Goal: Task Accomplishment & Management: Manage account settings

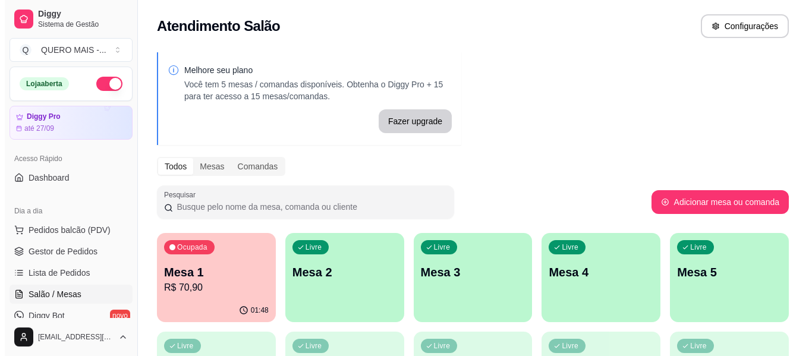
scroll to position [220, 0]
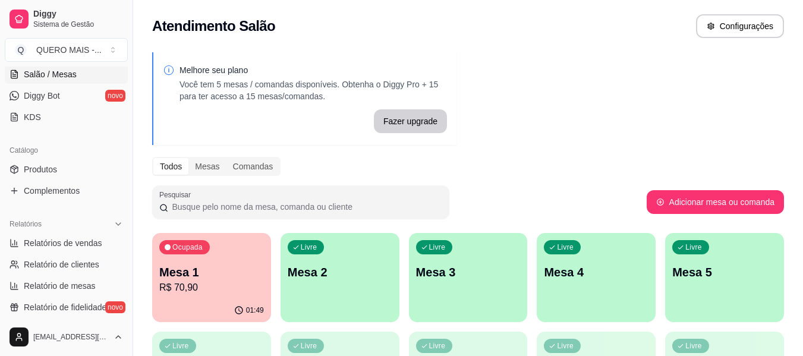
click at [326, 297] on div "Livre Mesa 2" at bounding box center [340, 270] width 119 height 75
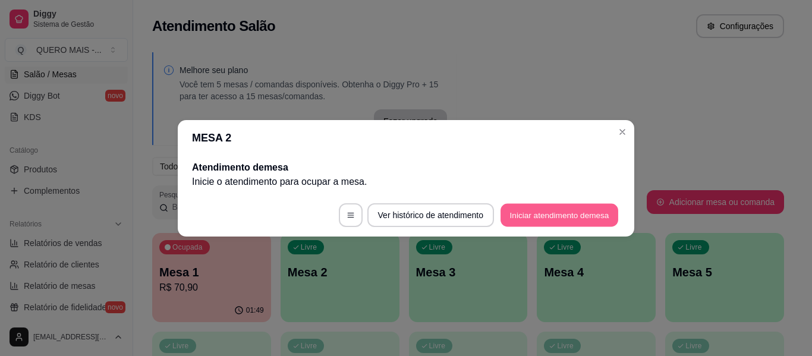
click at [527, 215] on button "Iniciar atendimento de mesa" at bounding box center [560, 214] width 118 height 23
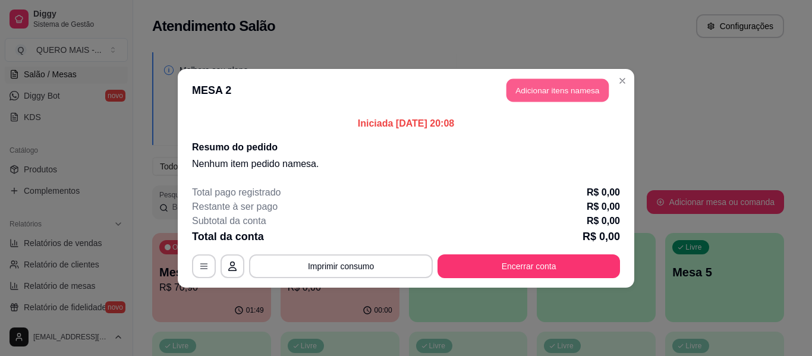
click at [529, 99] on button "Adicionar itens na mesa" at bounding box center [558, 89] width 102 height 23
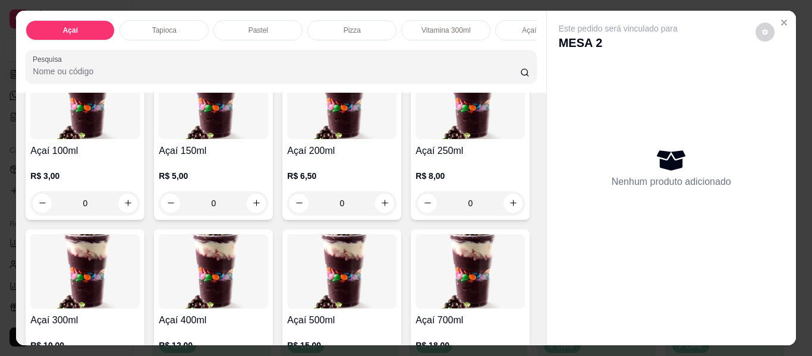
scroll to position [238, 0]
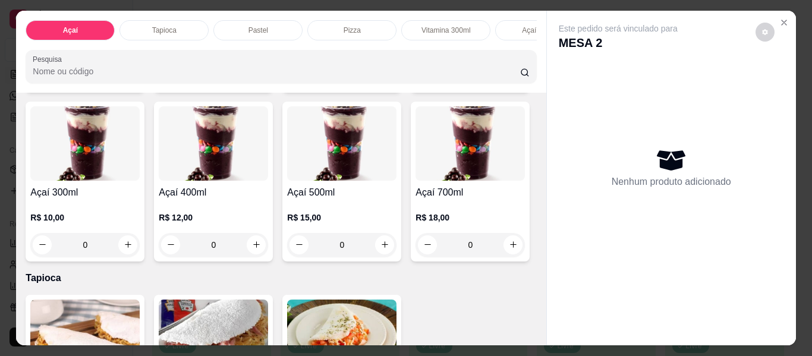
click at [268, 248] on div "0" at bounding box center [213, 245] width 109 height 24
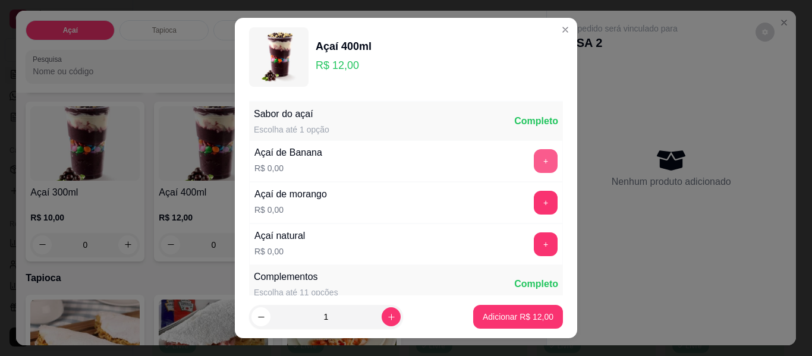
click at [534, 161] on button "+" at bounding box center [546, 161] width 24 height 24
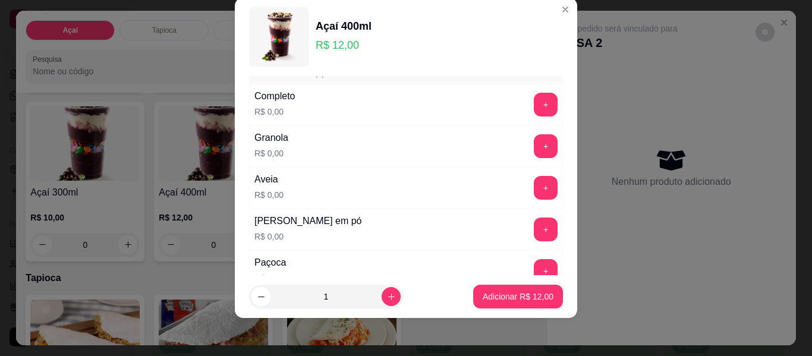
scroll to position [228, 0]
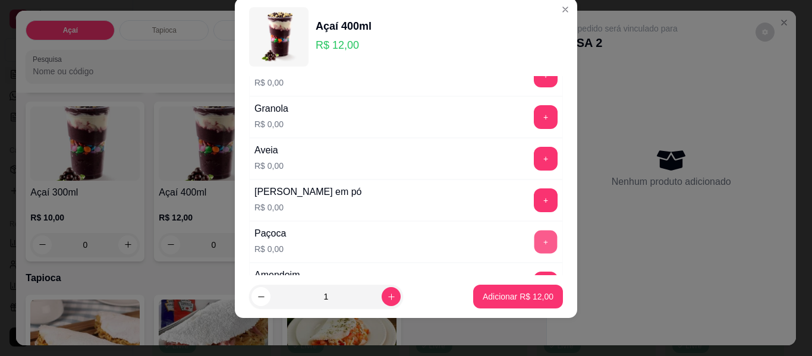
click at [534, 246] on button "+" at bounding box center [545, 242] width 23 height 23
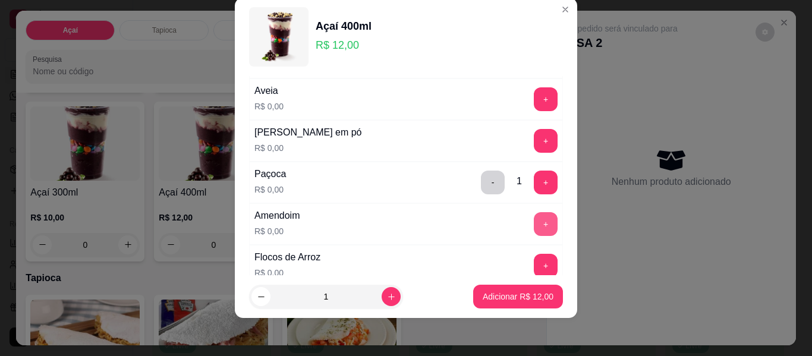
click at [534, 227] on button "+" at bounding box center [546, 224] width 24 height 24
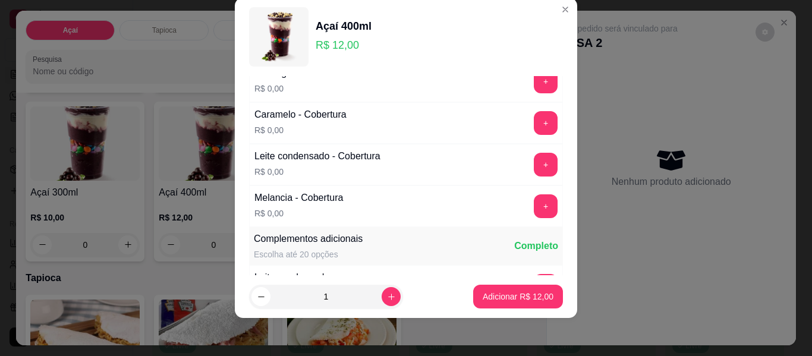
scroll to position [823, 0]
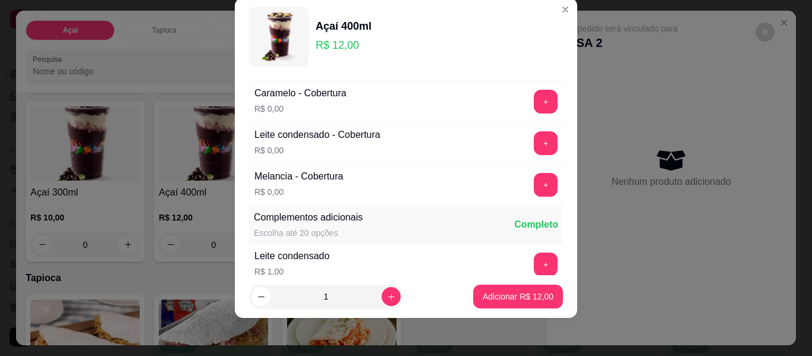
click at [529, 152] on div "+" at bounding box center [545, 143] width 33 height 24
click at [534, 152] on button "+" at bounding box center [546, 143] width 24 height 24
click at [512, 299] on p "Adicionar R$ 12,00" at bounding box center [518, 296] width 69 height 11
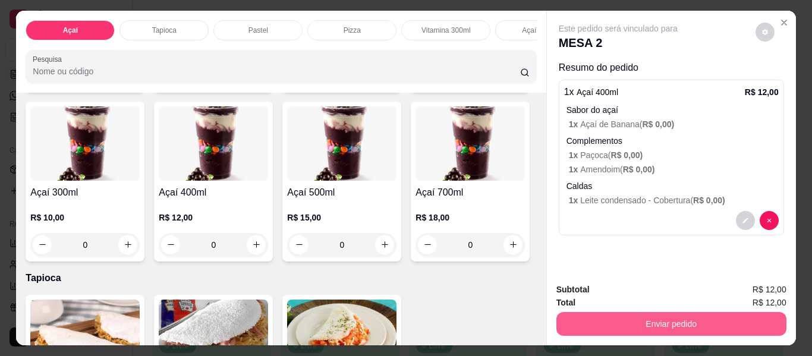
click at [668, 315] on button "Enviar pedido" at bounding box center [671, 324] width 230 height 24
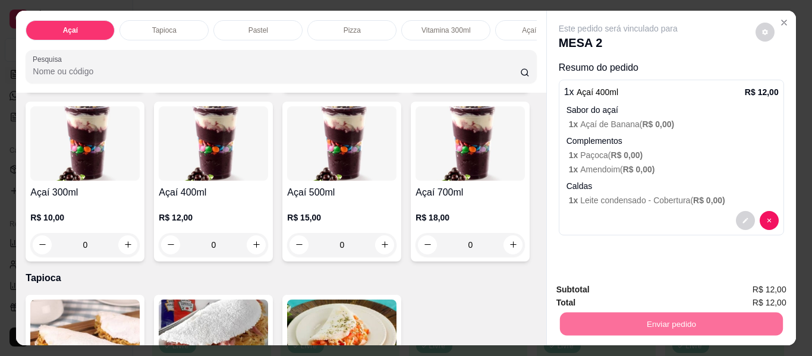
click at [622, 284] on button "Não registrar e enviar pedido" at bounding box center [632, 290] width 124 height 23
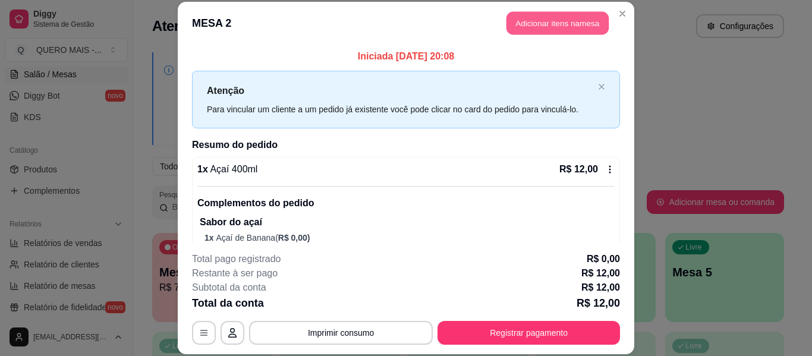
click at [527, 21] on button "Adicionar itens na mesa" at bounding box center [558, 23] width 102 height 23
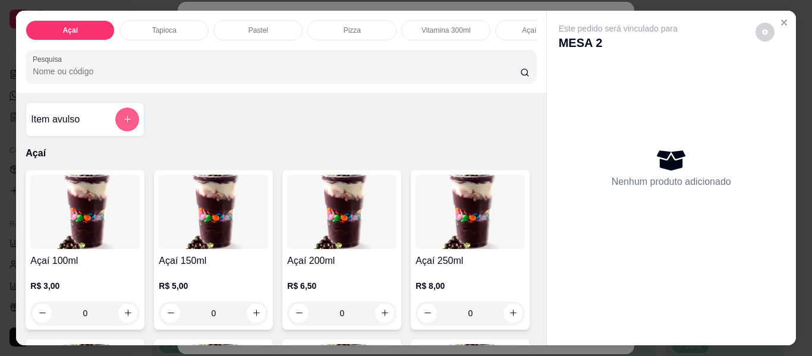
click at [128, 119] on button "add-separate-item" at bounding box center [127, 120] width 24 height 24
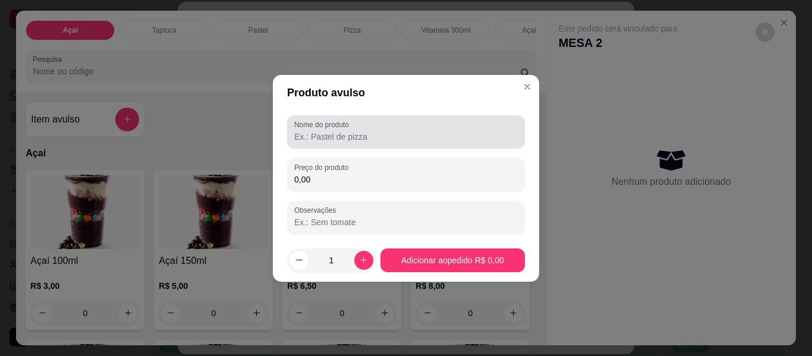
click at [356, 133] on input "Nome do produto" at bounding box center [406, 137] width 224 height 12
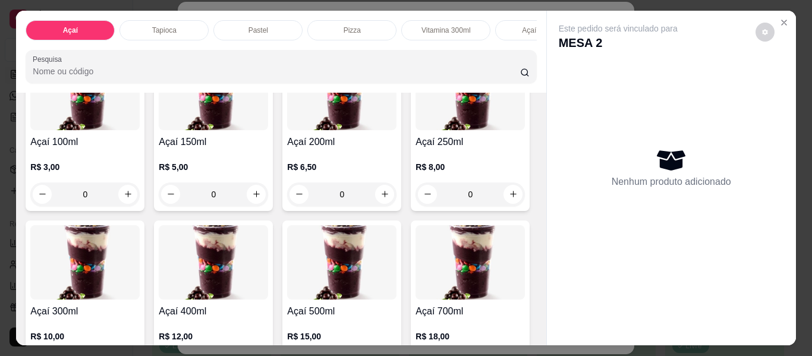
scroll to position [238, 0]
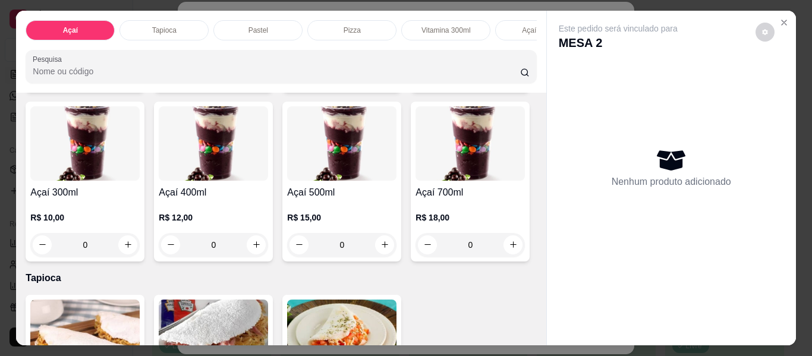
click at [268, 249] on div "0" at bounding box center [213, 245] width 109 height 24
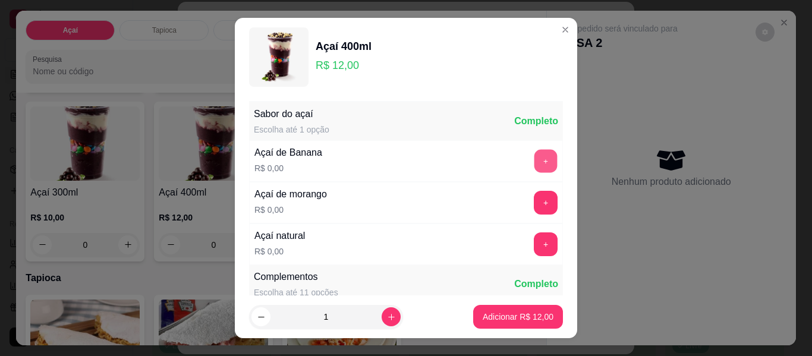
click at [534, 158] on button "+" at bounding box center [545, 161] width 23 height 23
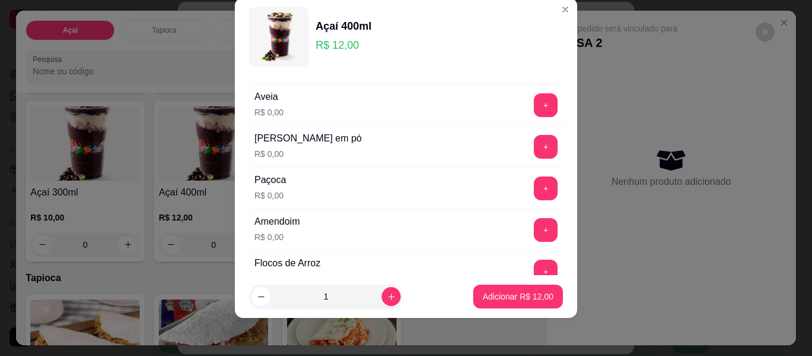
scroll to position [288, 0]
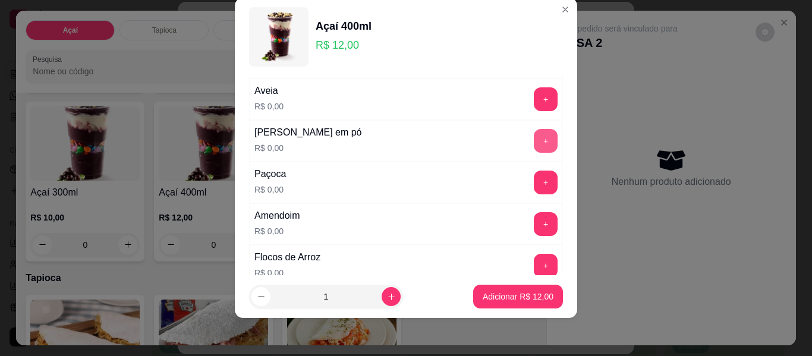
click at [534, 137] on button "+" at bounding box center [546, 141] width 24 height 24
click at [534, 185] on button "+" at bounding box center [546, 183] width 24 height 24
click at [534, 229] on button "+" at bounding box center [546, 224] width 24 height 24
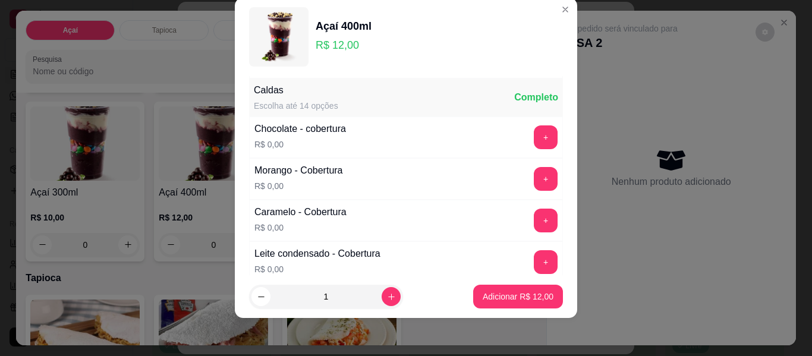
scroll to position [763, 0]
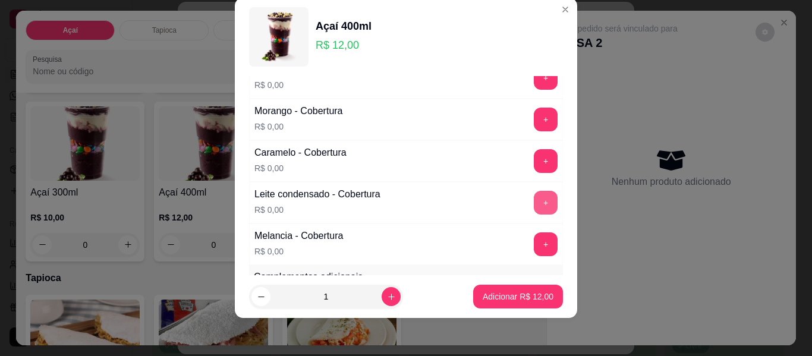
click at [534, 202] on button "+" at bounding box center [546, 203] width 24 height 24
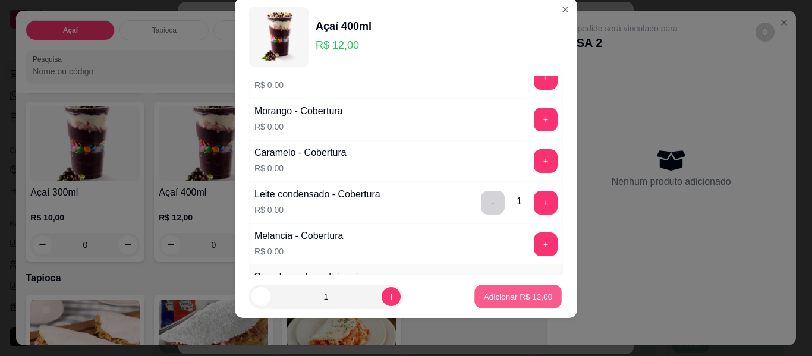
click at [511, 292] on p "Adicionar R$ 12,00" at bounding box center [518, 296] width 69 height 11
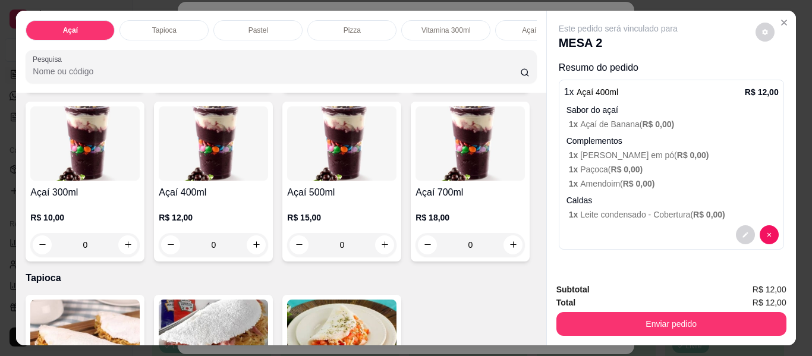
scroll to position [0, 0]
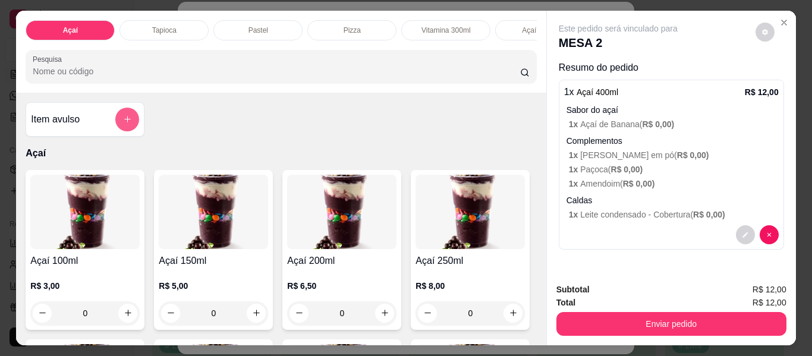
click at [124, 124] on icon "add-separate-item" at bounding box center [127, 119] width 9 height 9
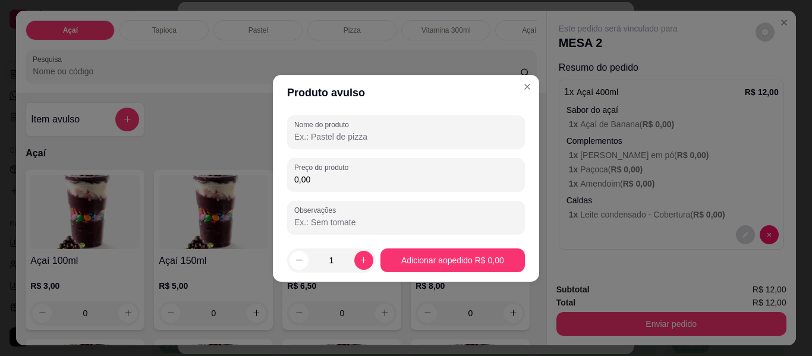
click at [382, 139] on input "Nome do produto" at bounding box center [406, 137] width 224 height 12
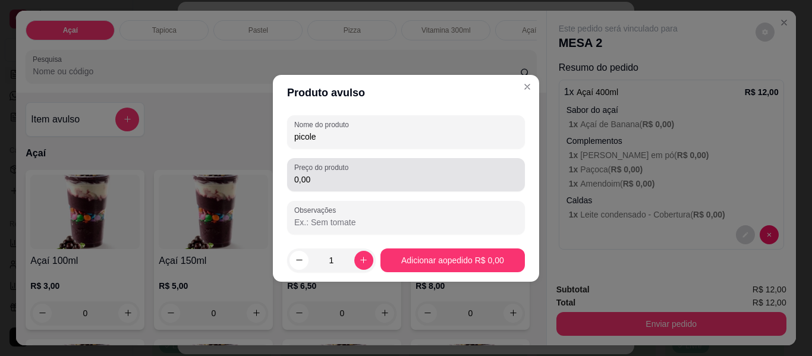
type input "picole"
click at [384, 180] on input "0,00" at bounding box center [406, 180] width 224 height 12
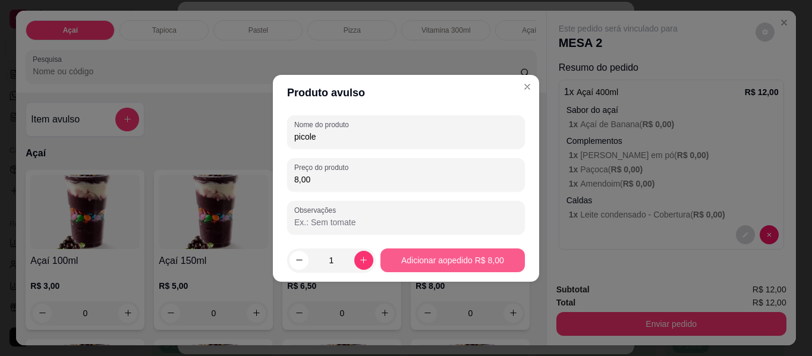
type input "8,00"
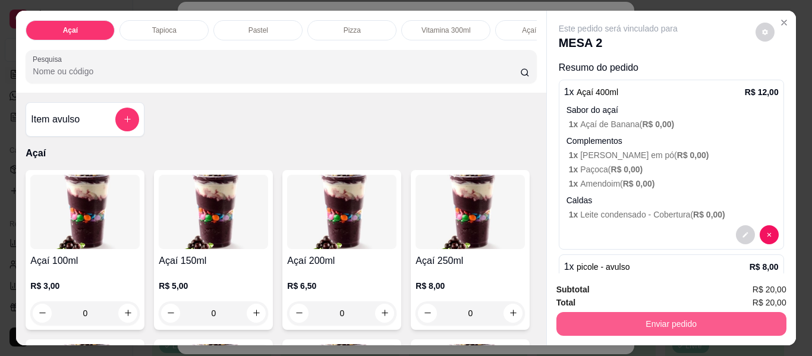
click at [612, 316] on button "Enviar pedido" at bounding box center [671, 324] width 230 height 24
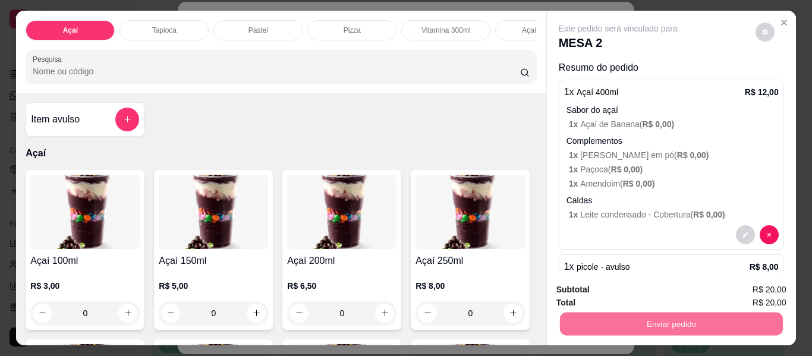
click at [621, 295] on button "Não registrar e enviar pedido" at bounding box center [632, 290] width 124 height 23
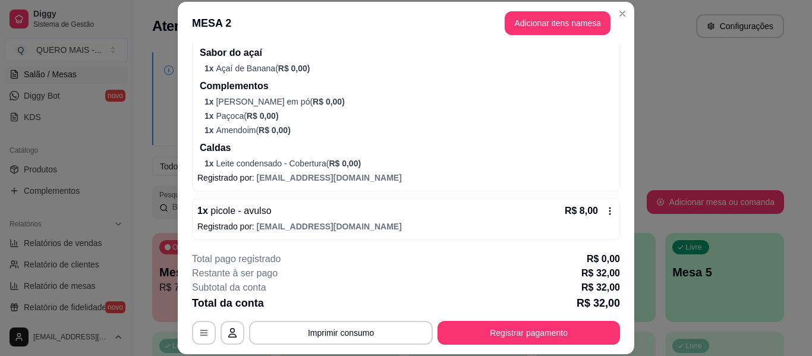
scroll to position [369, 0]
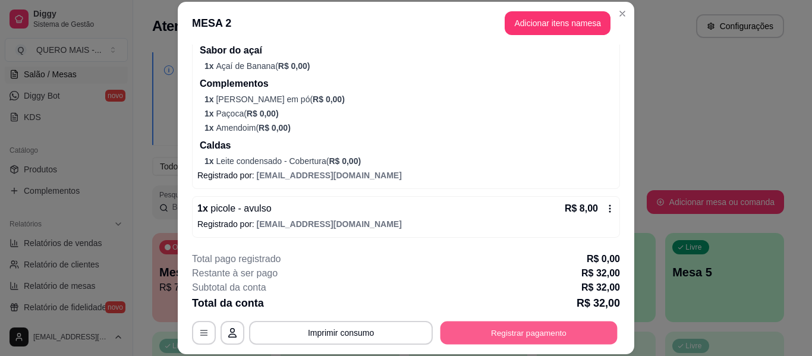
click at [509, 328] on button "Registrar pagamento" at bounding box center [529, 333] width 177 height 23
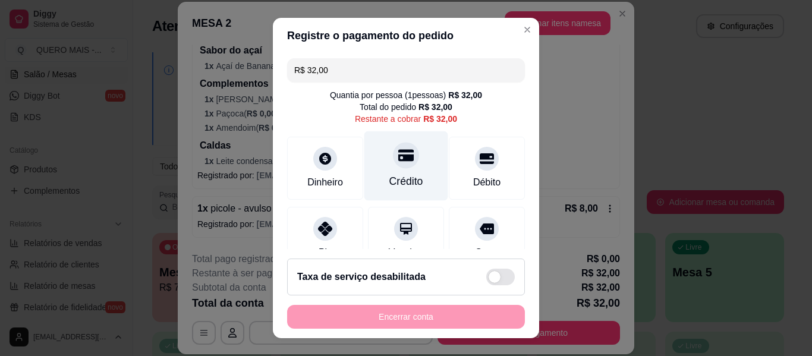
scroll to position [110, 0]
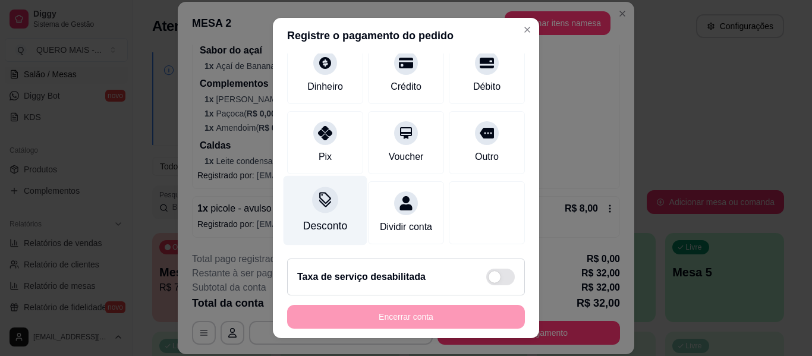
click at [312, 194] on div at bounding box center [325, 200] width 26 height 26
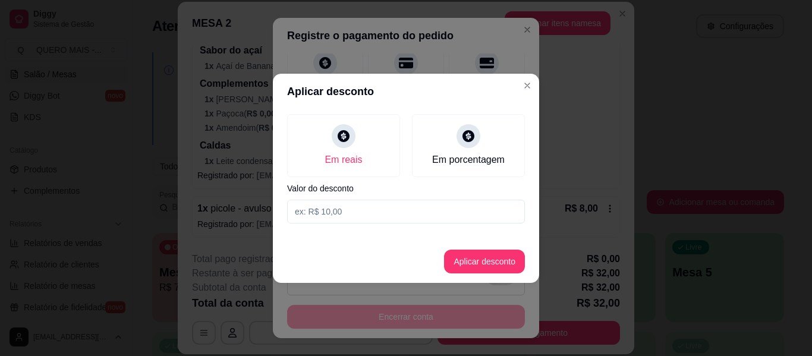
click at [357, 210] on input at bounding box center [406, 212] width 238 height 24
type input "2,50"
click at [469, 256] on button "Aplicar desconto" at bounding box center [484, 262] width 81 height 24
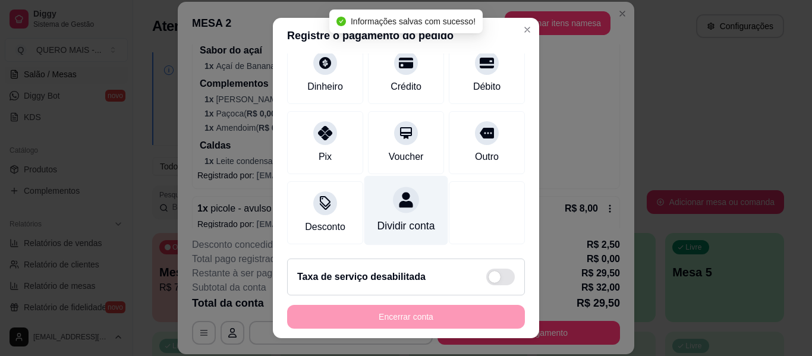
type input "R$ 29,50"
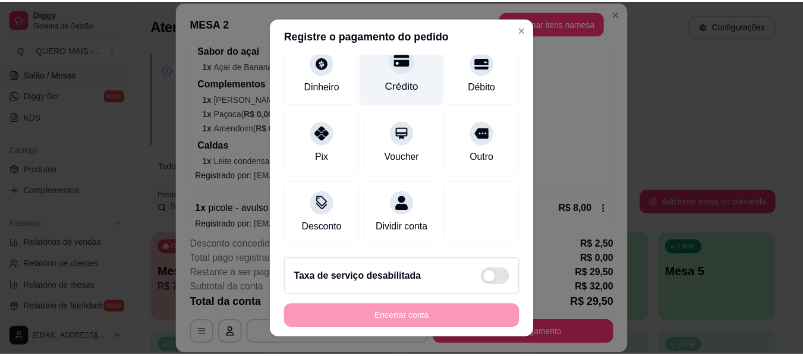
scroll to position [0, 0]
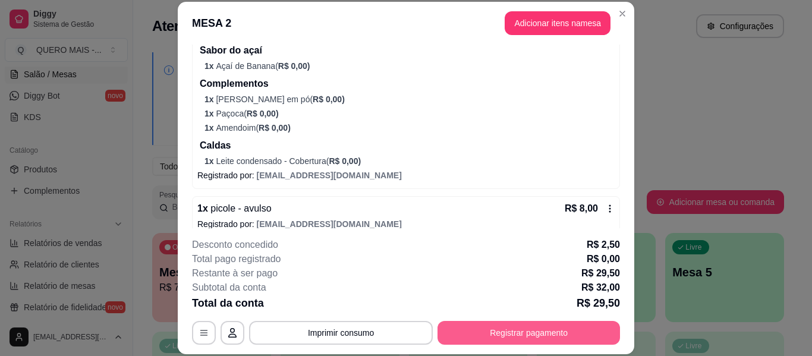
click at [523, 331] on button "Registrar pagamento" at bounding box center [529, 333] width 183 height 24
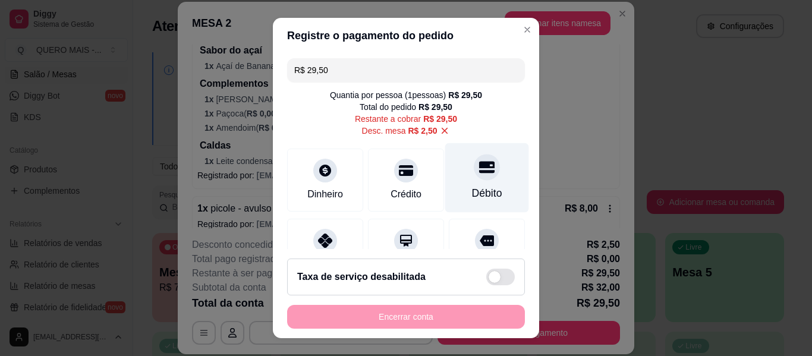
click at [479, 163] on icon at bounding box center [486, 167] width 15 height 12
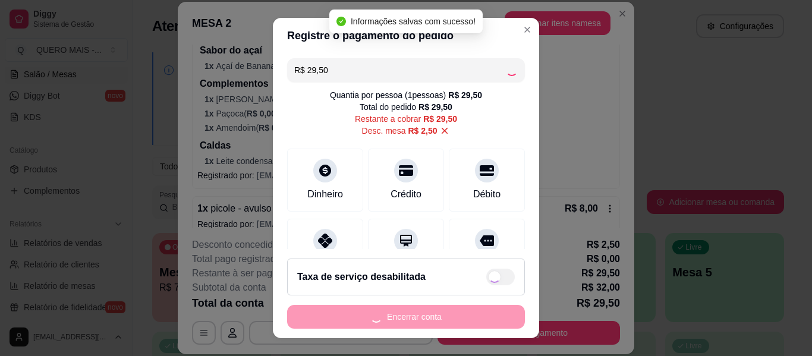
type input "R$ 0,00"
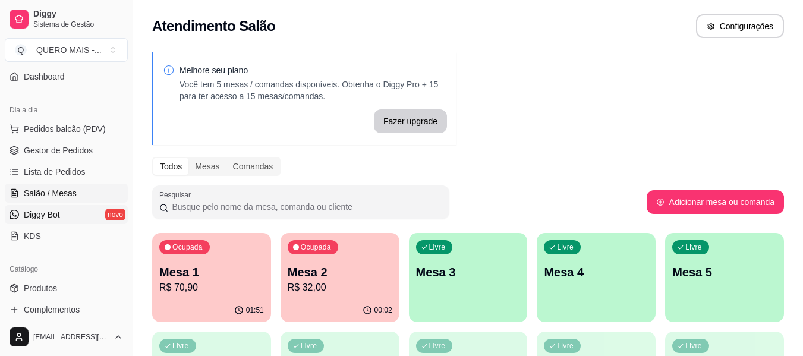
scroll to position [220, 0]
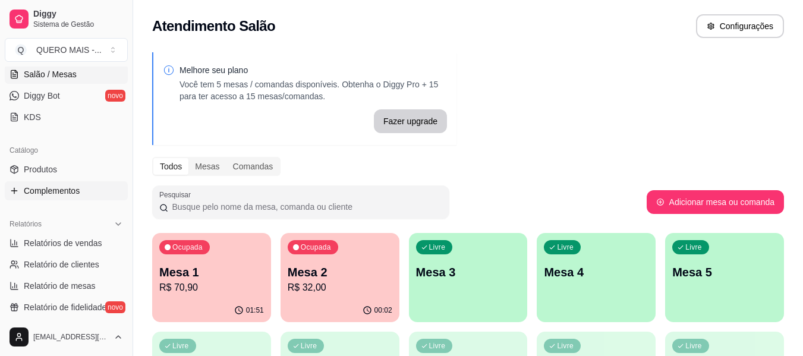
click at [57, 192] on span "Complementos" at bounding box center [52, 191] width 56 height 12
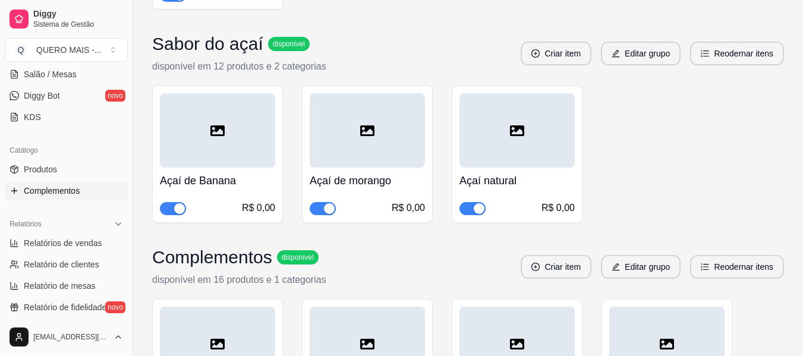
scroll to position [2675, 0]
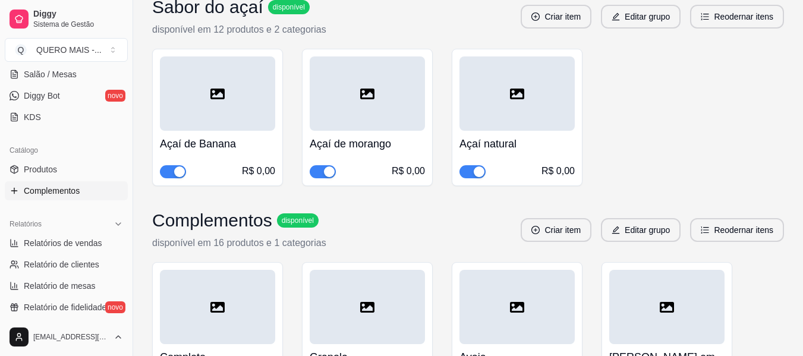
click at [180, 169] on div "button" at bounding box center [179, 171] width 11 height 11
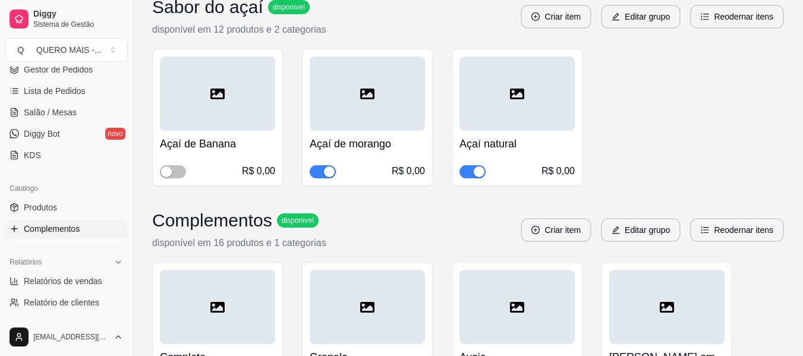
scroll to position [42, 0]
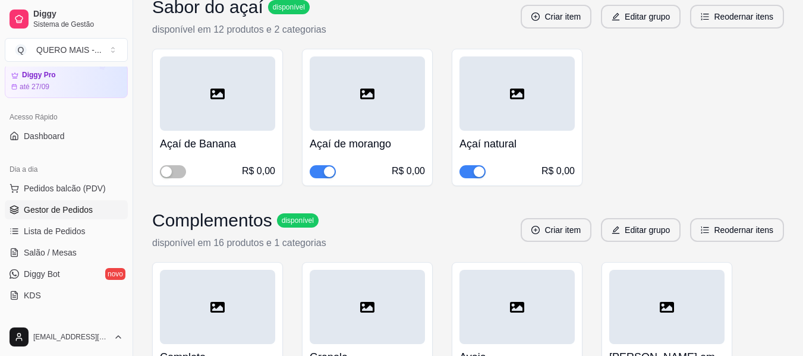
click at [72, 213] on span "Gestor de Pedidos" at bounding box center [58, 210] width 69 height 12
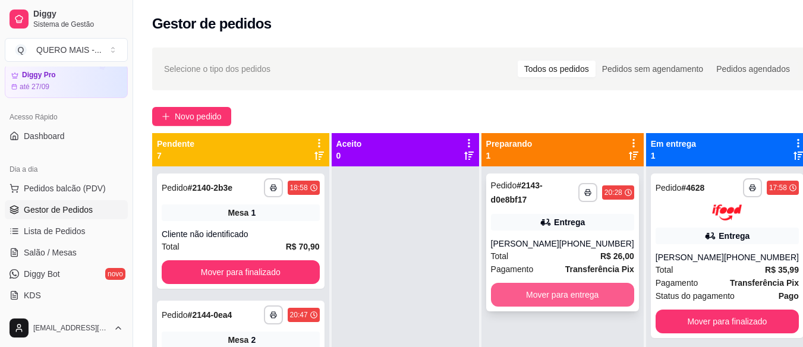
click at [536, 295] on button "Mover para entrega" at bounding box center [562, 295] width 143 height 24
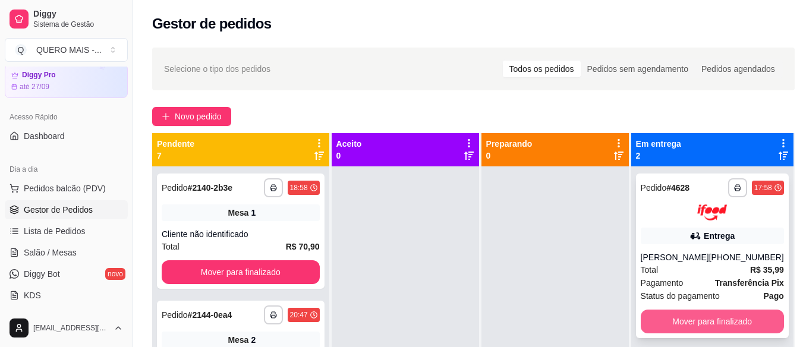
click at [706, 322] on button "Mover para finalizado" at bounding box center [712, 322] width 143 height 24
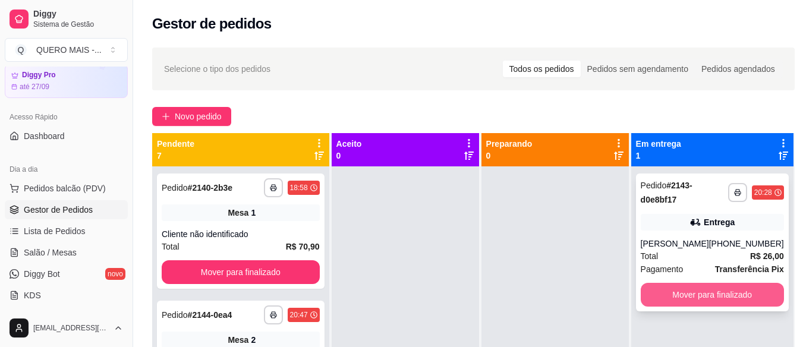
click at [691, 294] on button "Mover para finalizado" at bounding box center [712, 295] width 143 height 24
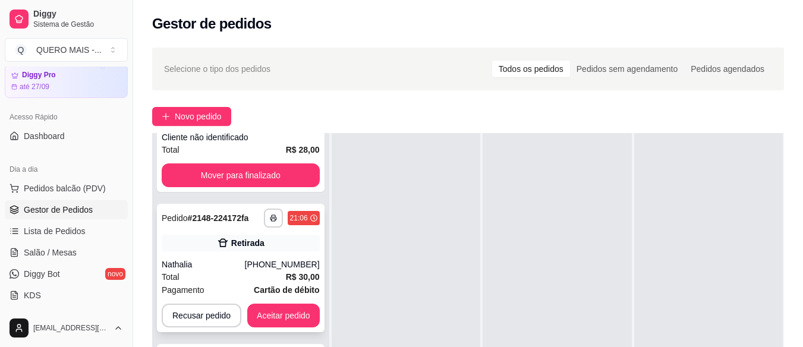
scroll to position [178, 0]
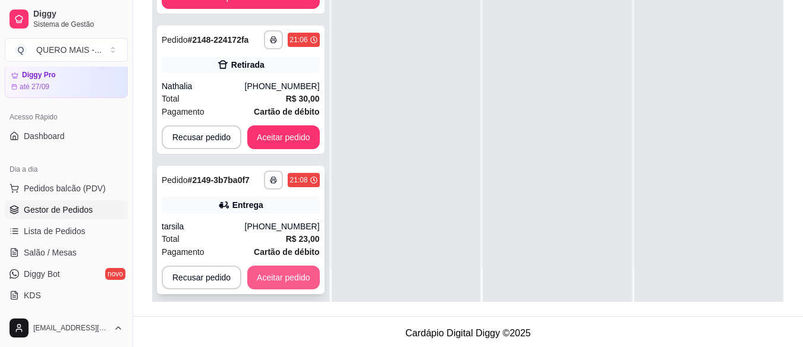
click at [275, 278] on button "Aceitar pedido" at bounding box center [283, 278] width 73 height 24
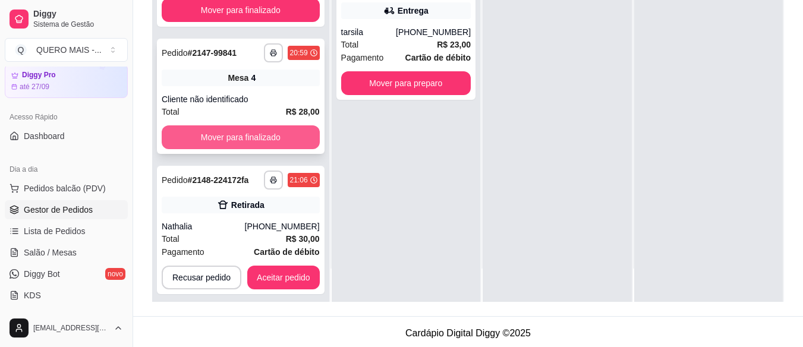
click at [296, 143] on button "Mover para finalizado" at bounding box center [241, 137] width 158 height 24
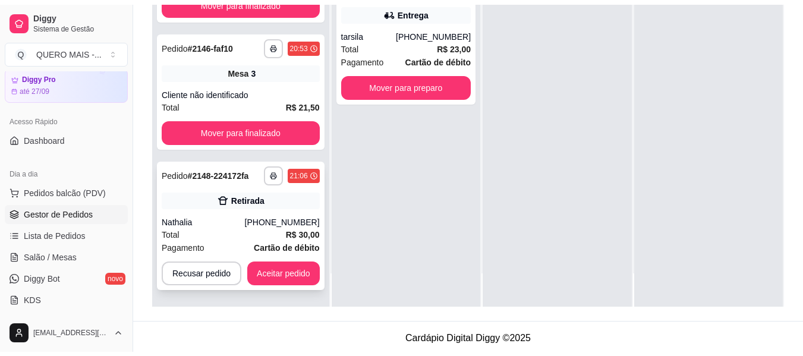
scroll to position [305, 0]
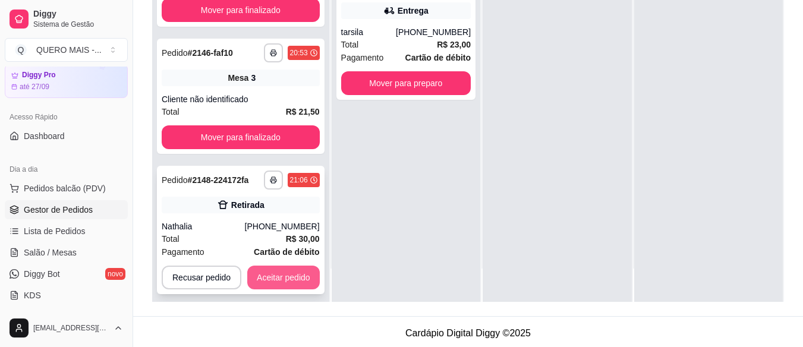
click at [278, 279] on button "Aceitar pedido" at bounding box center [283, 278] width 73 height 24
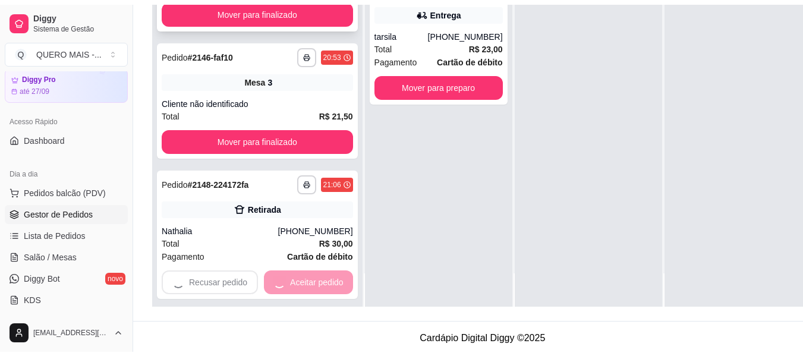
scroll to position [193, 0]
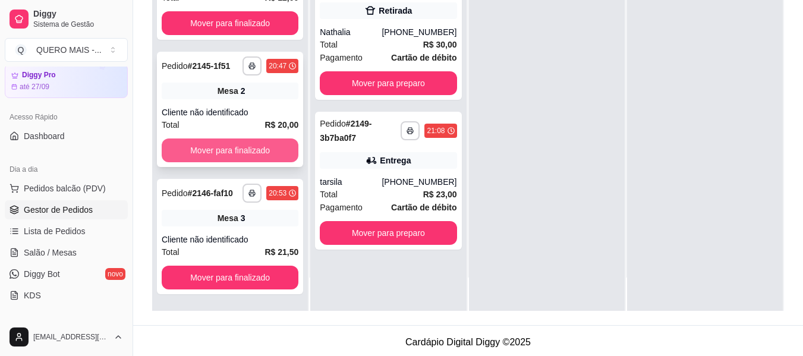
click at [257, 139] on button "Mover para finalizado" at bounding box center [230, 151] width 137 height 24
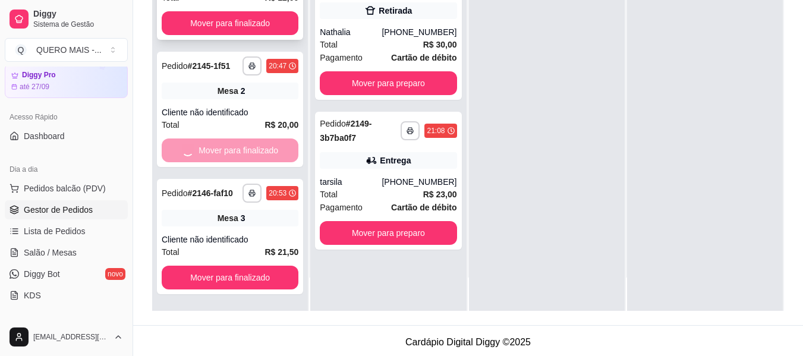
scroll to position [66, 0]
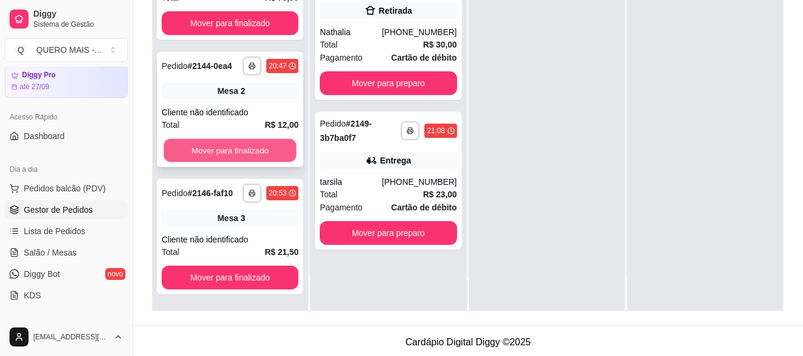
click at [257, 143] on button "Mover para finalizado" at bounding box center [229, 150] width 133 height 23
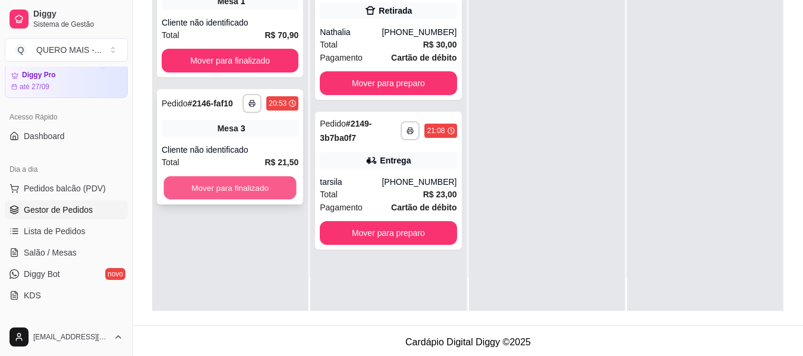
click at [263, 188] on button "Mover para finalizado" at bounding box center [229, 188] width 133 height 23
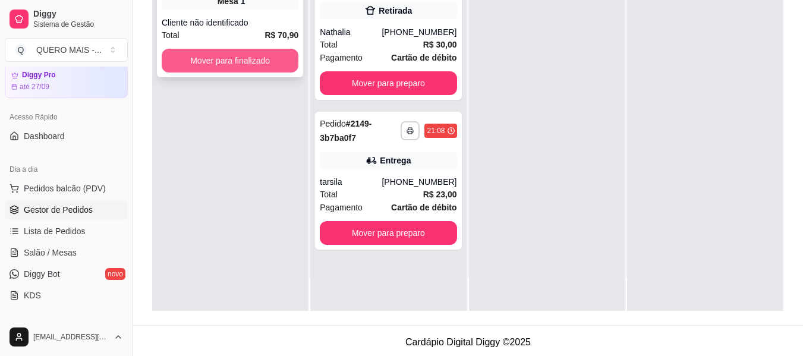
click at [251, 59] on button "Mover para finalizado" at bounding box center [230, 61] width 137 height 24
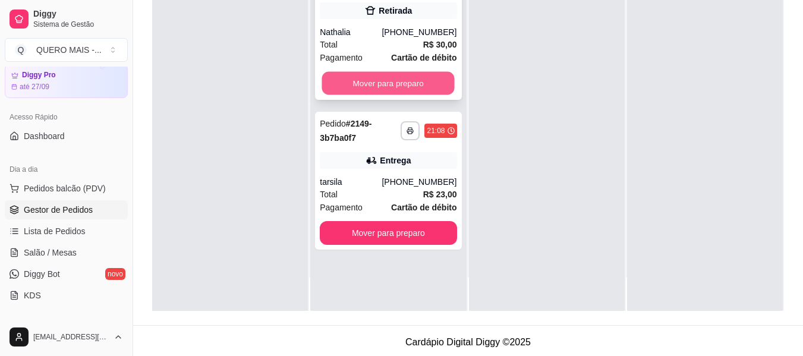
click at [389, 86] on button "Mover para preparo" at bounding box center [388, 83] width 133 height 23
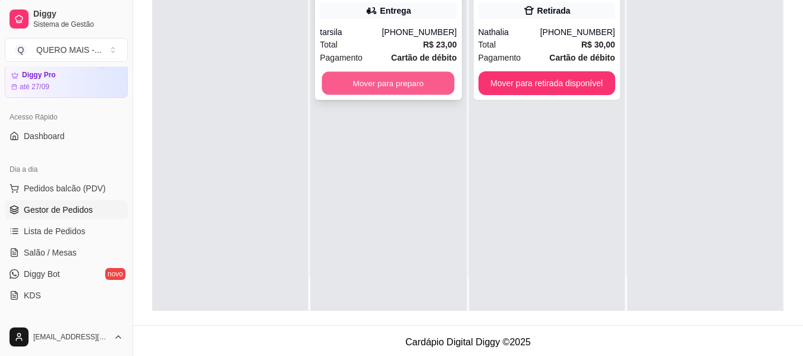
click at [389, 90] on button "Mover para preparo" at bounding box center [388, 83] width 133 height 23
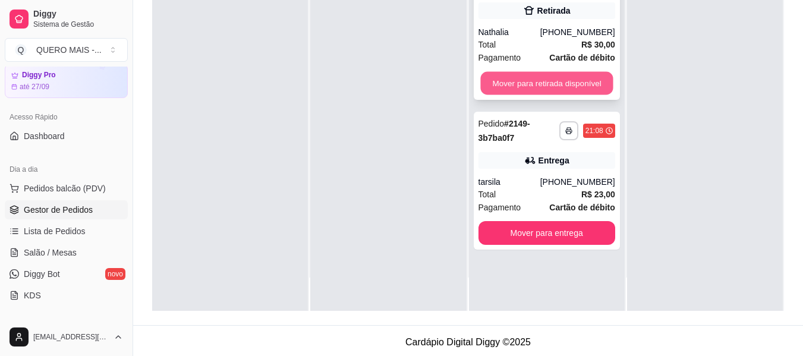
click at [551, 80] on button "Mover para retirada disponível" at bounding box center [546, 83] width 133 height 23
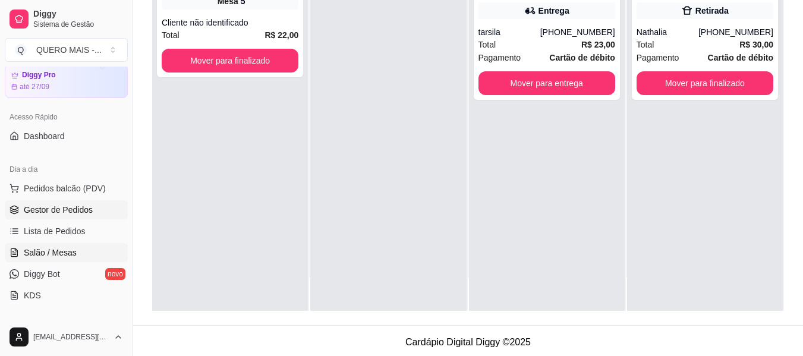
click at [53, 249] on span "Salão / Mesas" at bounding box center [50, 253] width 53 height 12
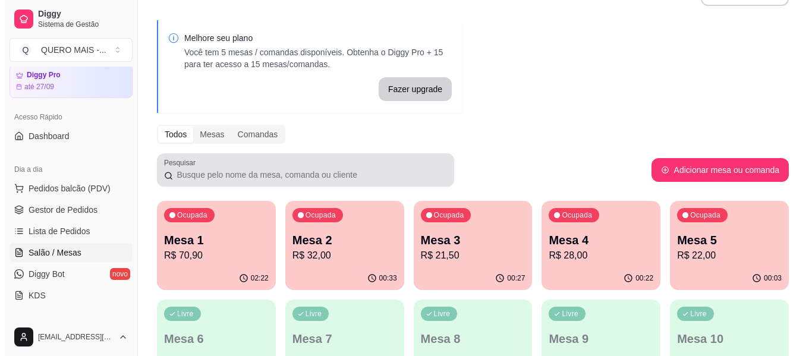
scroll to position [119, 0]
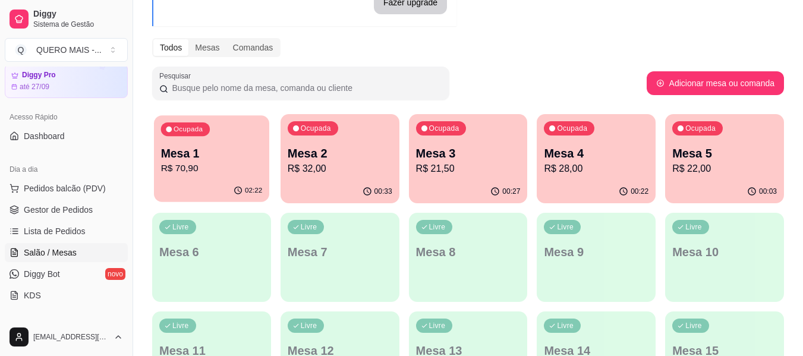
click at [220, 181] on div "02:22" at bounding box center [211, 191] width 115 height 23
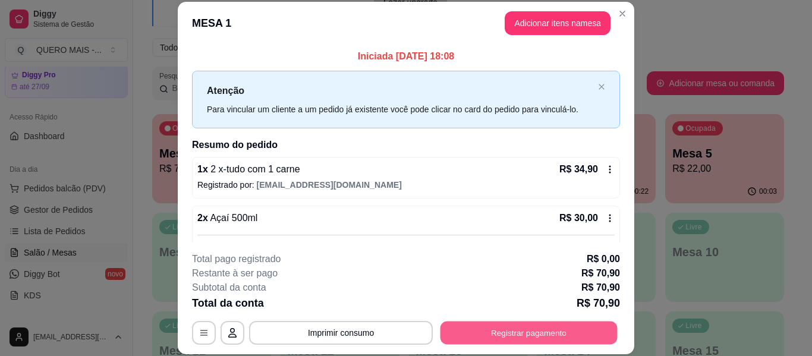
click at [514, 332] on button "Registrar pagamento" at bounding box center [529, 333] width 177 height 23
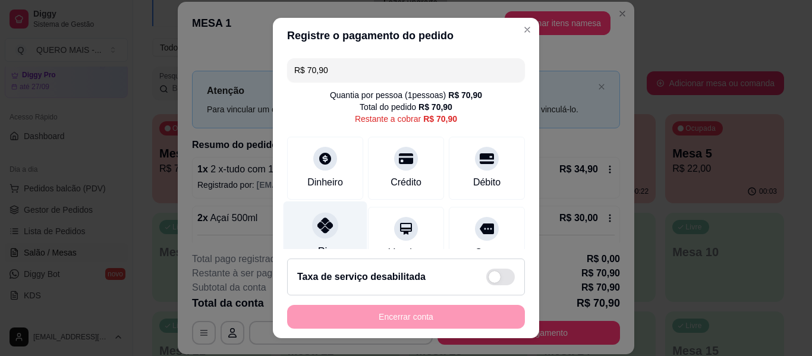
click at [317, 227] on icon at bounding box center [324, 225] width 15 height 15
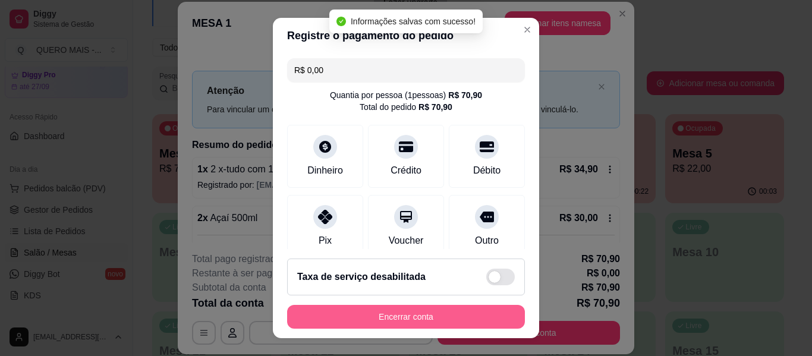
type input "R$ 0,00"
click at [389, 319] on button "Encerrar conta" at bounding box center [406, 317] width 231 height 23
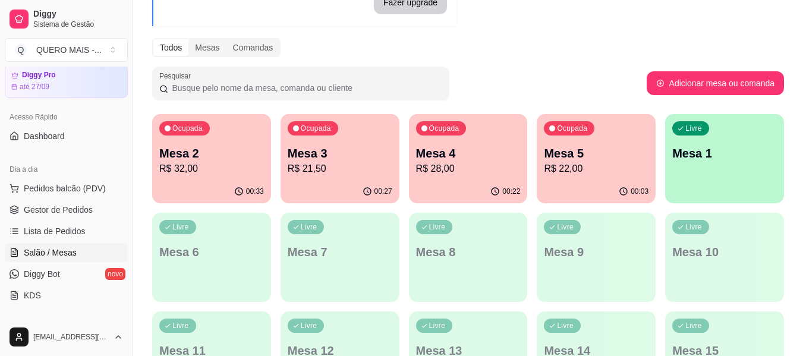
click at [185, 172] on p "R$ 32,00" at bounding box center [211, 169] width 105 height 14
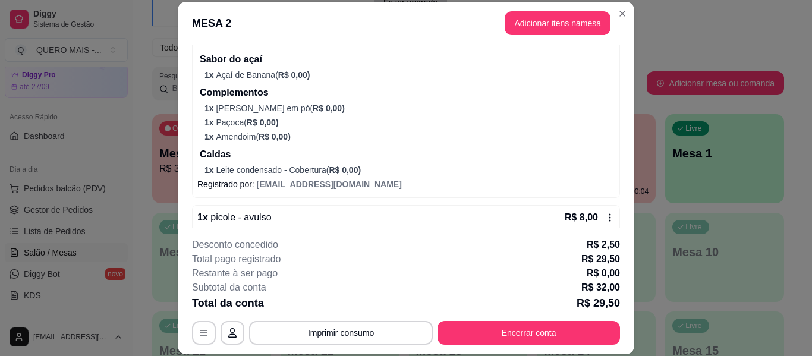
scroll to position [383, 0]
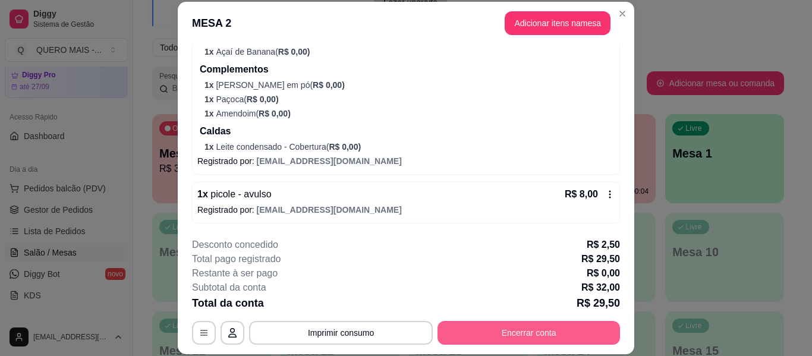
click at [509, 333] on button "Encerrar conta" at bounding box center [529, 333] width 183 height 24
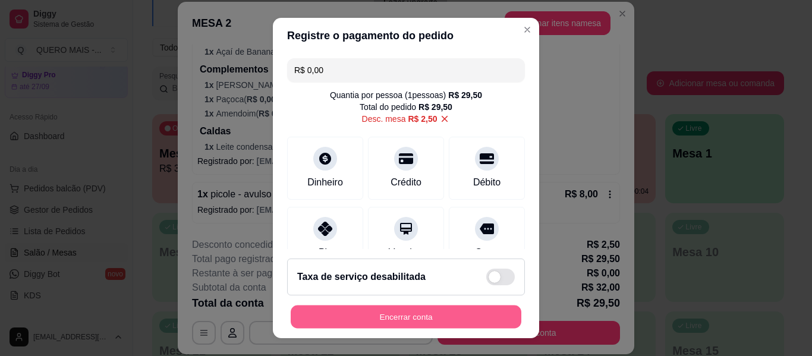
click at [419, 317] on button "Encerrar conta" at bounding box center [406, 317] width 231 height 23
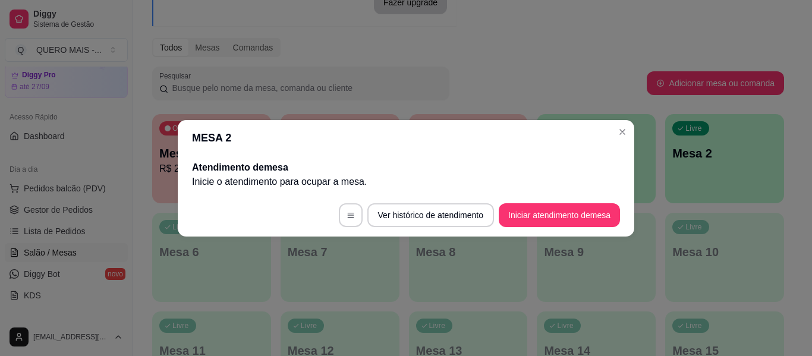
scroll to position [0, 0]
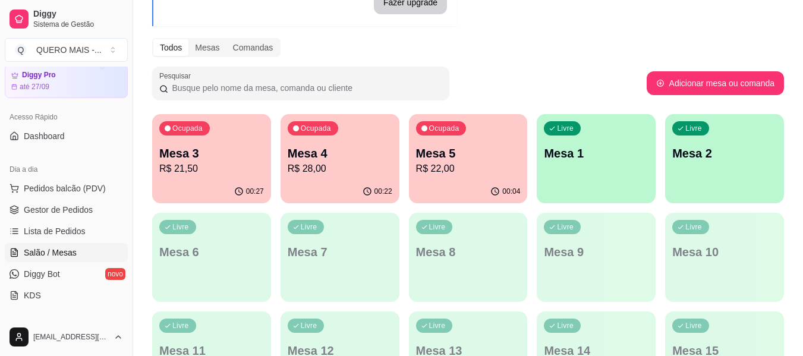
click at [203, 172] on p "R$ 21,50" at bounding box center [211, 169] width 105 height 14
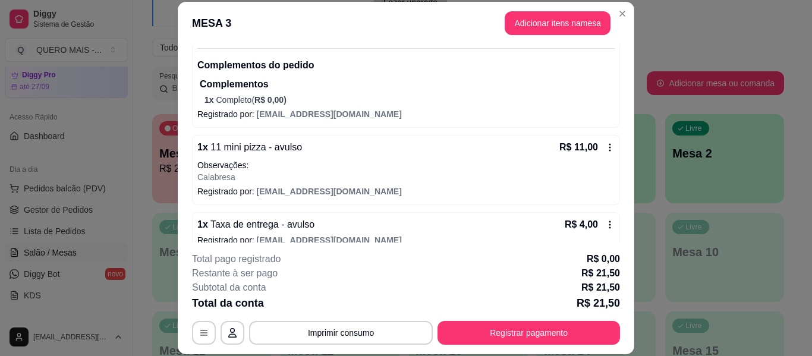
scroll to position [154, 0]
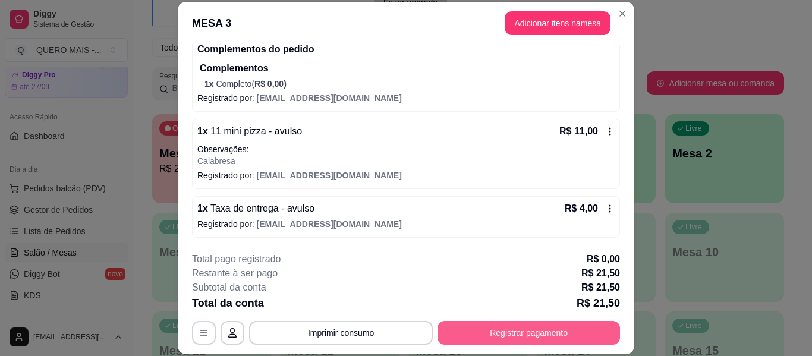
click at [498, 332] on button "Registrar pagamento" at bounding box center [529, 333] width 183 height 24
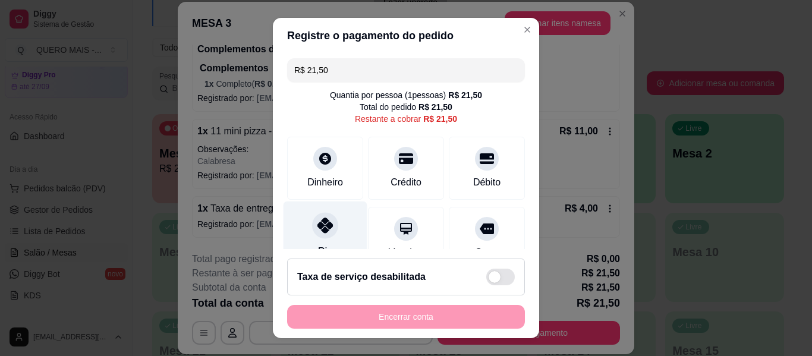
click at [317, 232] on icon at bounding box center [324, 225] width 15 height 15
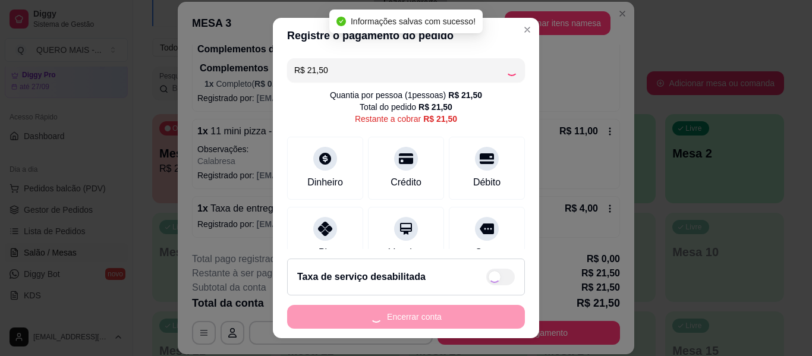
type input "R$ 0,00"
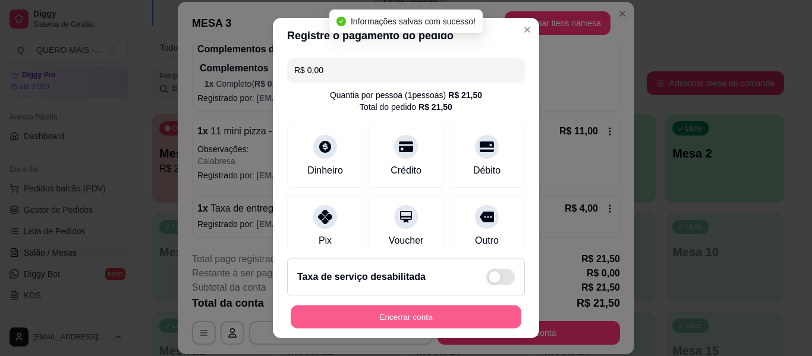
click at [362, 320] on button "Encerrar conta" at bounding box center [406, 317] width 231 height 23
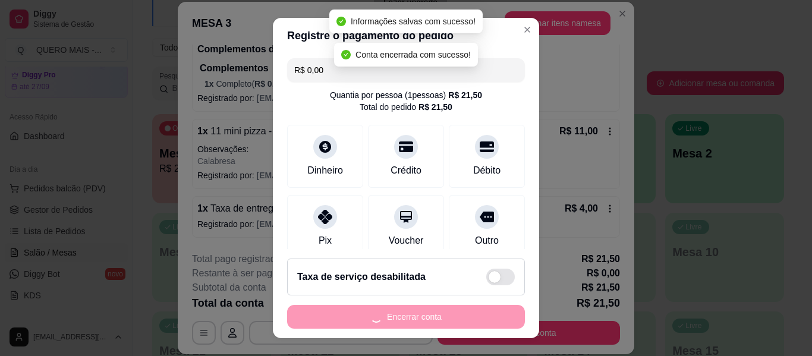
scroll to position [0, 0]
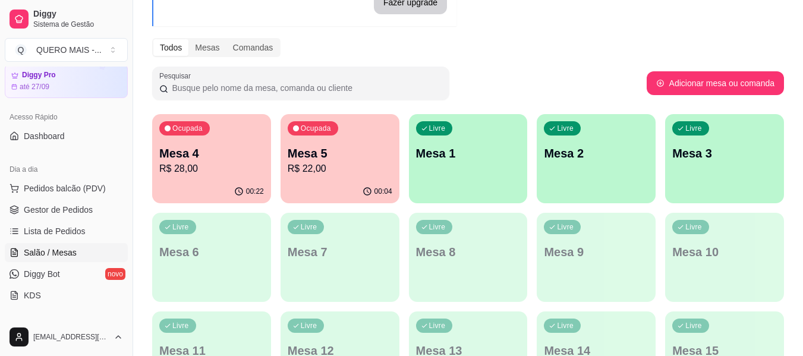
click at [216, 156] on p "Mesa 4" at bounding box center [211, 153] width 105 height 17
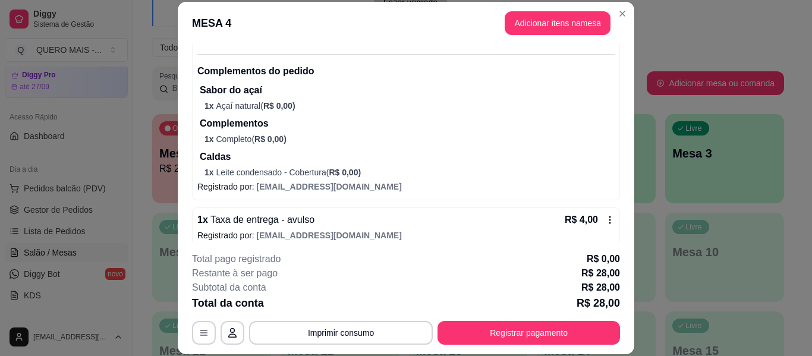
scroll to position [192, 0]
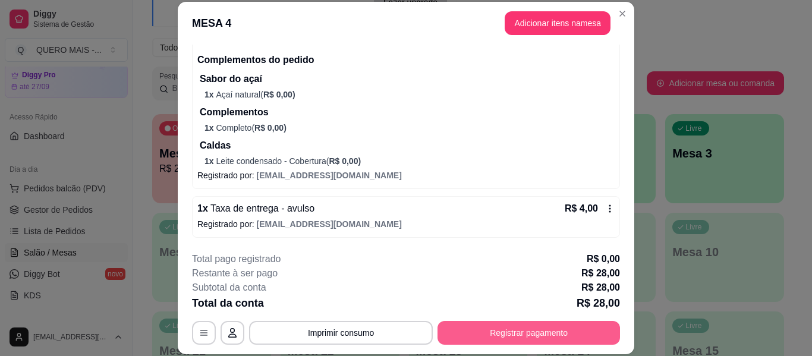
click at [529, 333] on button "Registrar pagamento" at bounding box center [529, 333] width 183 height 24
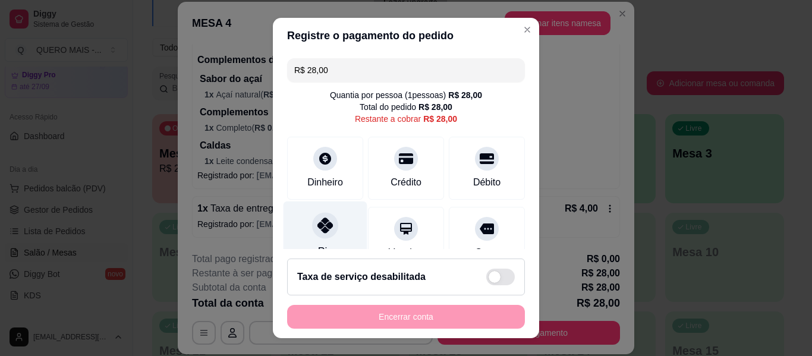
click at [319, 229] on icon at bounding box center [324, 225] width 15 height 15
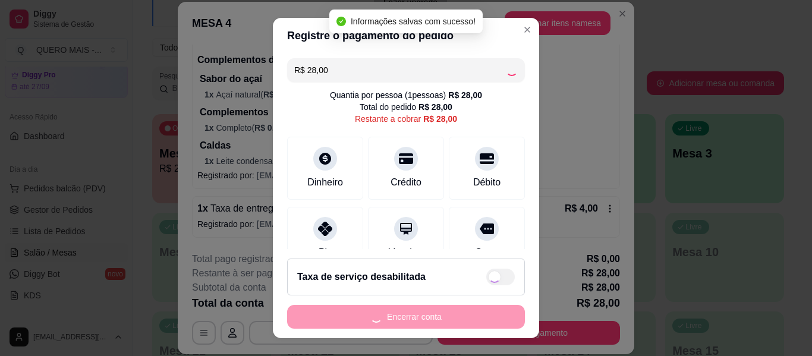
type input "R$ 0,00"
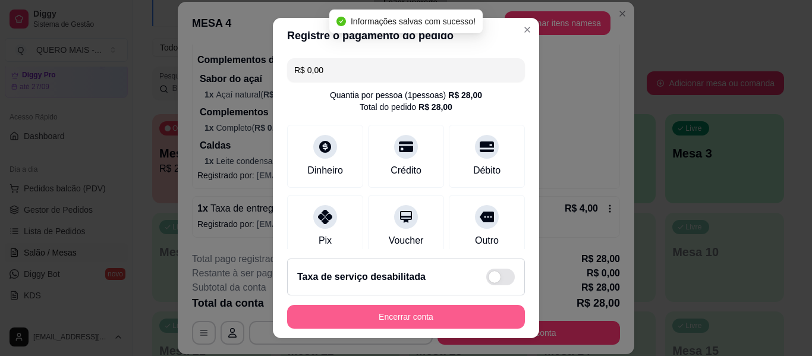
click at [396, 316] on button "Encerrar conta" at bounding box center [406, 317] width 238 height 24
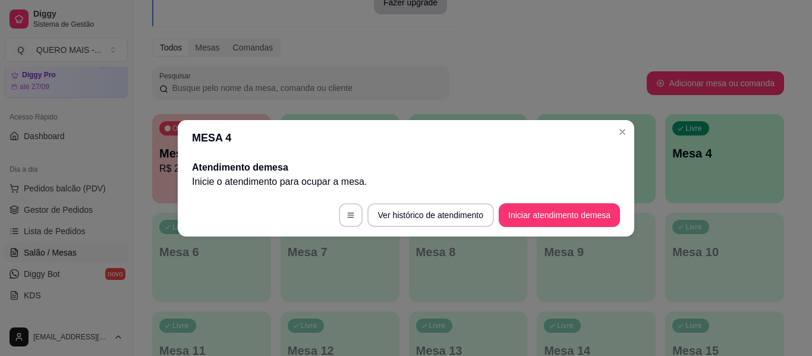
scroll to position [0, 0]
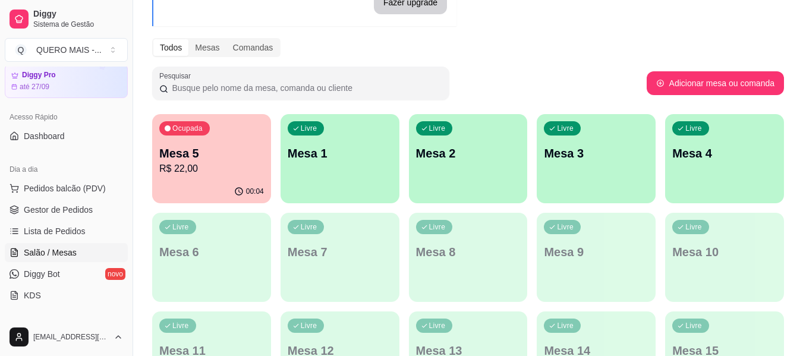
click at [180, 173] on p "R$ 22,00" at bounding box center [211, 169] width 105 height 14
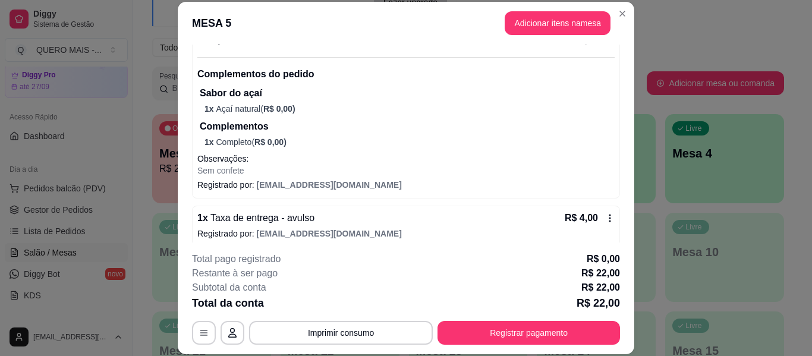
scroll to position [513, 0]
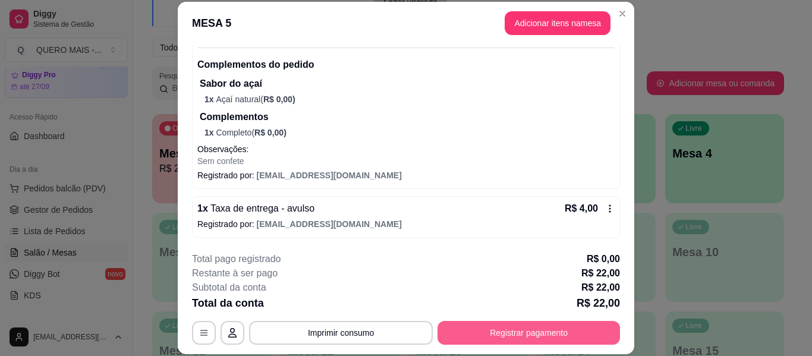
click at [471, 332] on button "Registrar pagamento" at bounding box center [529, 333] width 183 height 24
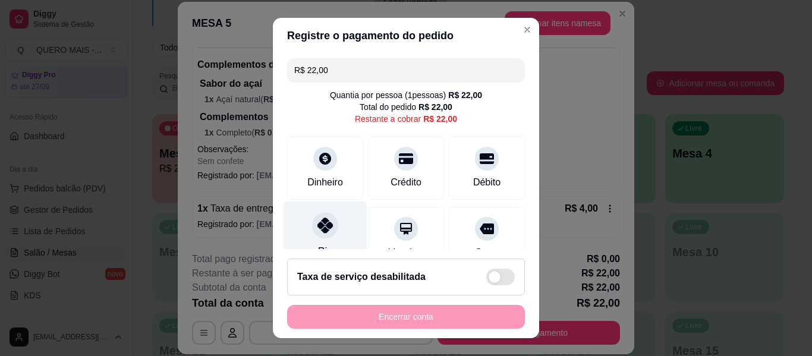
click at [317, 232] on icon at bounding box center [324, 225] width 15 height 15
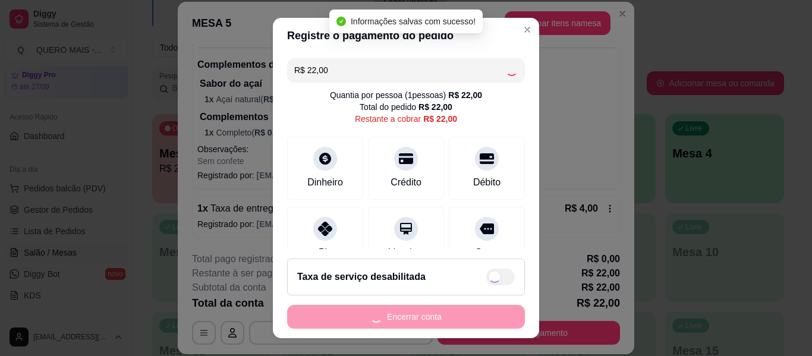
type input "R$ 0,00"
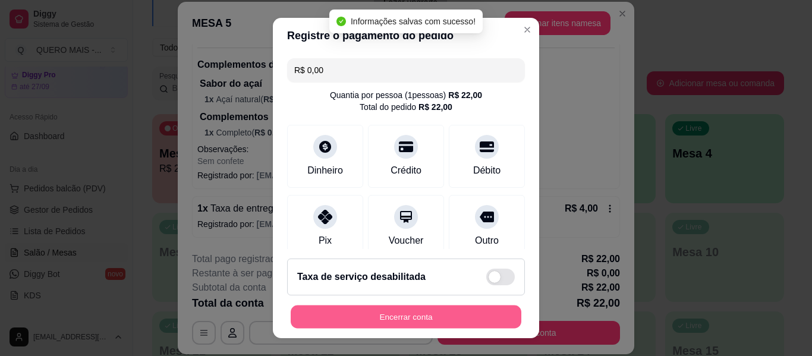
click at [360, 319] on button "Encerrar conta" at bounding box center [406, 317] width 231 height 23
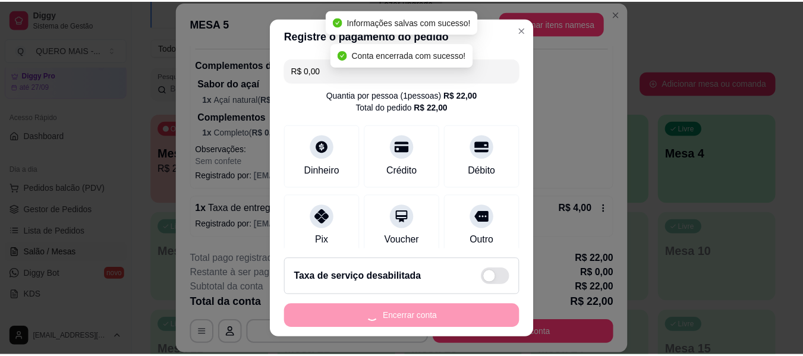
scroll to position [0, 0]
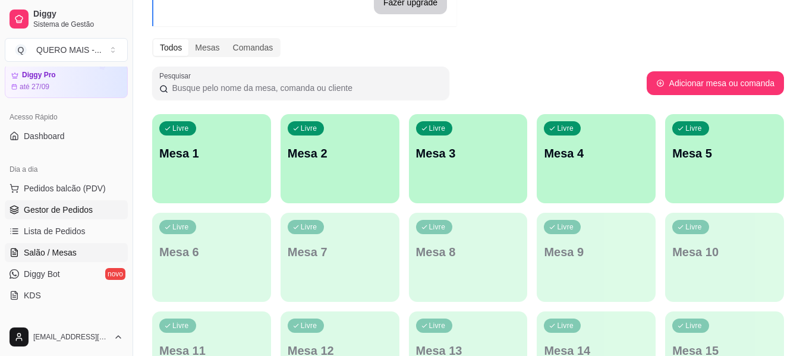
click at [74, 209] on span "Gestor de Pedidos" at bounding box center [58, 210] width 69 height 12
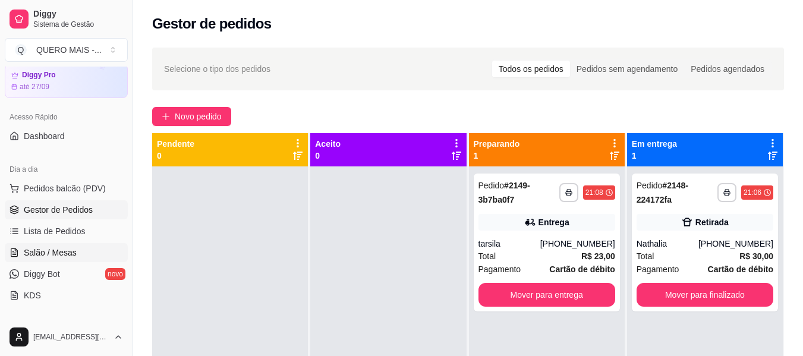
click at [39, 258] on link "Salão / Mesas" at bounding box center [66, 252] width 123 height 19
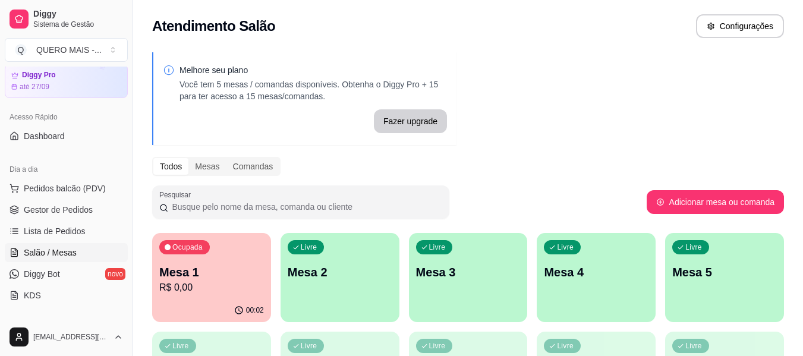
click at [604, 288] on div "Livre Mesa 4" at bounding box center [596, 270] width 119 height 75
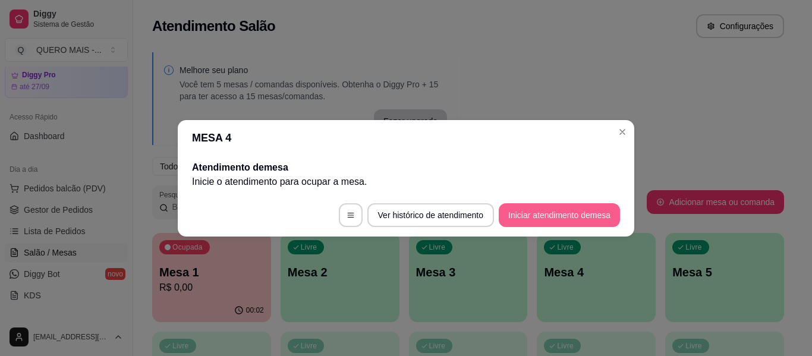
click at [564, 211] on button "Iniciar atendimento de mesa" at bounding box center [559, 215] width 121 height 24
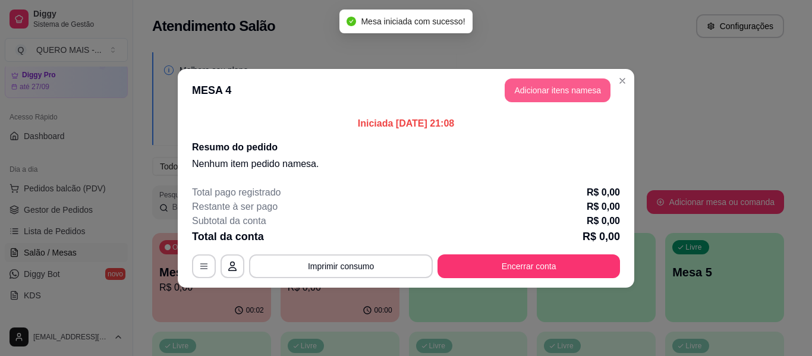
click at [538, 89] on button "Adicionar itens na mesa" at bounding box center [558, 90] width 106 height 24
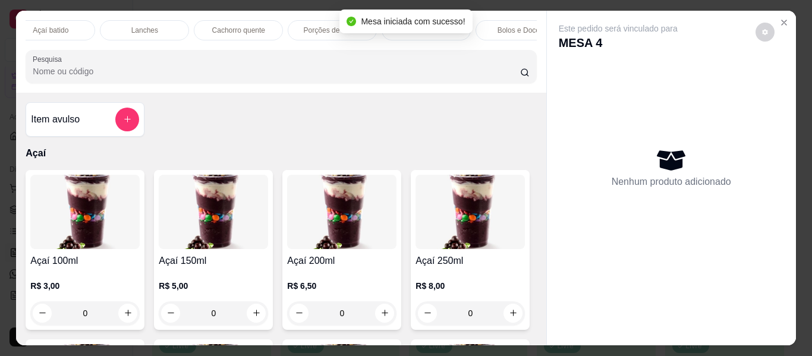
scroll to position [0, 508]
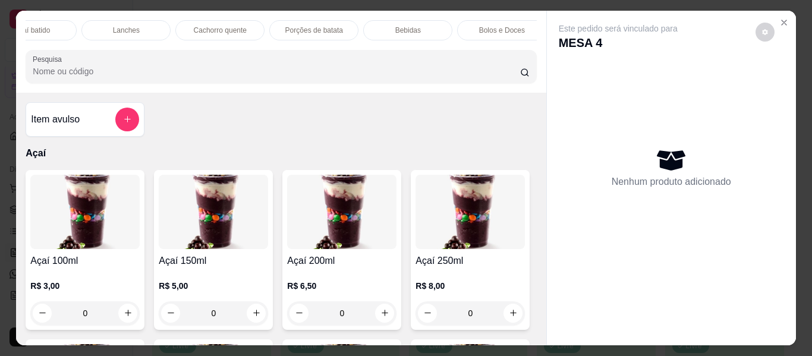
click at [298, 26] on p "Porções de batata" at bounding box center [314, 31] width 58 height 10
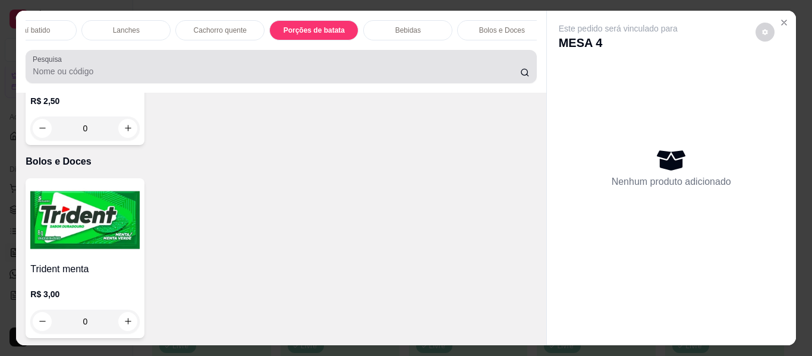
scroll to position [32, 0]
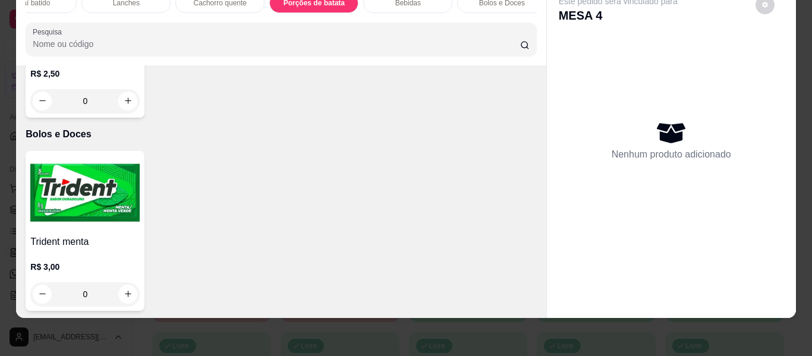
type input "1"
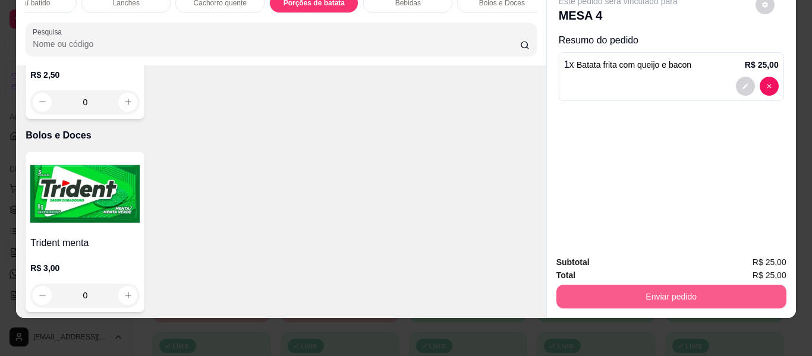
click at [605, 294] on button "Enviar pedido" at bounding box center [671, 297] width 230 height 24
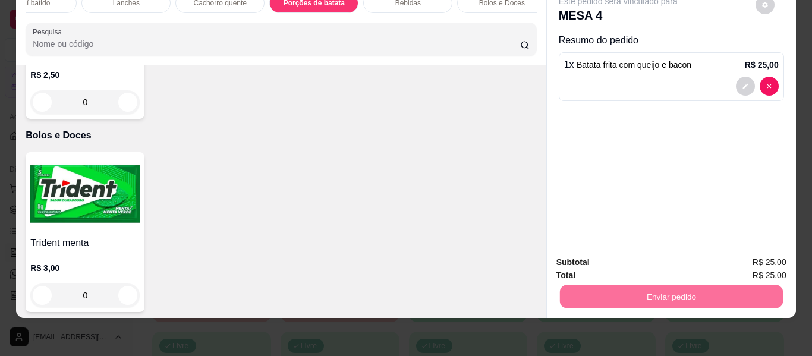
click at [602, 258] on button "Não registrar e enviar pedido" at bounding box center [632, 258] width 120 height 22
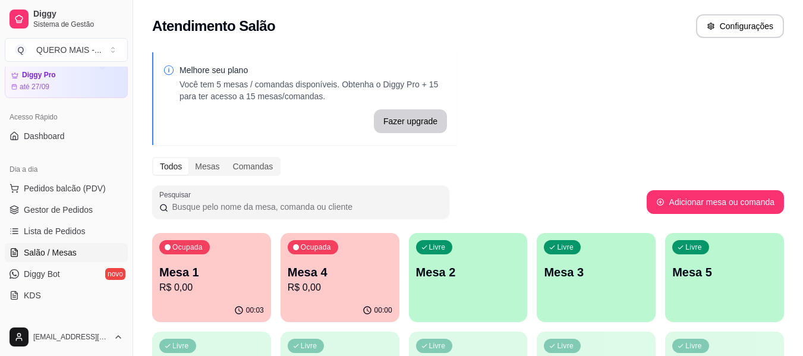
click at [476, 297] on div "Livre Mesa 2" at bounding box center [468, 270] width 119 height 75
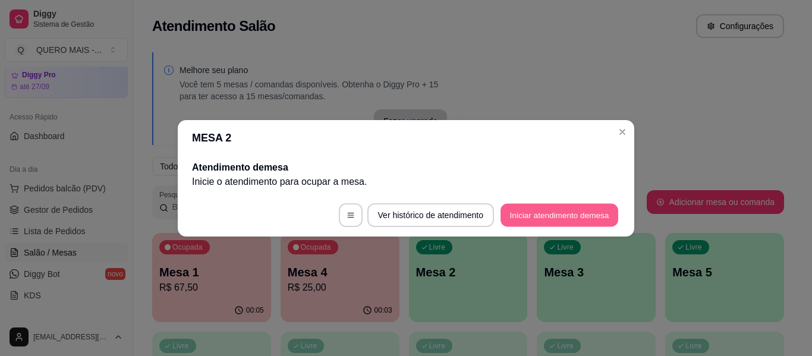
click at [532, 216] on button "Iniciar atendimento de mesa" at bounding box center [560, 214] width 118 height 23
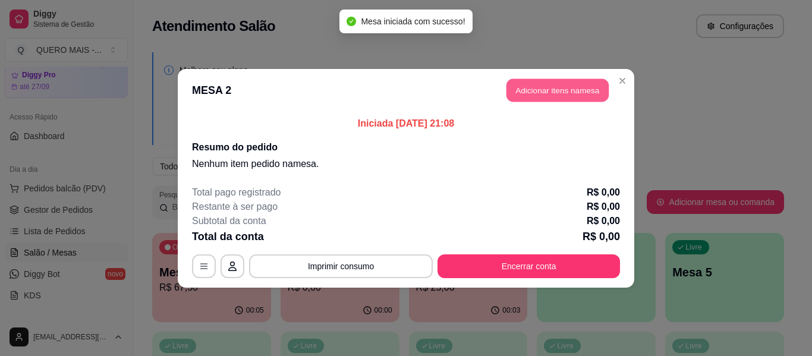
click at [568, 96] on button "Adicionar itens na mesa" at bounding box center [558, 89] width 102 height 23
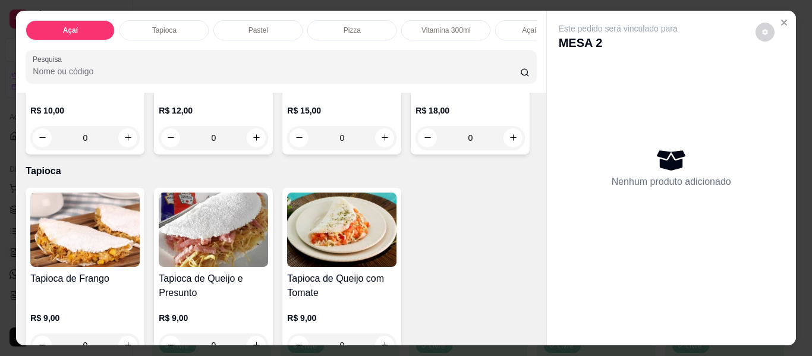
scroll to position [357, 0]
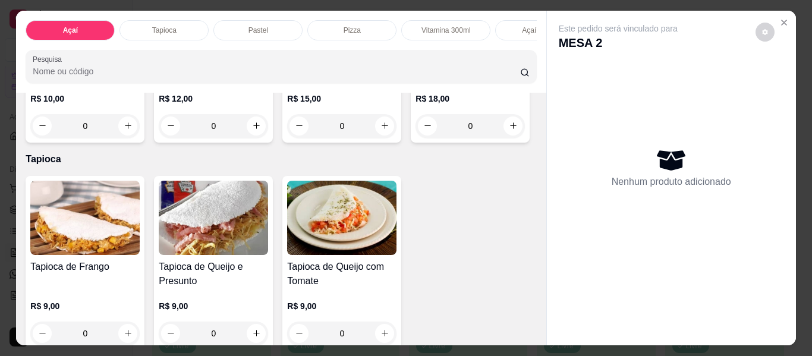
click at [287, 138] on div "0" at bounding box center [341, 126] width 109 height 24
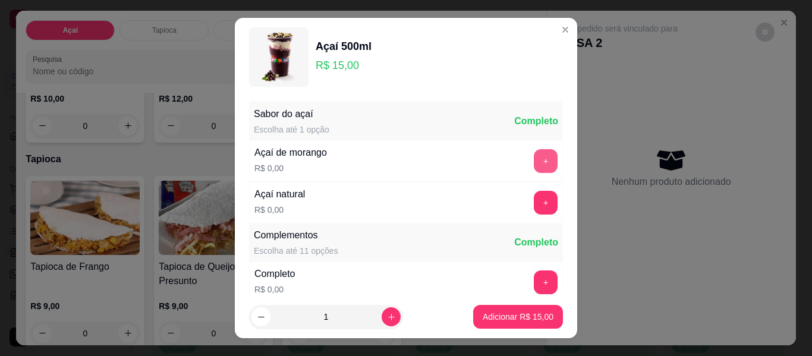
click at [534, 158] on button "+" at bounding box center [546, 161] width 24 height 24
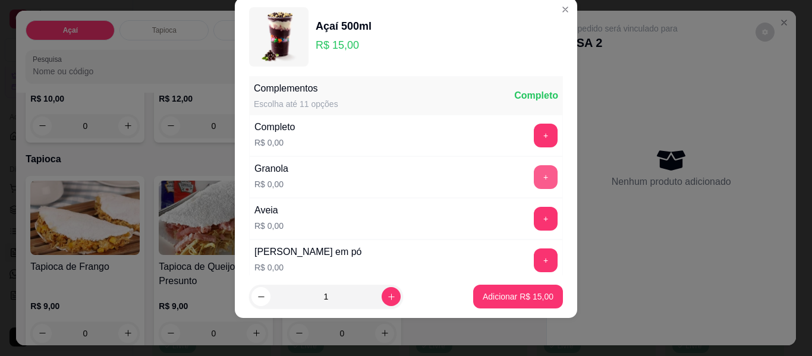
scroll to position [127, 0]
click at [534, 139] on button "+" at bounding box center [545, 135] width 23 height 23
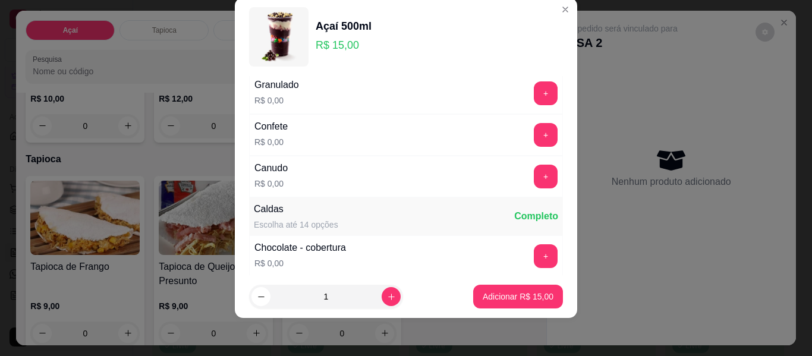
scroll to position [603, 0]
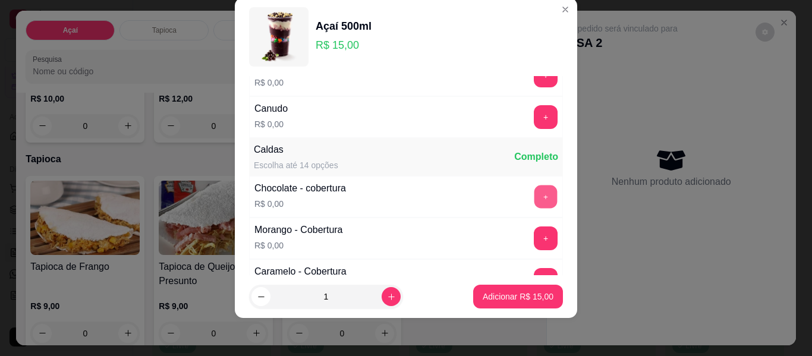
click at [534, 199] on button "+" at bounding box center [545, 196] width 23 height 23
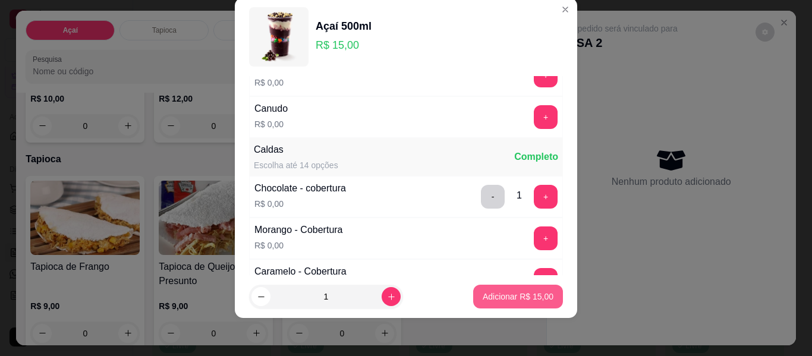
click at [513, 297] on p "Adicionar R$ 15,00" at bounding box center [518, 297] width 71 height 12
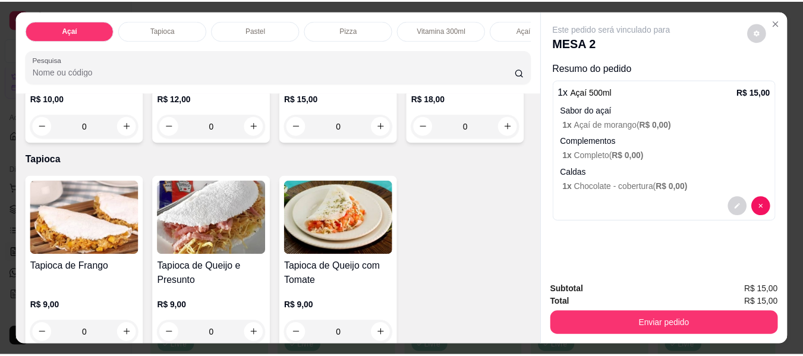
scroll to position [0, 0]
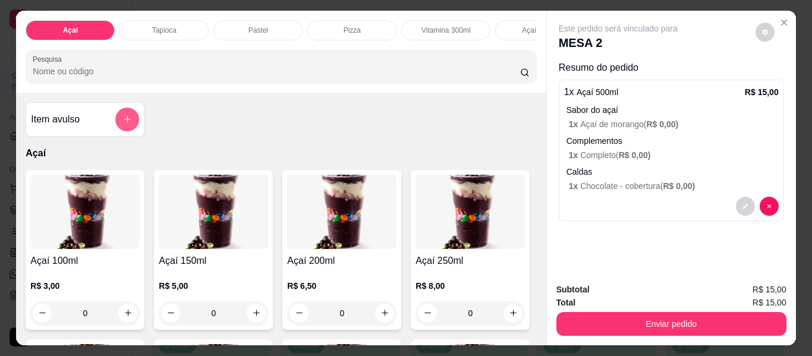
click at [115, 117] on div at bounding box center [127, 120] width 24 height 24
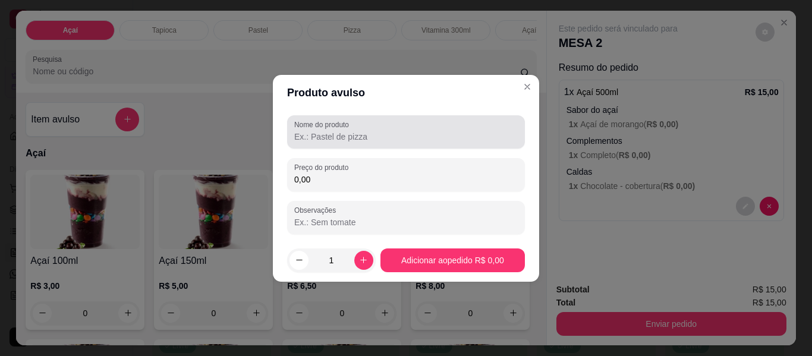
click at [314, 131] on input "Nome do produto" at bounding box center [406, 137] width 224 height 12
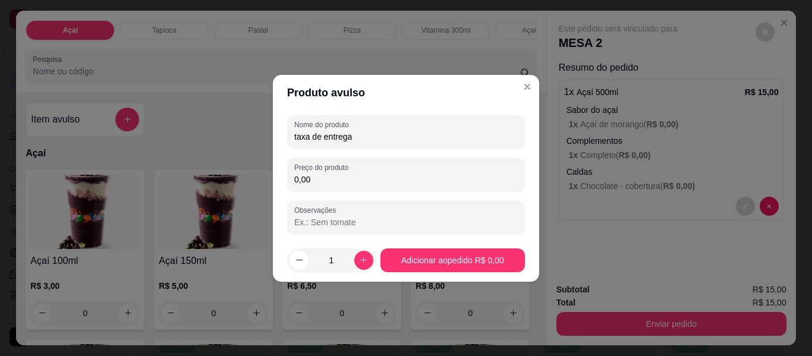
type input "taxa de entrega"
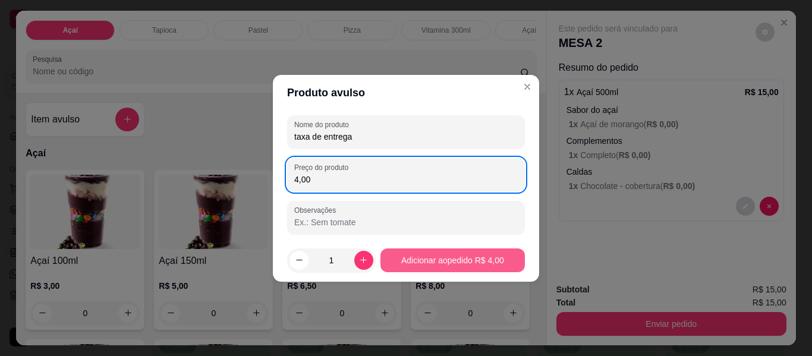
type input "4,00"
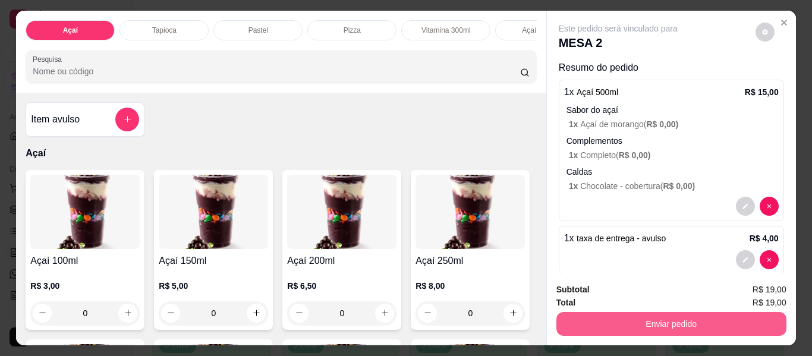
click at [622, 325] on button "Enviar pedido" at bounding box center [671, 324] width 230 height 24
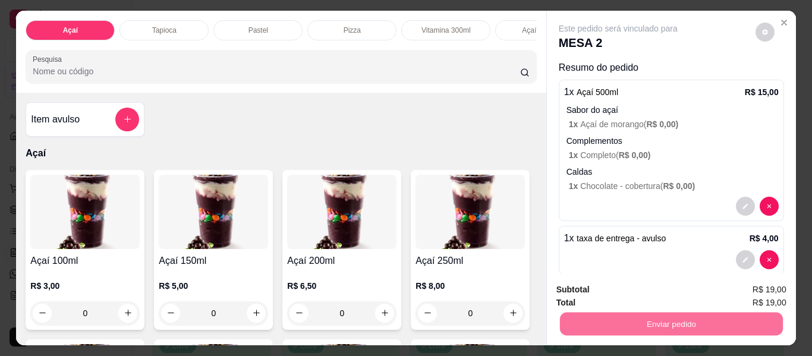
click at [621, 293] on button "Não registrar e enviar pedido" at bounding box center [632, 290] width 124 height 23
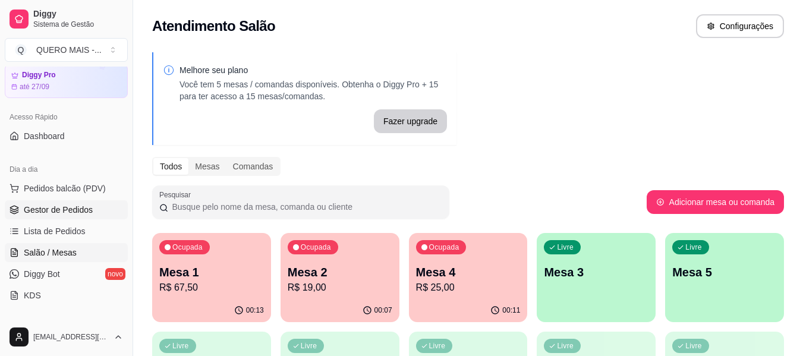
click at [56, 213] on span "Gestor de Pedidos" at bounding box center [58, 210] width 69 height 12
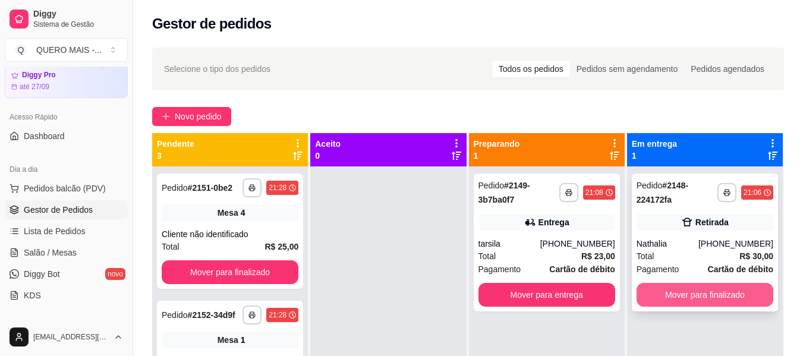
click at [666, 290] on button "Mover para finalizado" at bounding box center [705, 295] width 137 height 24
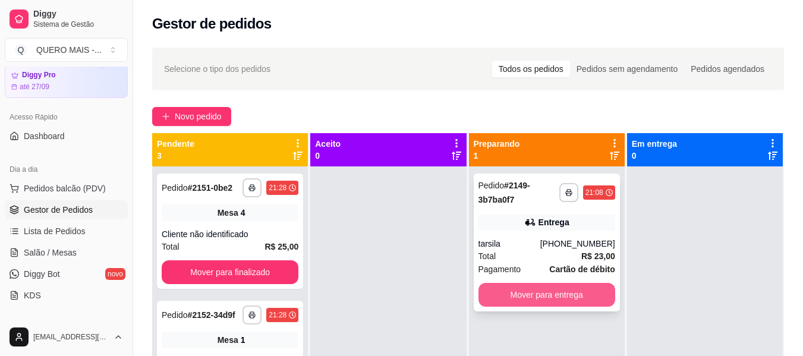
click at [536, 297] on button "Mover para entrega" at bounding box center [547, 295] width 137 height 24
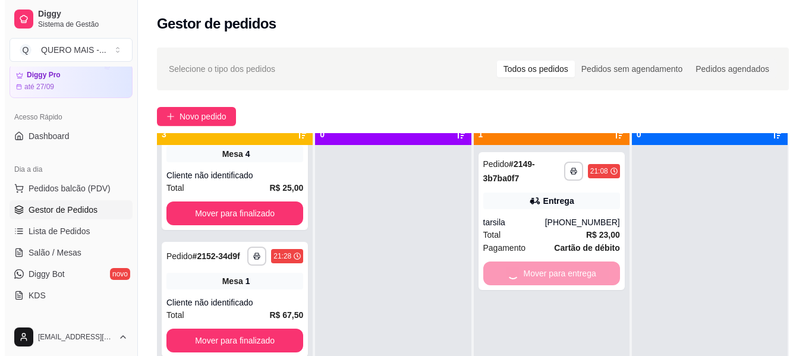
scroll to position [33, 0]
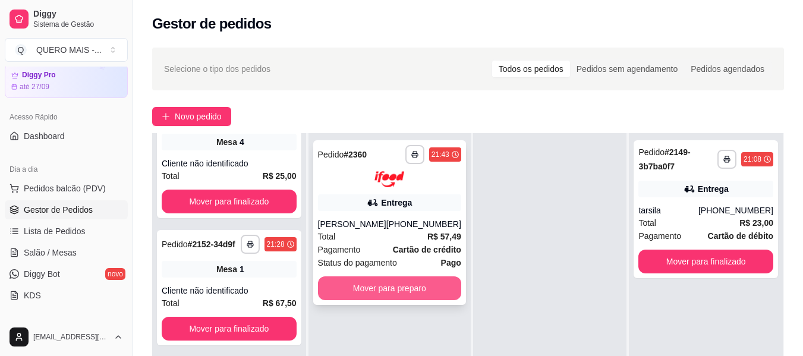
click at [368, 300] on button "Mover para preparo" at bounding box center [389, 288] width 143 height 24
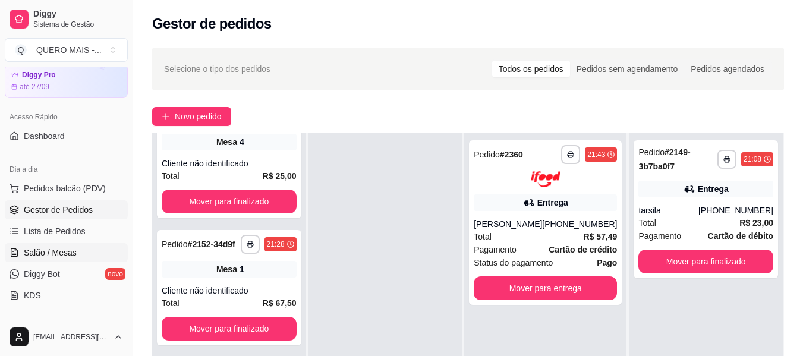
click at [43, 253] on span "Salão / Mesas" at bounding box center [50, 253] width 53 height 12
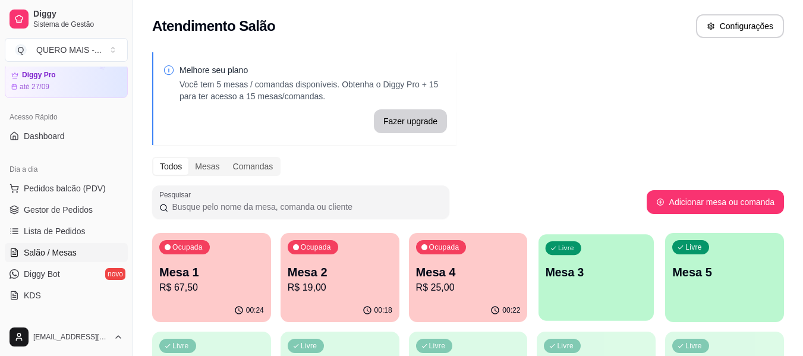
click at [611, 306] on div "Livre Mesa 3" at bounding box center [596, 270] width 115 height 73
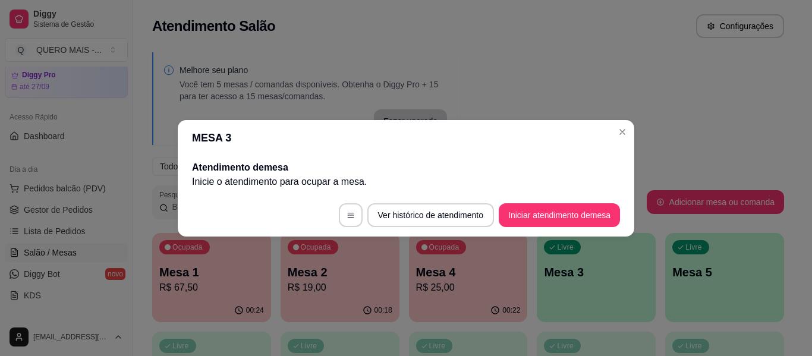
click at [553, 227] on button "Iniciar atendimento de mesa" at bounding box center [559, 215] width 121 height 24
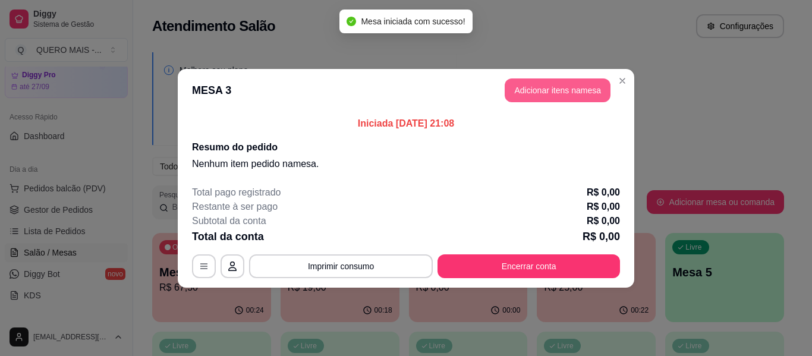
click at [571, 100] on button "Adicionar itens na mesa" at bounding box center [558, 90] width 106 height 24
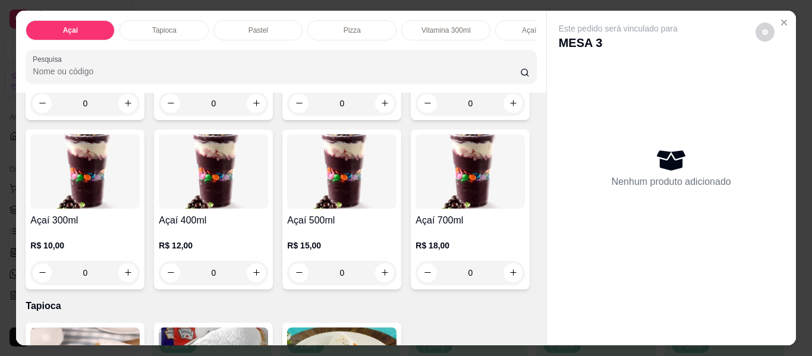
scroll to position [238, 0]
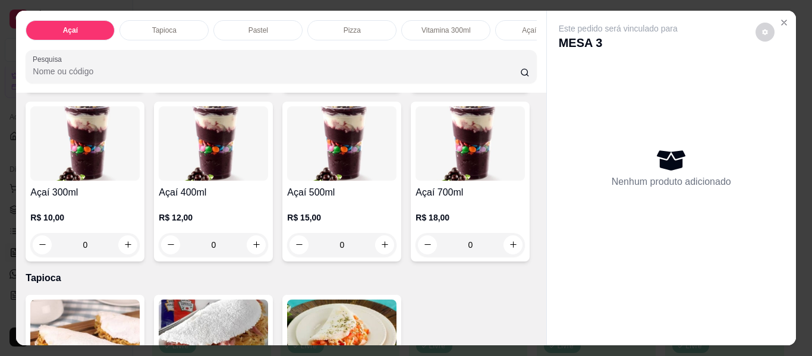
click at [140, 252] on div "0" at bounding box center [84, 245] width 109 height 24
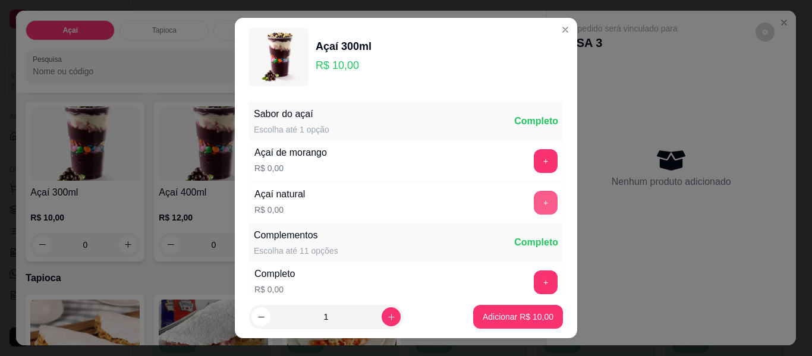
click at [534, 202] on button "+" at bounding box center [546, 203] width 24 height 24
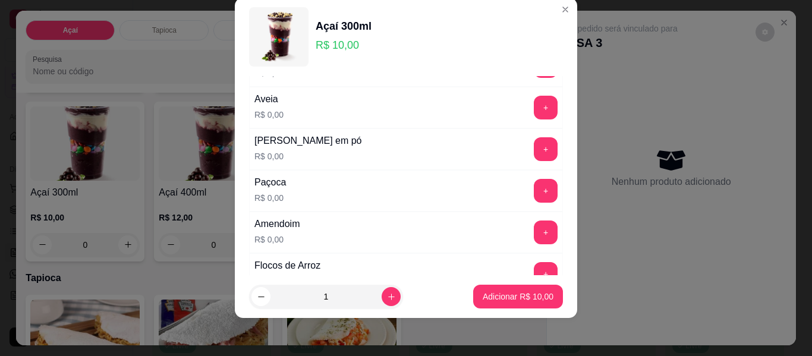
scroll to position [246, 0]
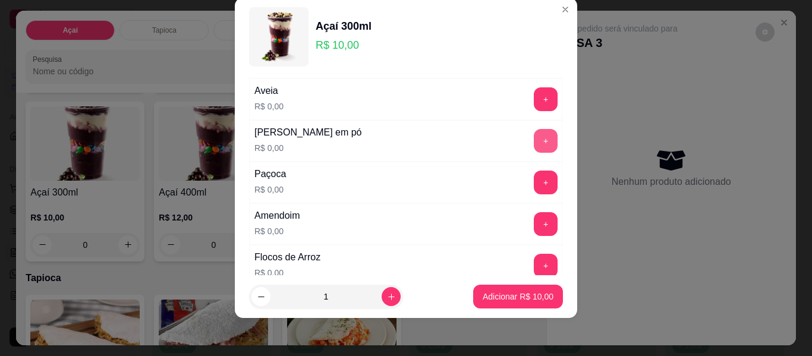
click at [534, 140] on button "+" at bounding box center [546, 141] width 24 height 24
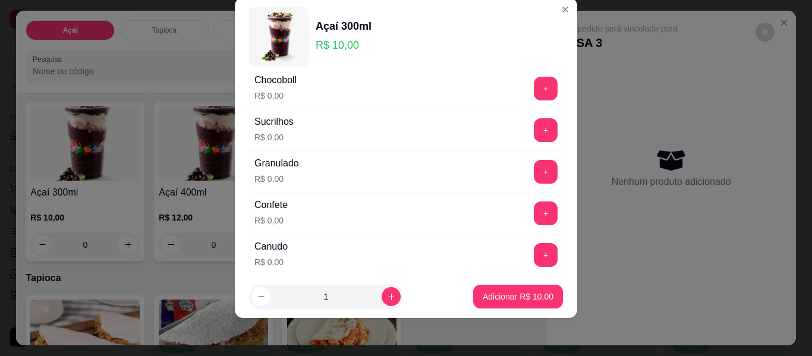
scroll to position [484, 0]
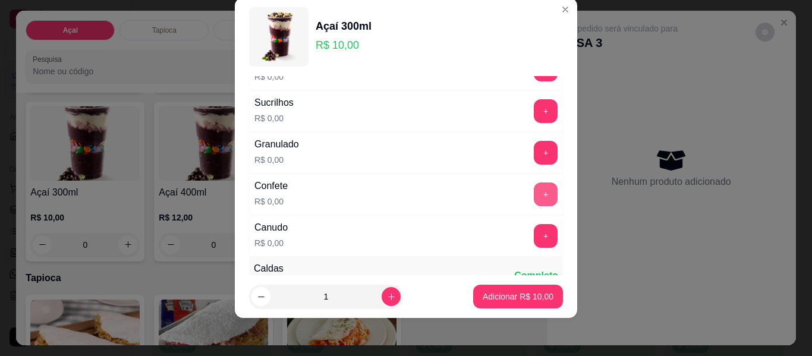
click at [534, 198] on button "+" at bounding box center [546, 195] width 24 height 24
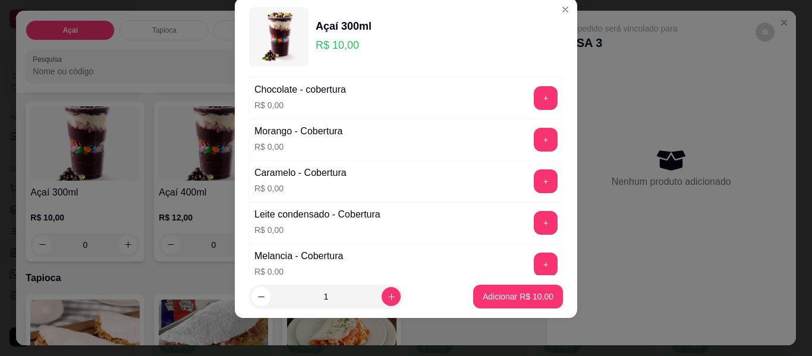
scroll to position [722, 0]
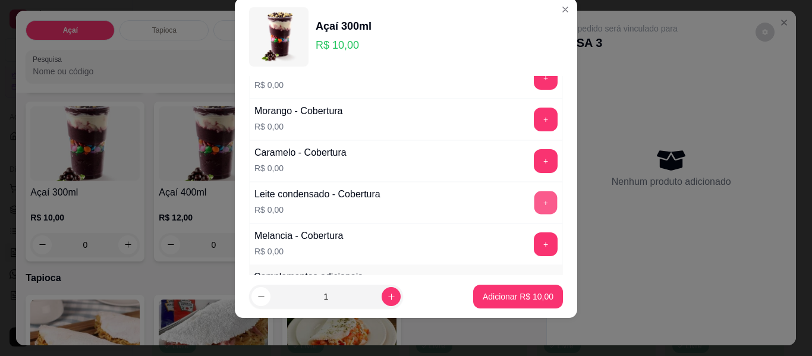
click at [534, 207] on button "+" at bounding box center [545, 202] width 23 height 23
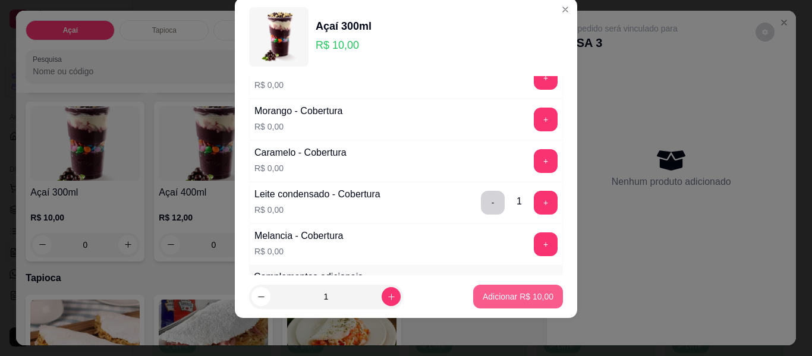
click at [519, 297] on p "Adicionar R$ 10,00" at bounding box center [518, 297] width 71 height 12
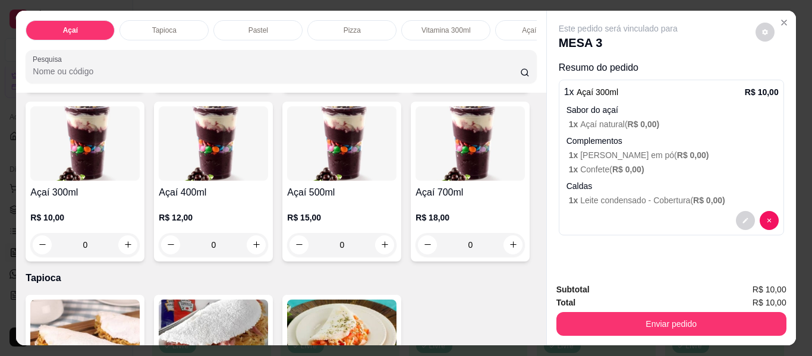
click at [140, 243] on div "0" at bounding box center [84, 245] width 109 height 24
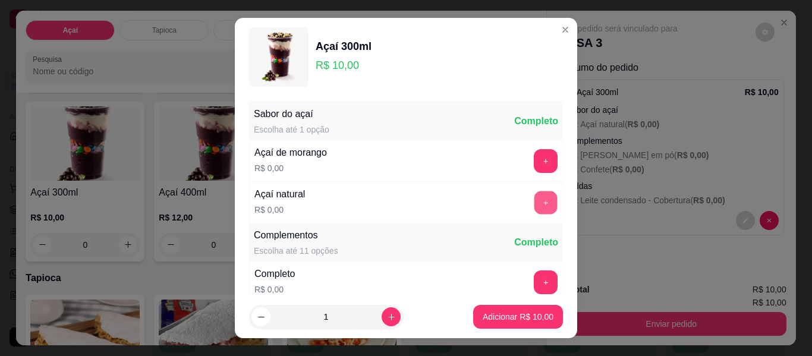
click at [534, 206] on button "+" at bounding box center [545, 202] width 23 height 23
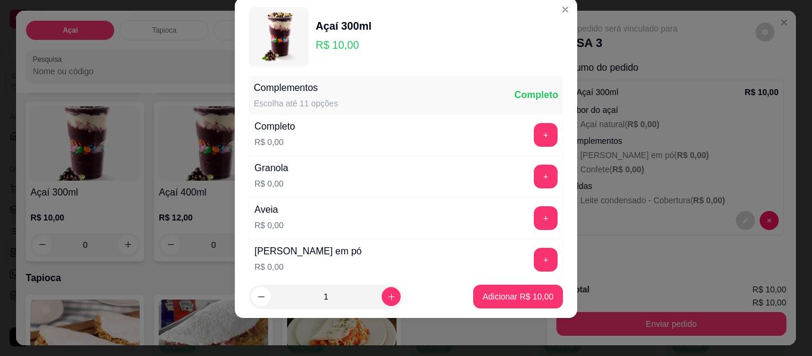
scroll to position [187, 0]
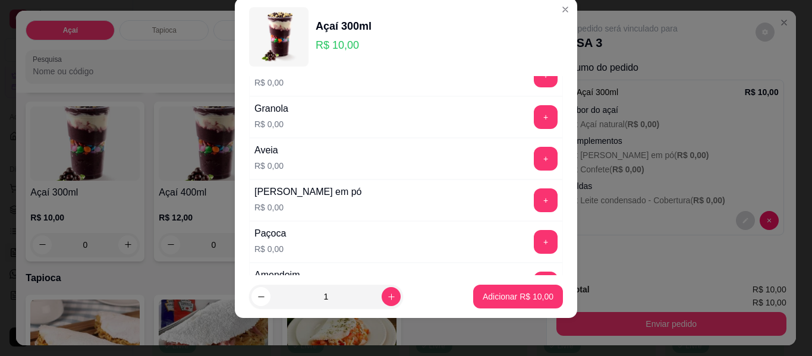
click at [534, 210] on button "+" at bounding box center [546, 200] width 24 height 24
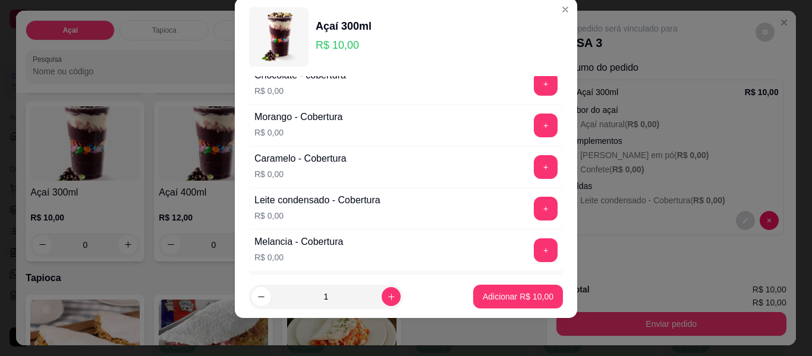
scroll to position [722, 0]
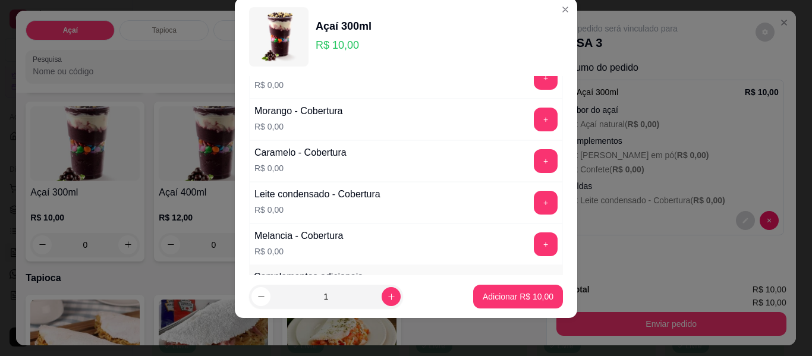
click at [534, 121] on button "+" at bounding box center [546, 120] width 24 height 24
click at [524, 295] on p "Adicionar R$ 10,00" at bounding box center [518, 297] width 71 height 12
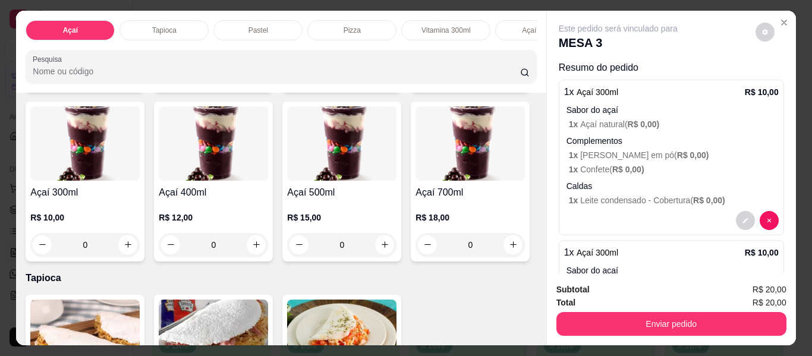
click at [140, 246] on div "0" at bounding box center [84, 245] width 109 height 24
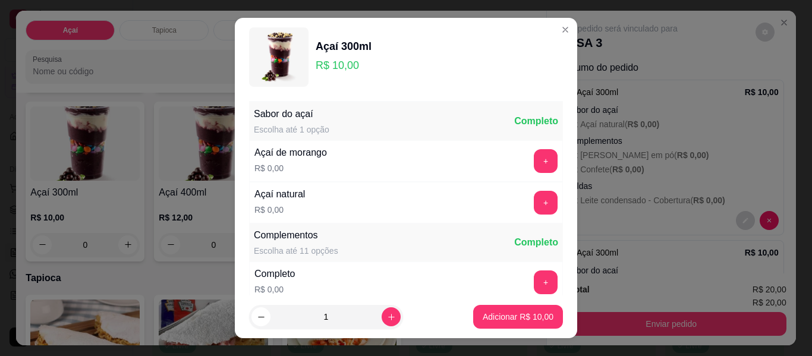
click at [534, 209] on button "+" at bounding box center [546, 203] width 24 height 24
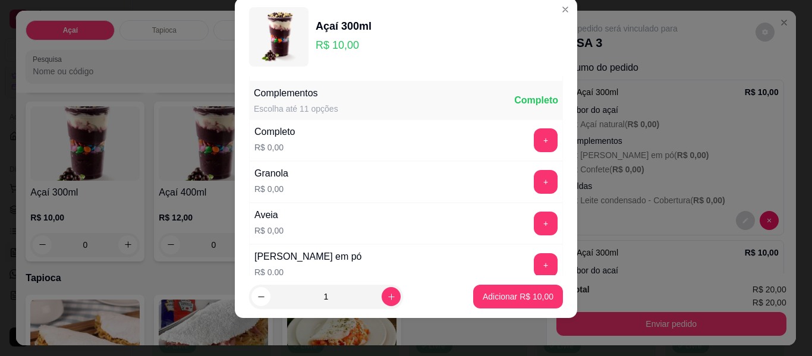
scroll to position [127, 0]
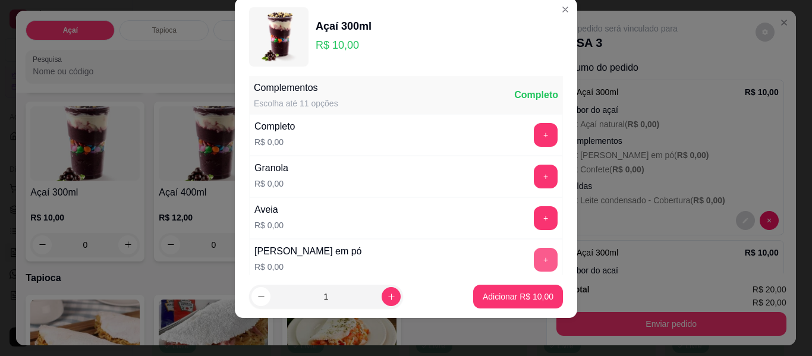
click at [534, 259] on button "+" at bounding box center [546, 260] width 24 height 24
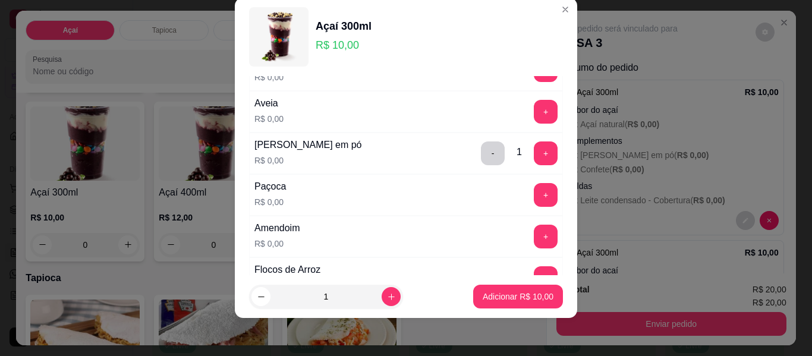
scroll to position [246, 0]
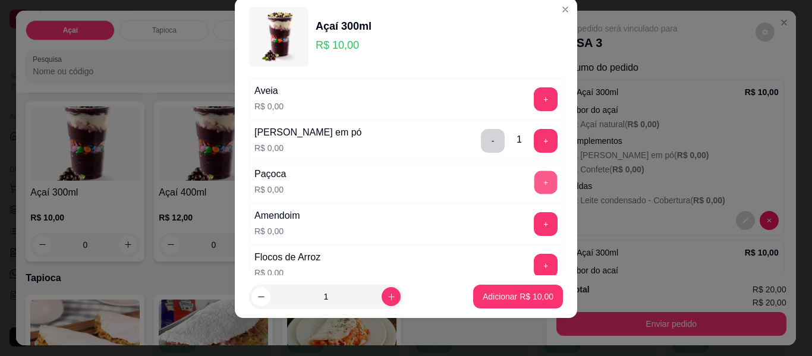
click at [534, 184] on button "+" at bounding box center [545, 182] width 23 height 23
click at [534, 260] on button "+" at bounding box center [546, 266] width 24 height 24
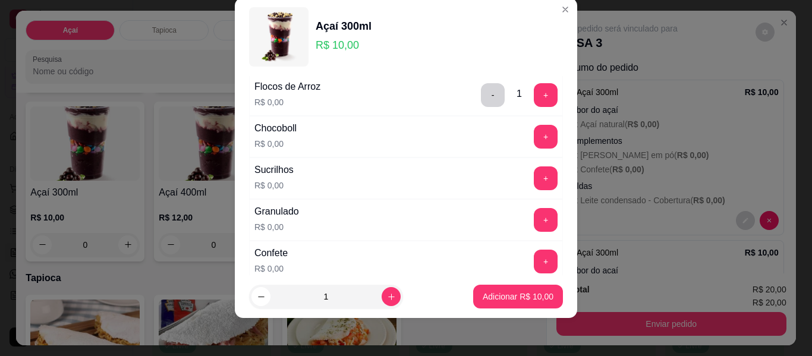
scroll to position [424, 0]
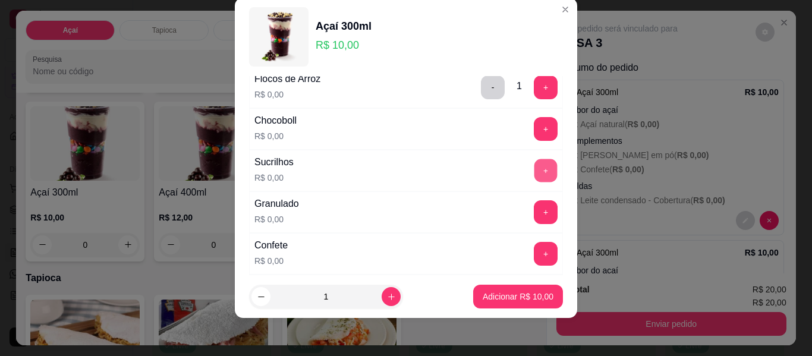
click at [534, 172] on button "+" at bounding box center [545, 170] width 23 height 23
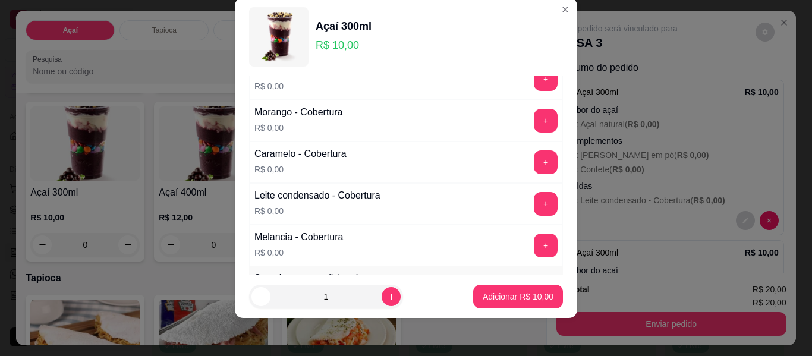
scroll to position [722, 0]
click at [534, 121] on button "+" at bounding box center [545, 119] width 23 height 23
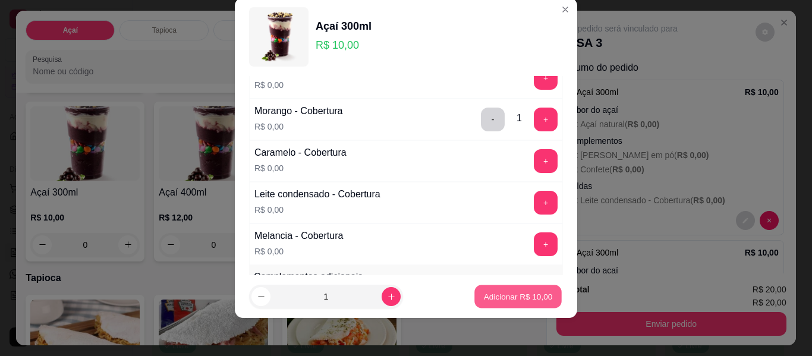
click at [524, 297] on p "Adicionar R$ 10,00" at bounding box center [518, 296] width 69 height 11
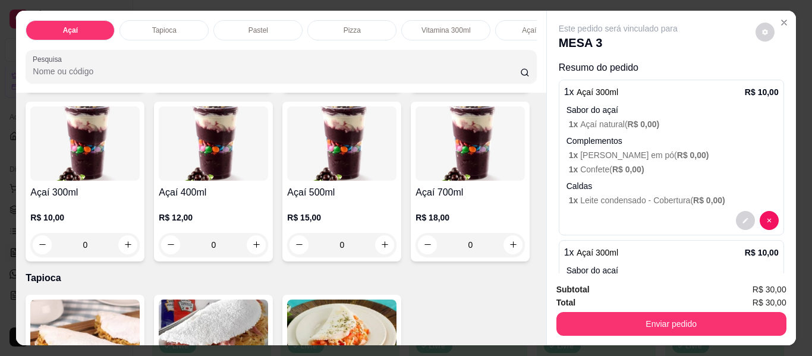
scroll to position [0, 0]
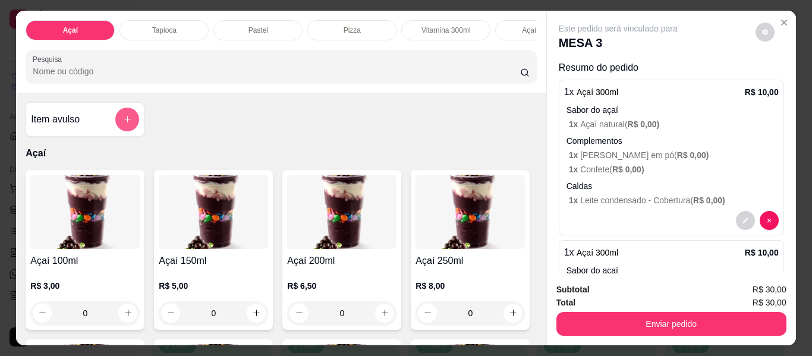
click at [123, 119] on icon "add-separate-item" at bounding box center [127, 119] width 9 height 9
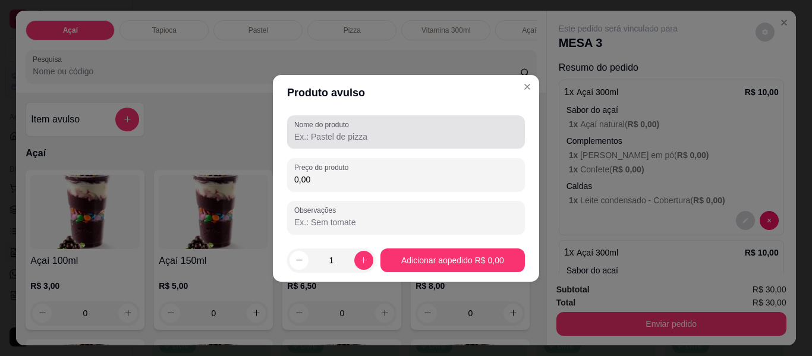
click at [371, 134] on input "Nome do produto" at bounding box center [406, 137] width 224 height 12
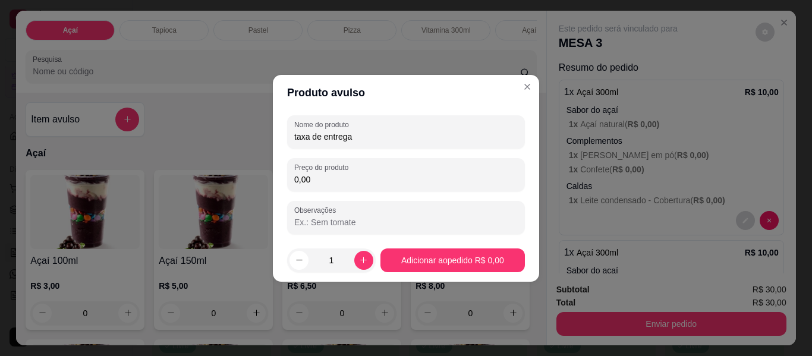
type input "taxa de entrega"
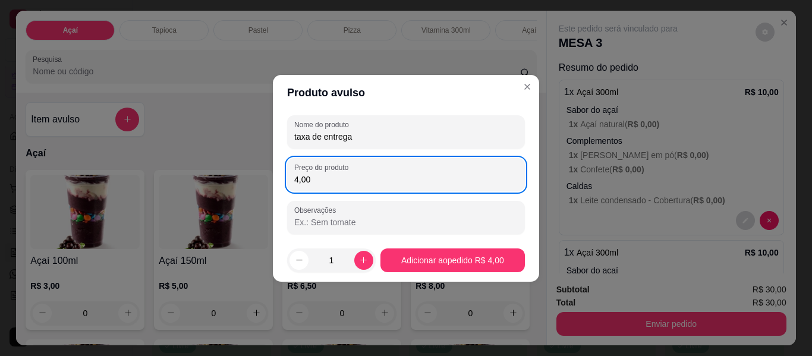
type input "4,00"
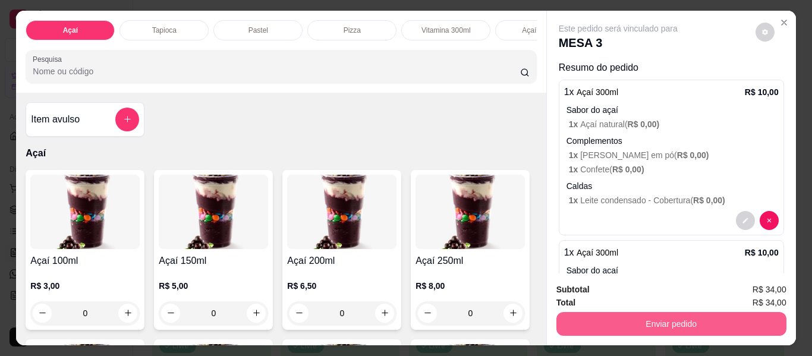
click at [644, 317] on button "Enviar pedido" at bounding box center [671, 324] width 230 height 24
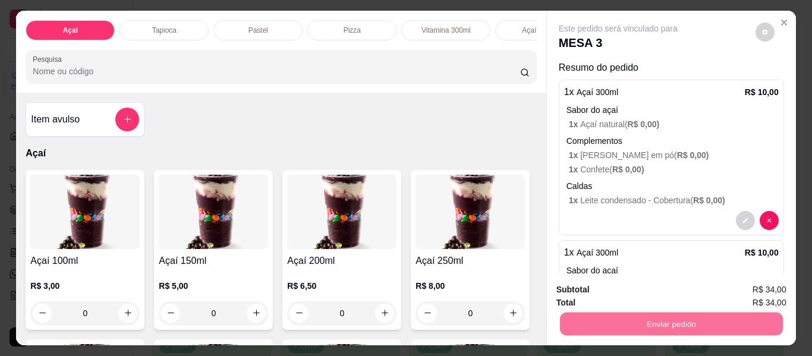
click at [609, 290] on button "Não registrar e enviar pedido" at bounding box center [632, 290] width 120 height 22
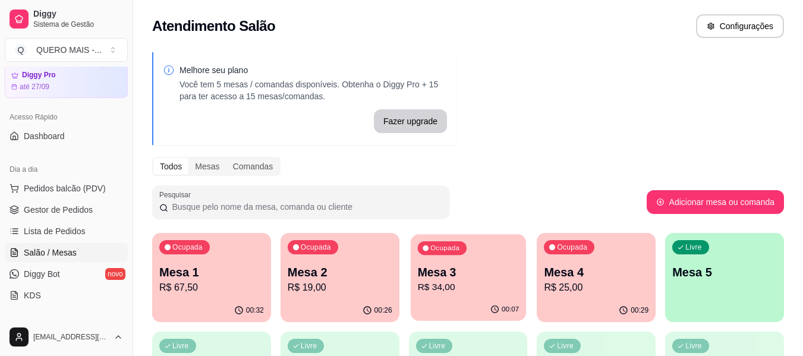
click at [481, 296] on div "Ocupada Mesa 3 R$ 34,00" at bounding box center [468, 266] width 115 height 64
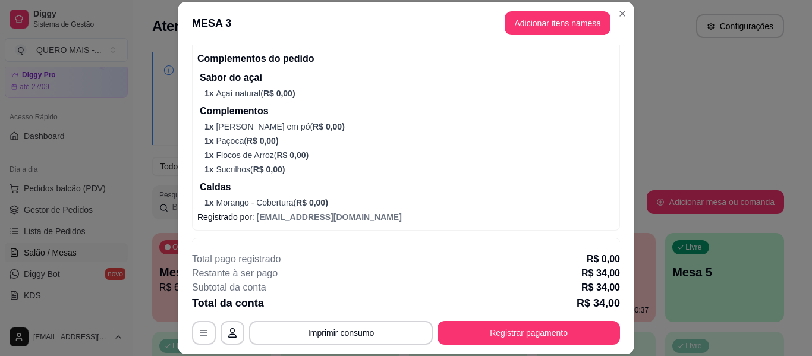
scroll to position [565, 0]
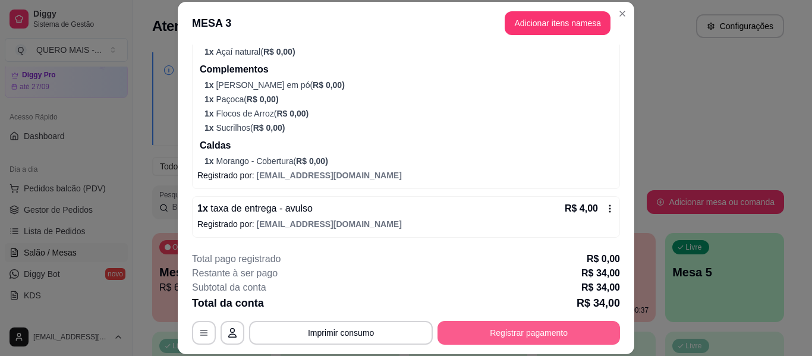
click at [453, 326] on button "Registrar pagamento" at bounding box center [529, 333] width 183 height 24
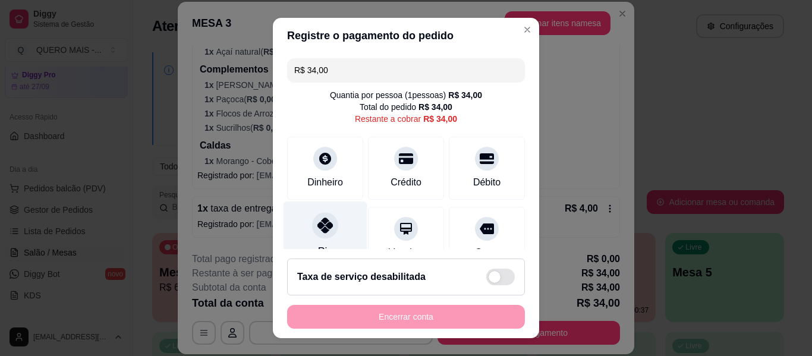
click at [318, 228] on icon at bounding box center [324, 225] width 15 height 15
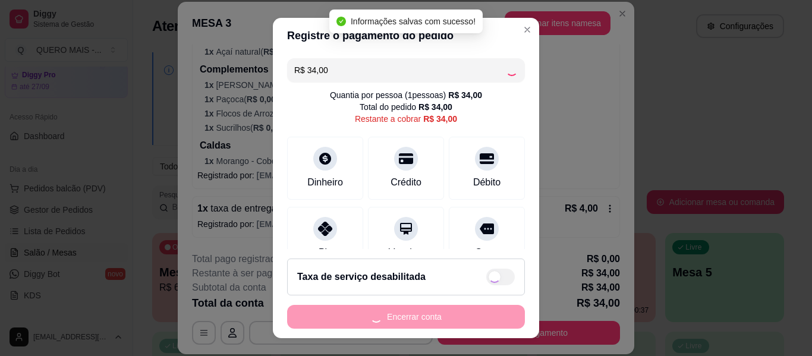
type input "R$ 0,00"
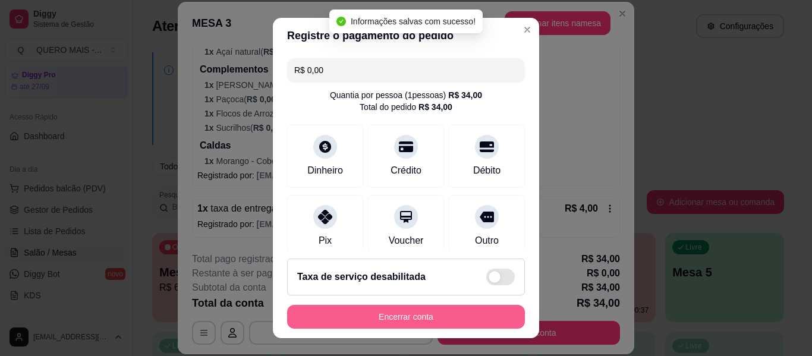
click at [423, 318] on button "Encerrar conta" at bounding box center [406, 317] width 238 height 24
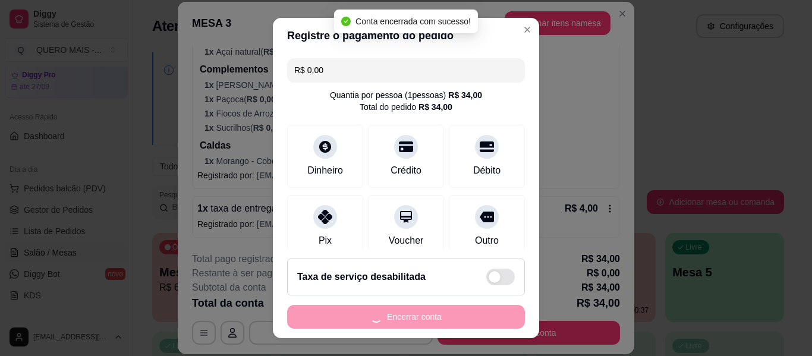
scroll to position [0, 0]
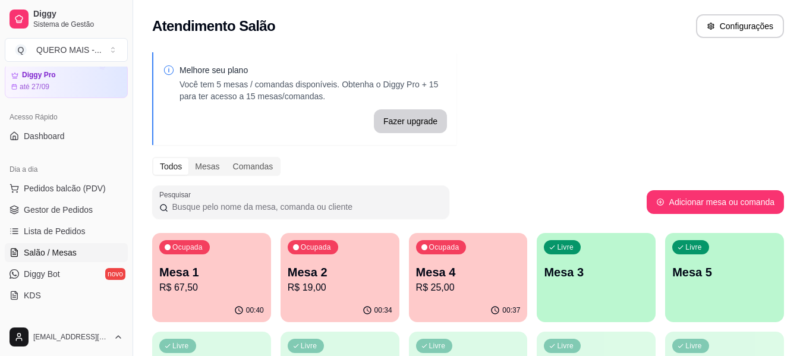
click at [331, 279] on p "Mesa 2" at bounding box center [340, 272] width 105 height 17
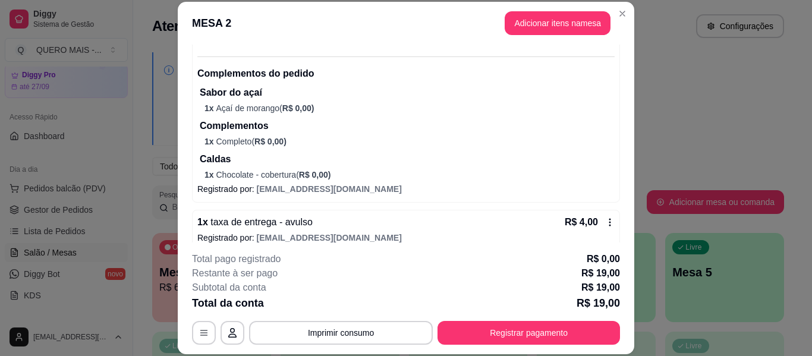
scroll to position [143, 0]
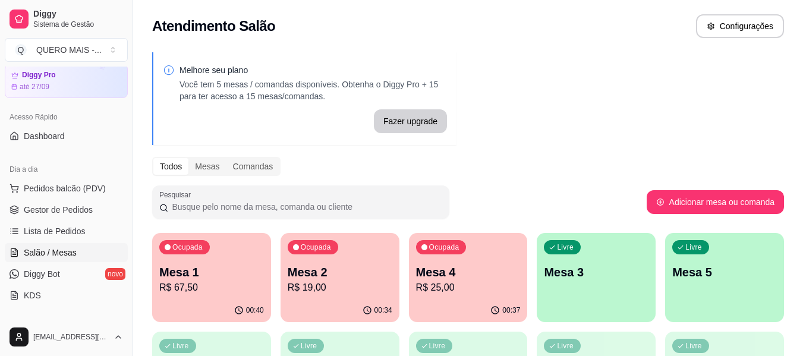
click at [574, 297] on div "Livre Mesa 3" at bounding box center [596, 270] width 119 height 75
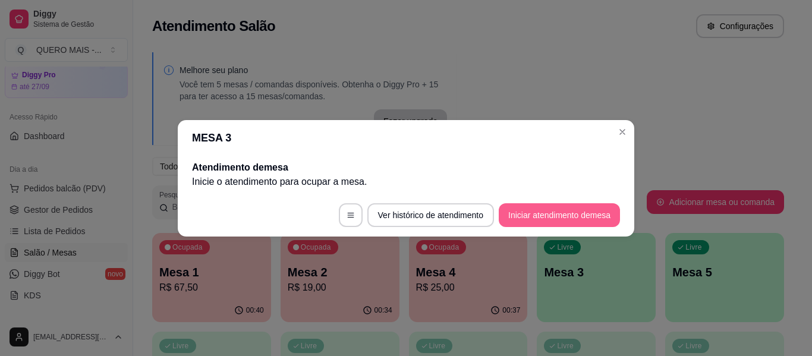
click at [552, 218] on button "Iniciar atendimento de mesa" at bounding box center [559, 215] width 121 height 24
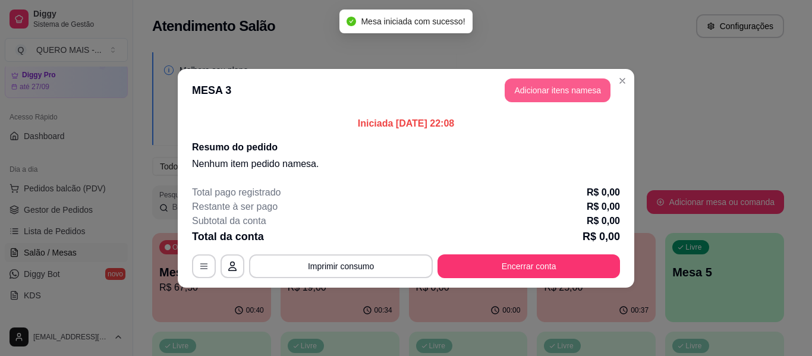
click at [542, 97] on button "Adicionar itens na mesa" at bounding box center [558, 90] width 106 height 24
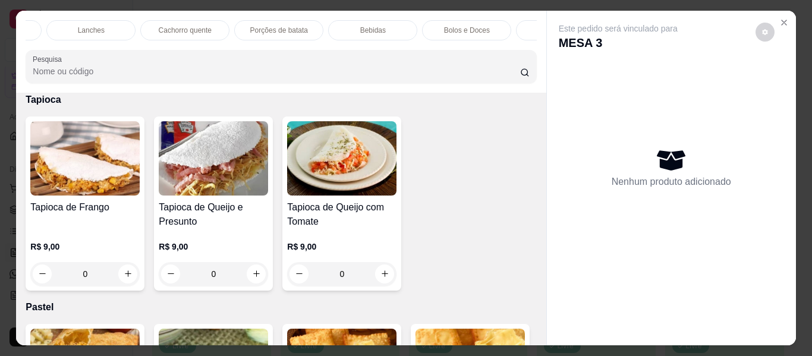
scroll to position [0, 345]
drag, startPoint x: 183, startPoint y: 21, endPoint x: 203, endPoint y: 30, distance: 22.1
click at [183, 26] on p "Açaí batido" at bounding box center [195, 31] width 36 height 10
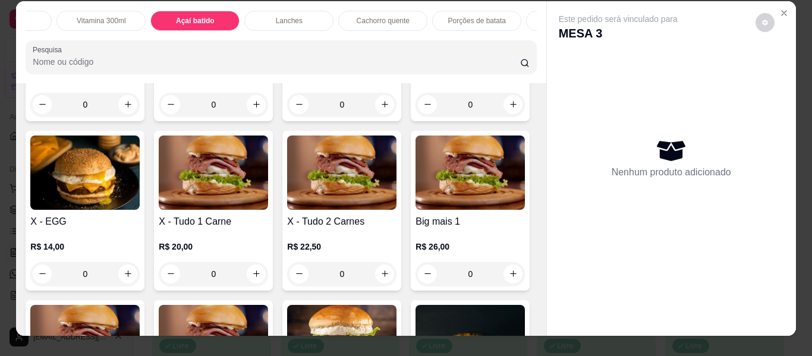
scroll to position [0, 0]
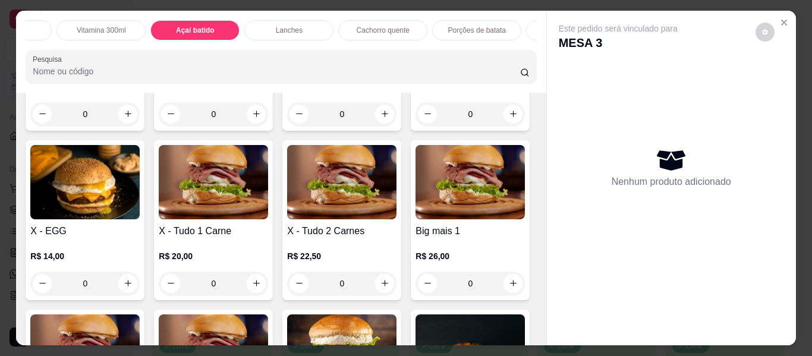
click at [297, 26] on p "Lanches" at bounding box center [289, 31] width 27 height 10
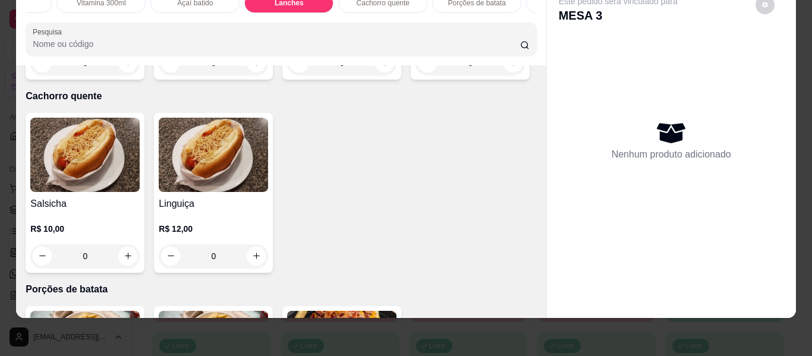
scroll to position [2157, 0]
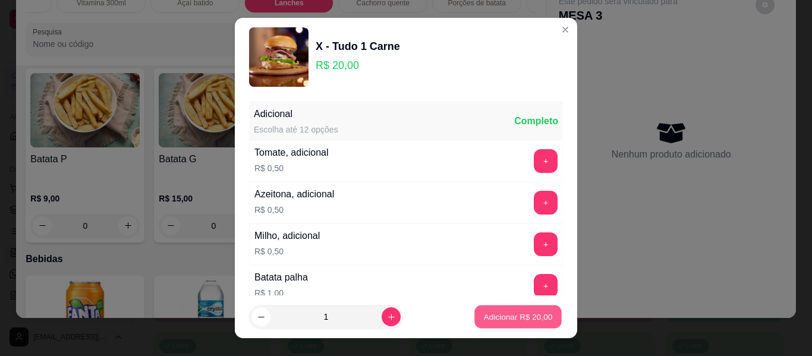
click at [505, 314] on p "Adicionar R$ 20,00" at bounding box center [518, 316] width 69 height 11
type input "1"
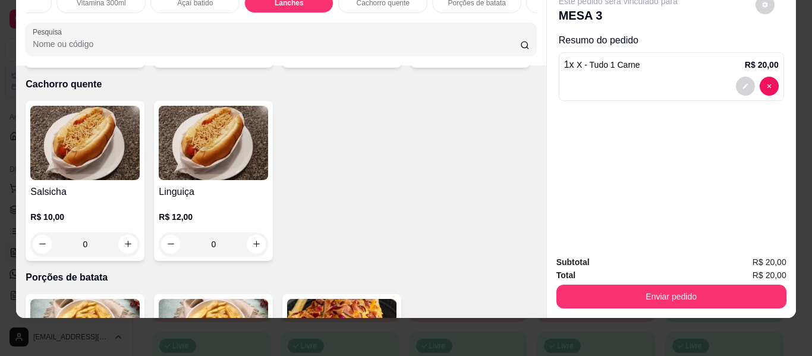
scroll to position [1919, 0]
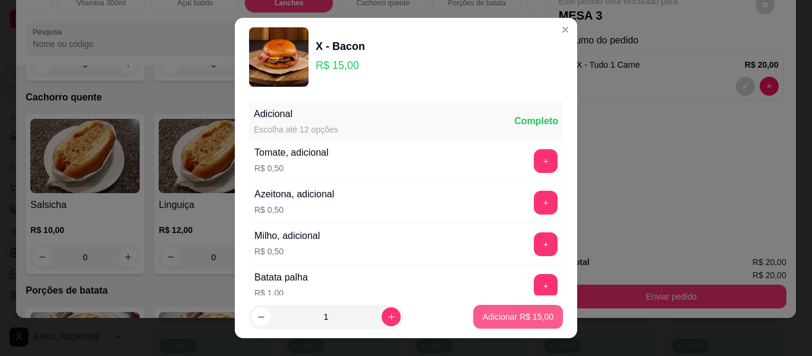
click at [521, 317] on p "Adicionar R$ 15,00" at bounding box center [518, 317] width 71 height 12
type input "1"
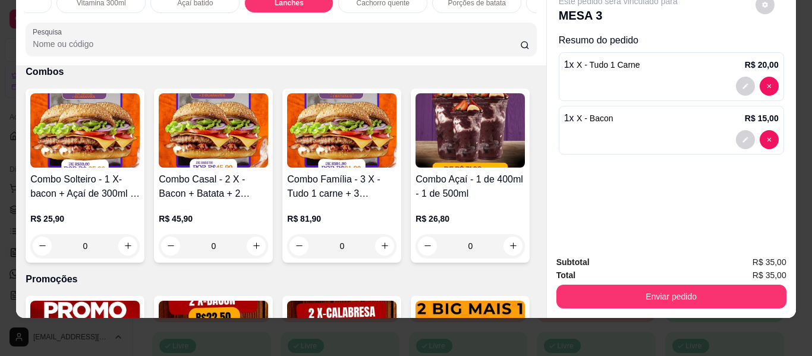
scroll to position [3016, 0]
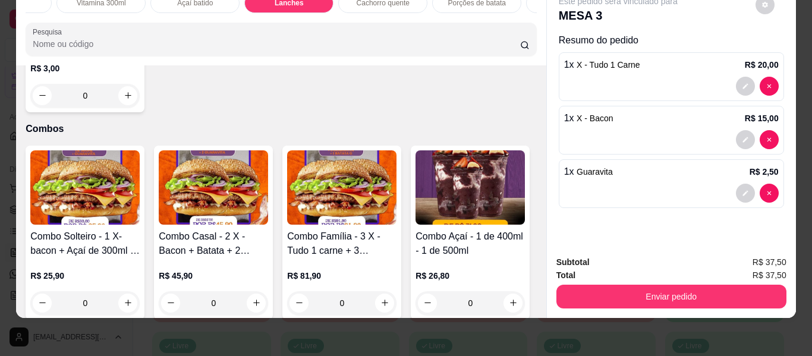
type input "2"
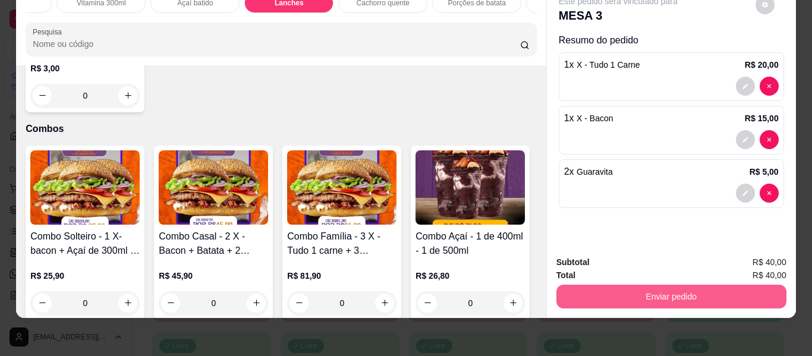
click at [583, 285] on button "Enviar pedido" at bounding box center [671, 297] width 230 height 24
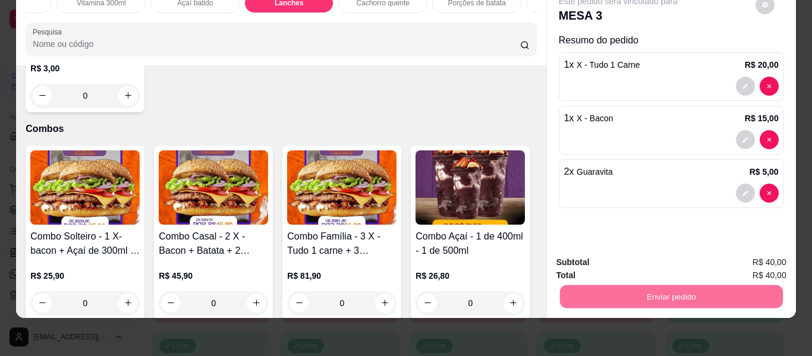
click at [601, 254] on button "Não registrar e enviar pedido" at bounding box center [632, 258] width 124 height 23
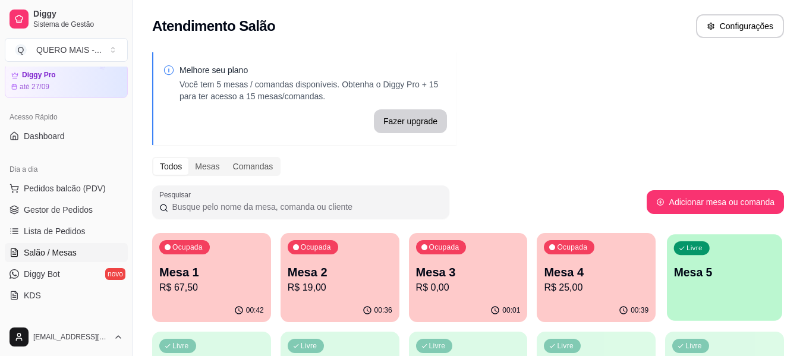
click at [700, 282] on div "Livre Mesa 5" at bounding box center [724, 270] width 115 height 73
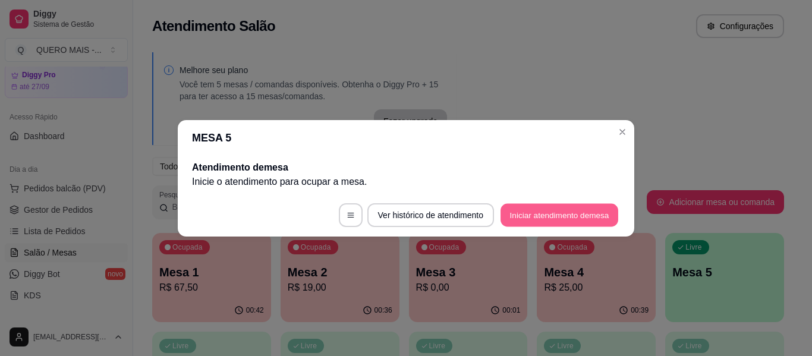
click at [549, 218] on button "Iniciar atendimento de mesa" at bounding box center [560, 214] width 118 height 23
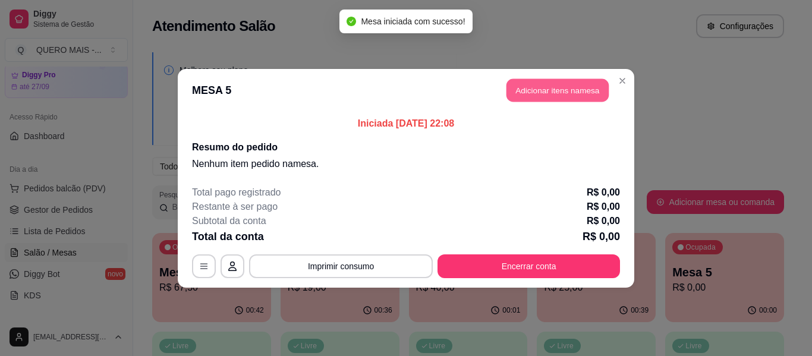
click at [540, 82] on button "Adicionar itens na mesa" at bounding box center [558, 89] width 102 height 23
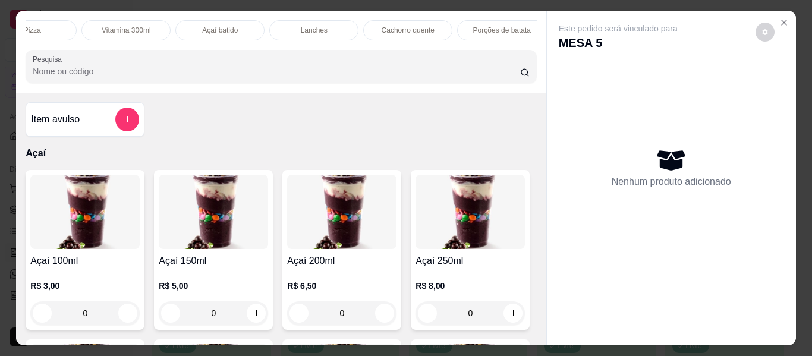
scroll to position [0, 325]
drag, startPoint x: 304, startPoint y: 22, endPoint x: 305, endPoint y: 29, distance: 6.6
click at [304, 26] on p "Lanches" at bounding box center [308, 31] width 27 height 10
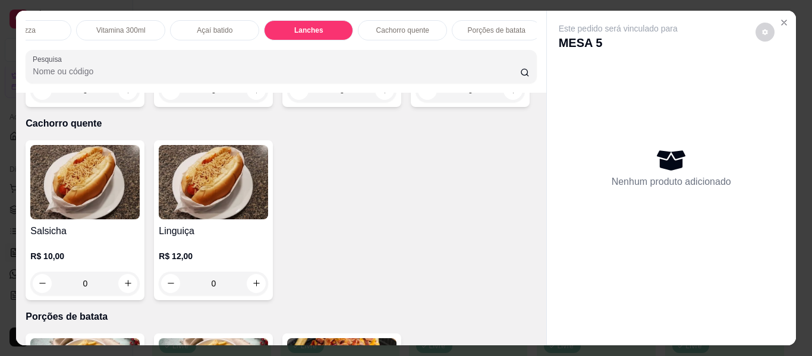
scroll to position [0, 706]
click at [477, 26] on p "Promoções" at bounding box center [492, 31] width 36 height 10
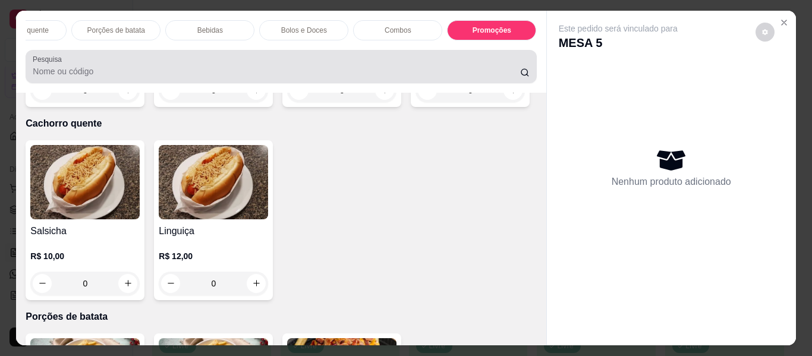
scroll to position [32, 0]
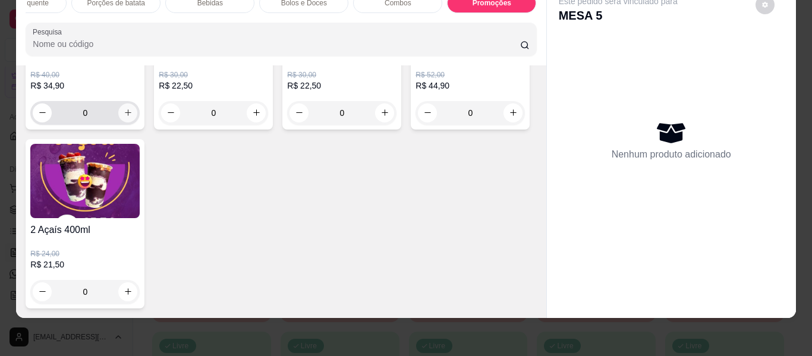
click at [127, 117] on icon "increase-product-quantity" at bounding box center [128, 112] width 9 height 9
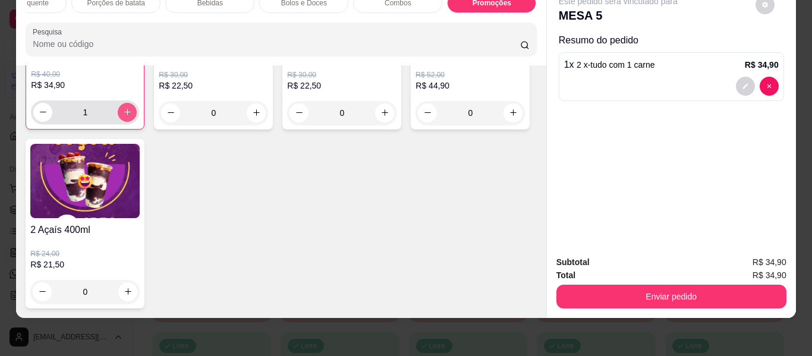
click at [127, 117] on icon "increase-product-quantity" at bounding box center [127, 112] width 9 height 9
type input "2"
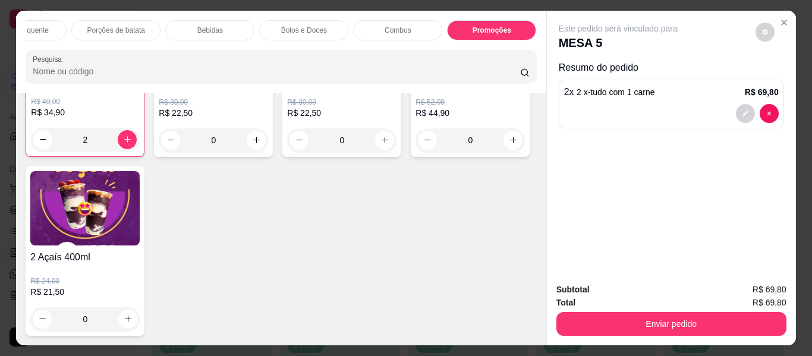
scroll to position [0, 518]
click at [128, 24] on div "Lanches" at bounding box center [115, 30] width 89 height 20
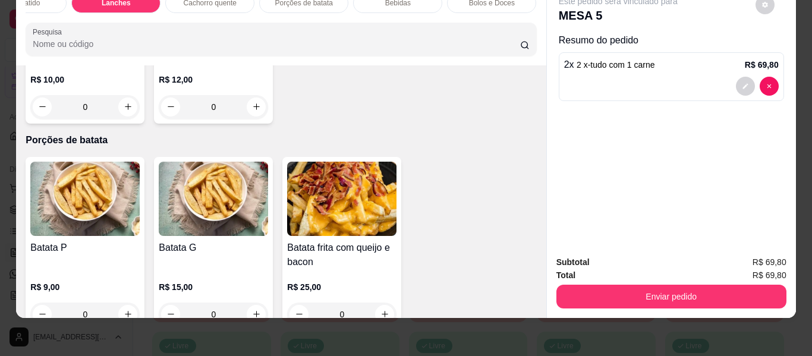
scroll to position [2157, 0]
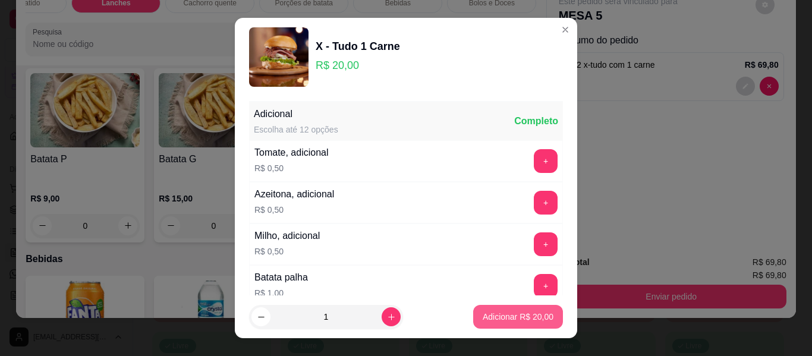
click at [516, 314] on p "Adicionar R$ 20,00" at bounding box center [518, 317] width 71 height 12
type input "1"
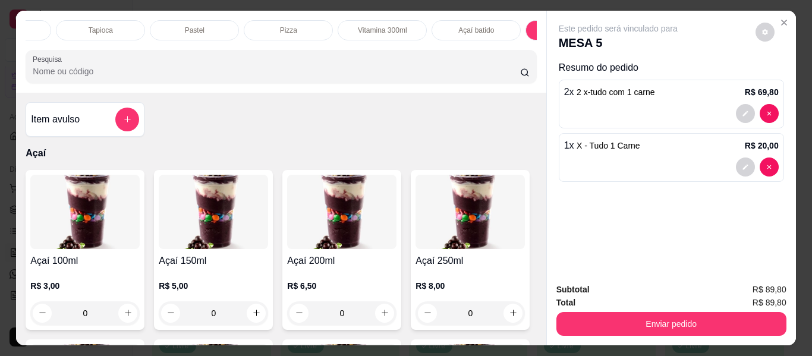
scroll to position [0, 49]
click at [123, 124] on icon "add-separate-item" at bounding box center [127, 119] width 9 height 9
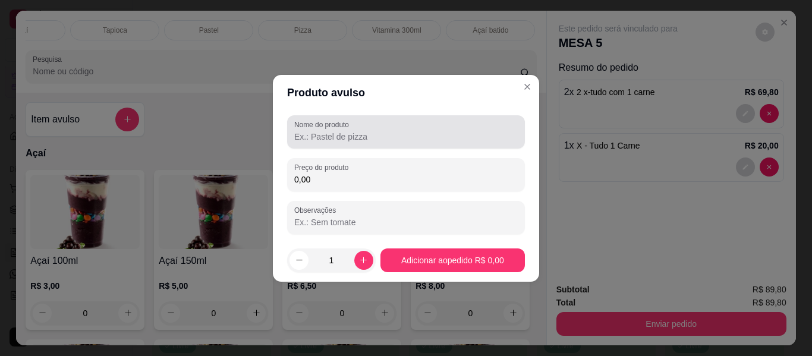
click at [338, 145] on div "Nome do produto" at bounding box center [406, 131] width 238 height 33
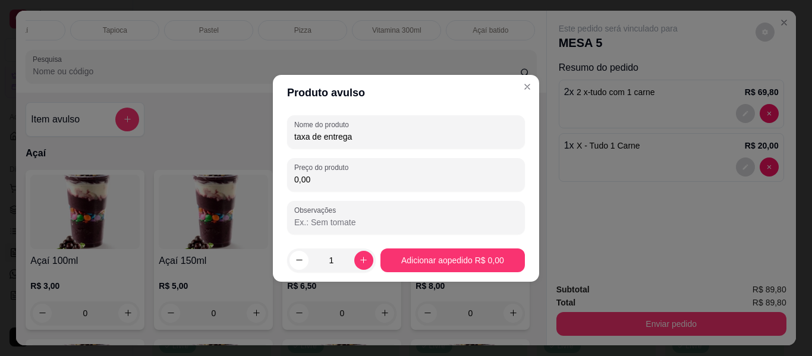
type input "taxa de entrega"
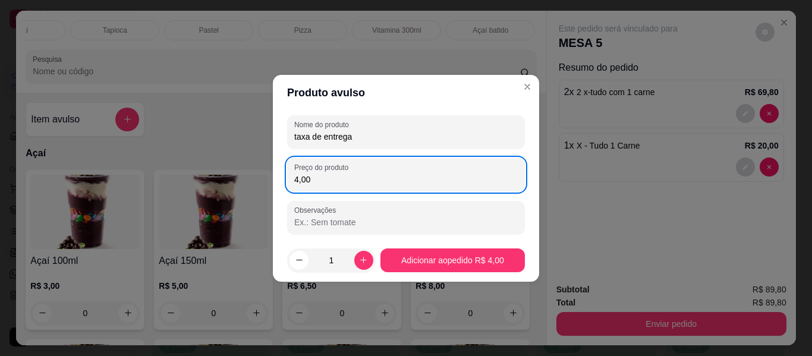
type input "4,00"
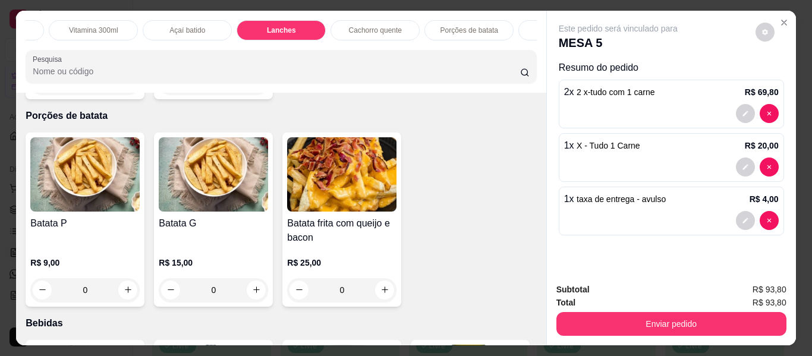
scroll to position [0, 589]
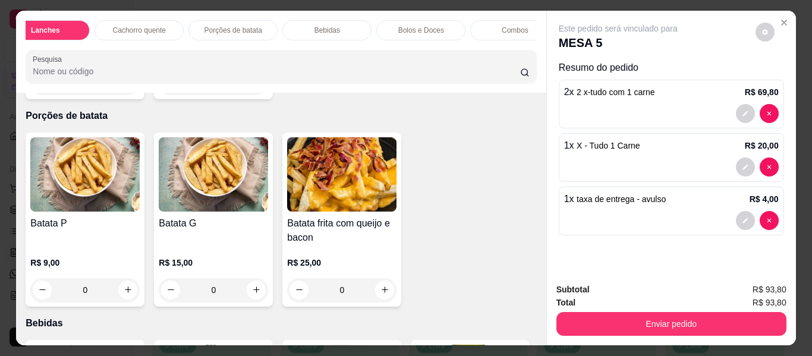
click at [341, 23] on div "Bebidas" at bounding box center [326, 30] width 89 height 20
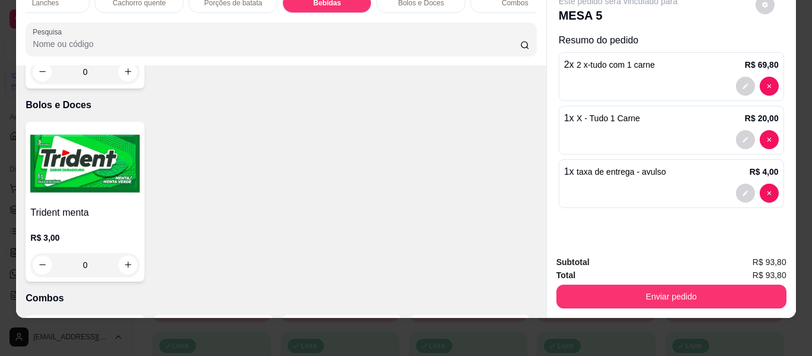
scroll to position [0, 0]
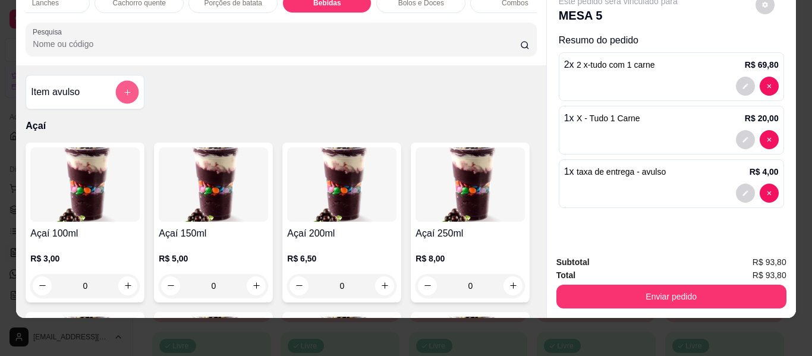
click at [133, 93] on button "add-separate-item" at bounding box center [127, 92] width 23 height 23
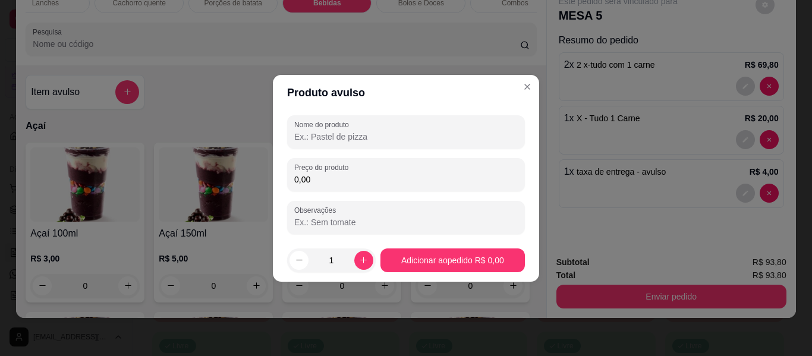
click at [358, 137] on input "Nome do produto" at bounding box center [406, 137] width 224 height 12
type input "coca cola"
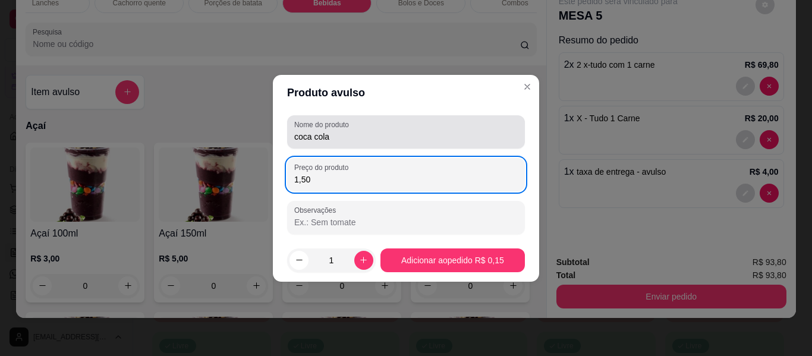
type input "15,00"
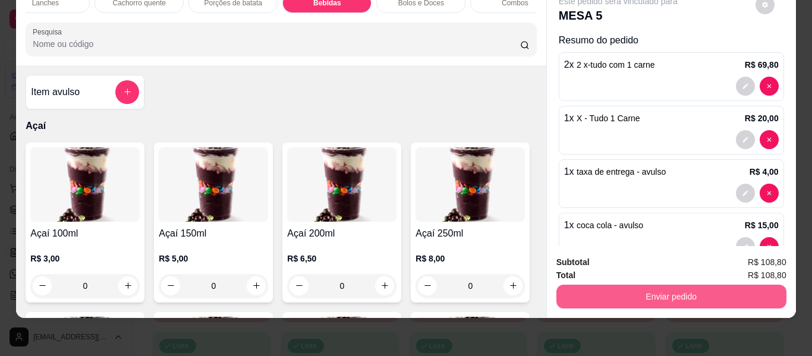
click at [653, 289] on button "Enviar pedido" at bounding box center [671, 297] width 230 height 24
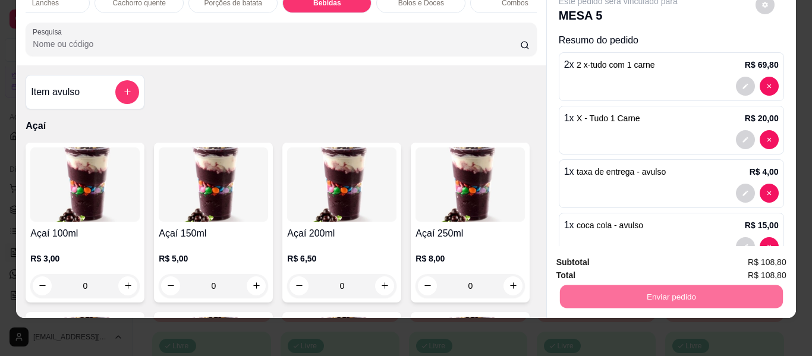
click at [595, 262] on button "Não registrar e enviar pedido" at bounding box center [632, 258] width 120 height 22
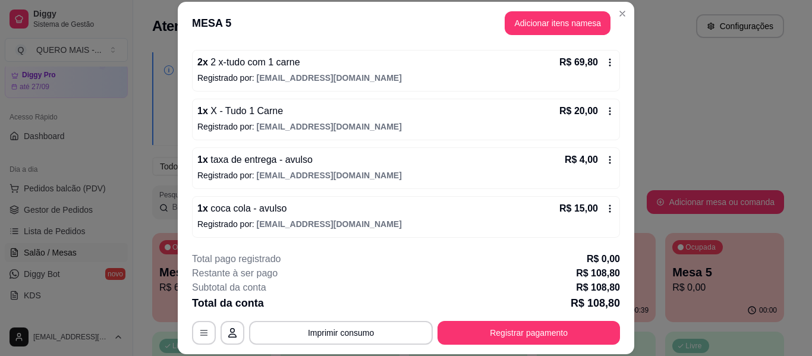
scroll to position [36, 0]
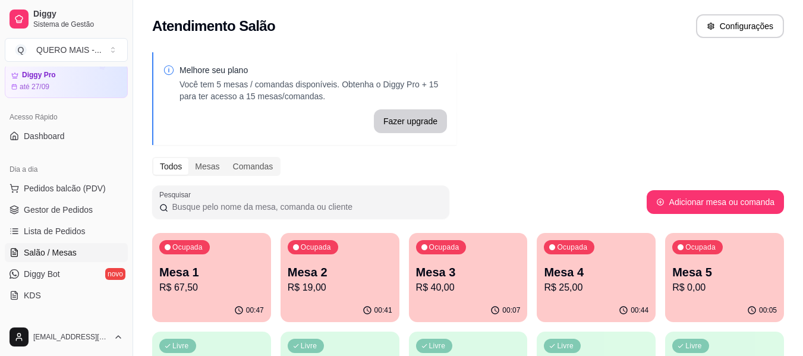
click at [221, 284] on p "R$ 67,50" at bounding box center [211, 288] width 105 height 14
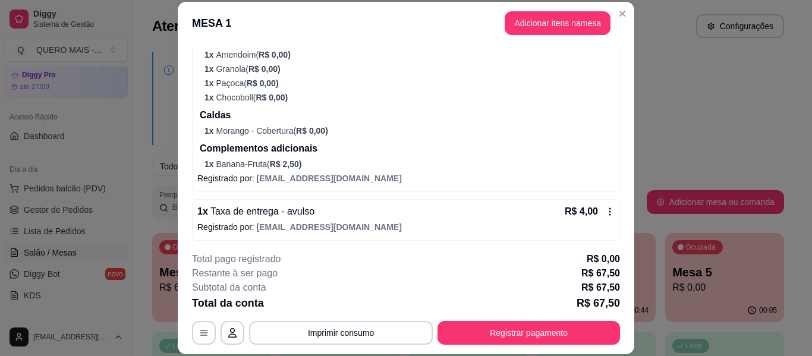
scroll to position [413, 0]
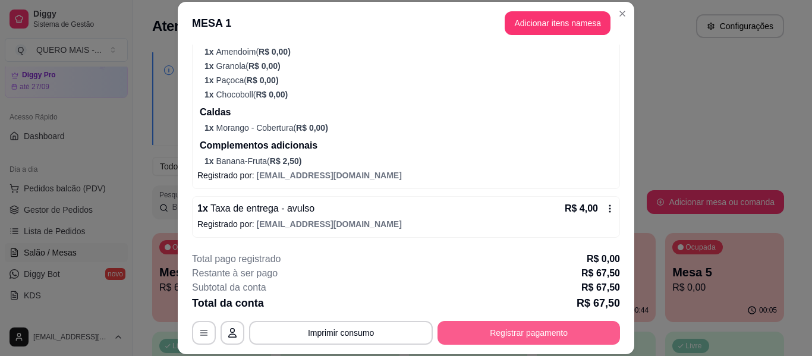
click at [504, 329] on button "Registrar pagamento" at bounding box center [529, 333] width 183 height 24
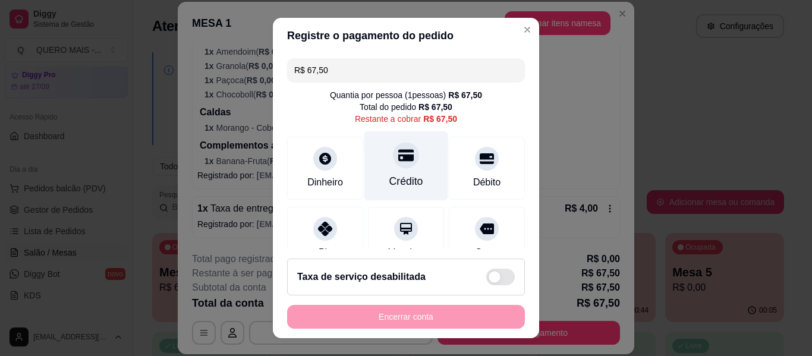
click at [395, 164] on div at bounding box center [406, 155] width 26 height 26
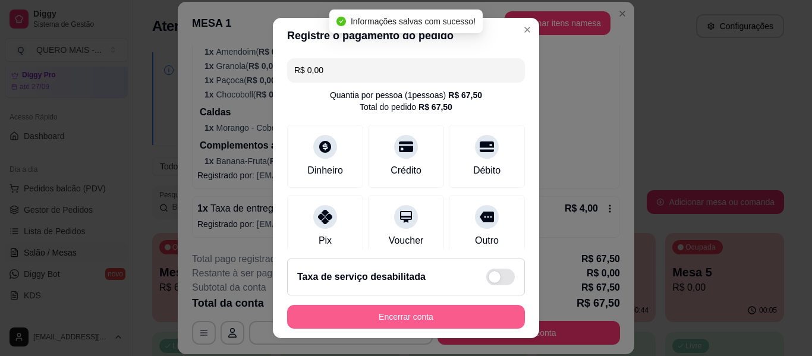
type input "R$ 0,00"
click at [384, 320] on button "Encerrar conta" at bounding box center [406, 317] width 231 height 23
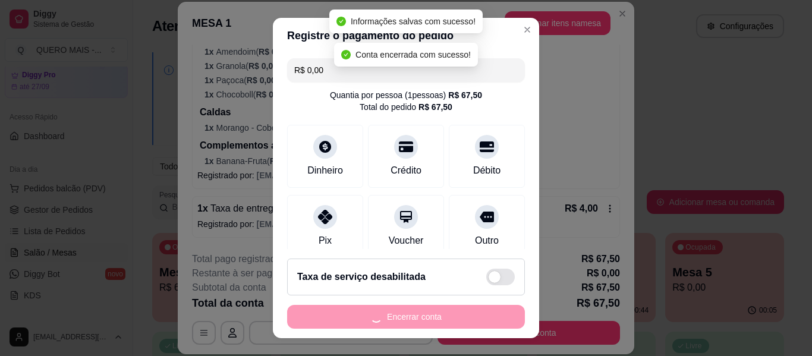
scroll to position [0, 0]
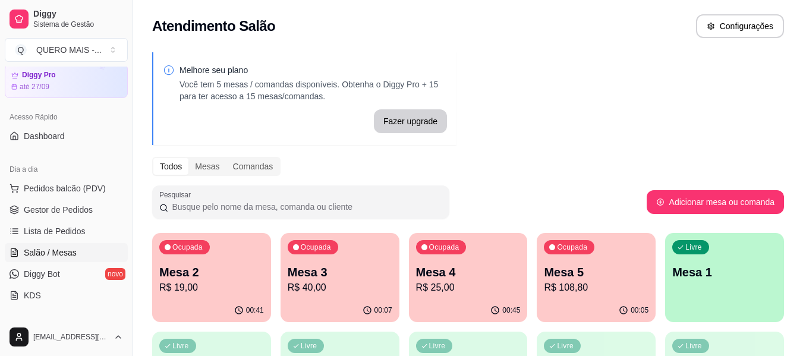
click at [213, 289] on p "R$ 19,00" at bounding box center [211, 288] width 105 height 14
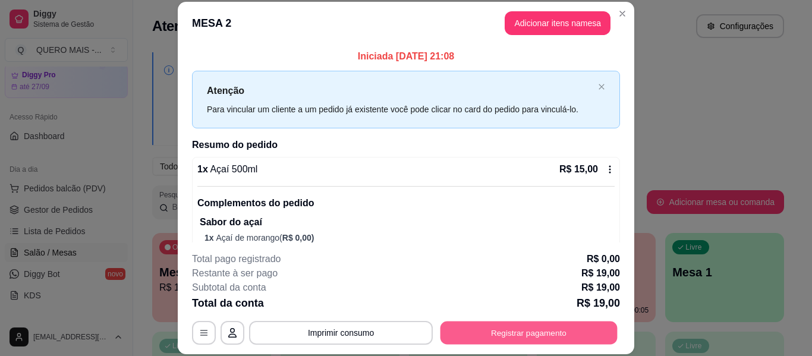
click at [473, 336] on button "Registrar pagamento" at bounding box center [529, 333] width 177 height 23
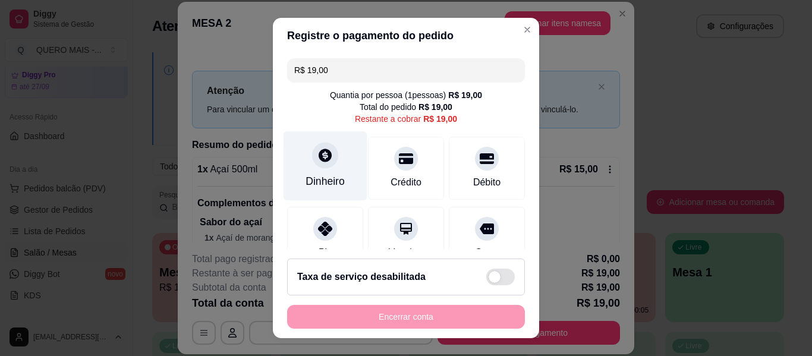
click at [318, 166] on div at bounding box center [325, 155] width 26 height 26
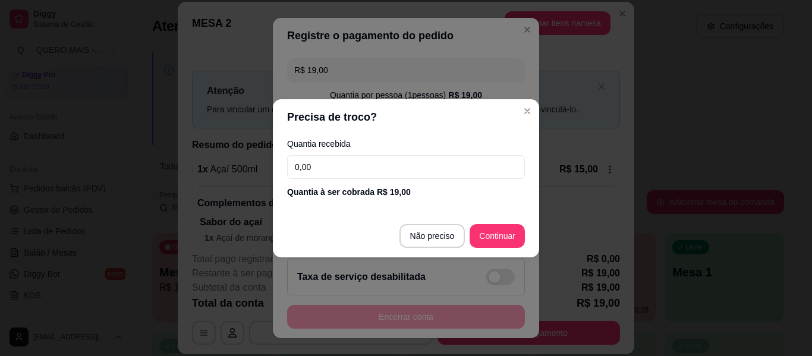
click at [322, 171] on input "0,00" at bounding box center [406, 167] width 238 height 24
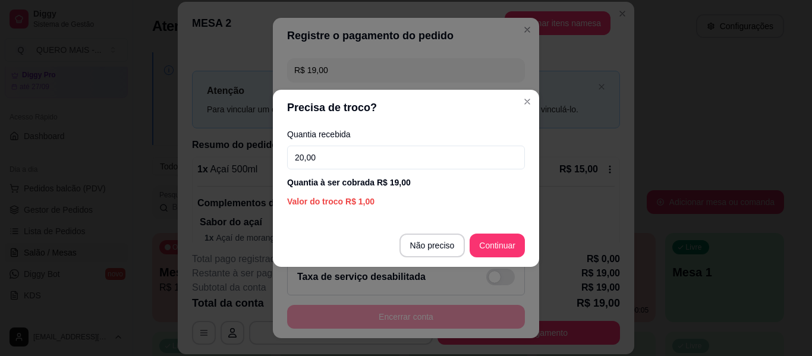
type input "20,00"
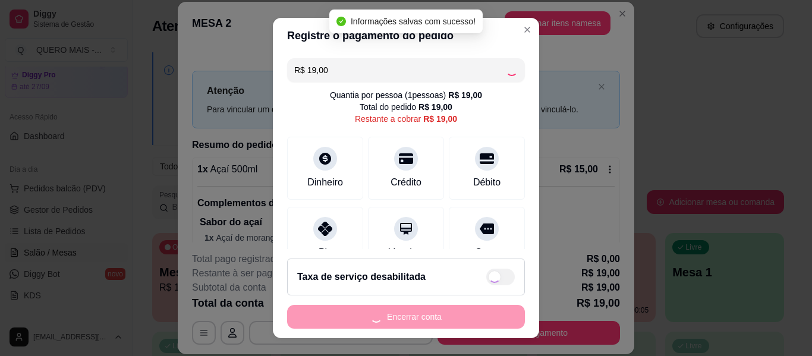
type input "R$ 0,00"
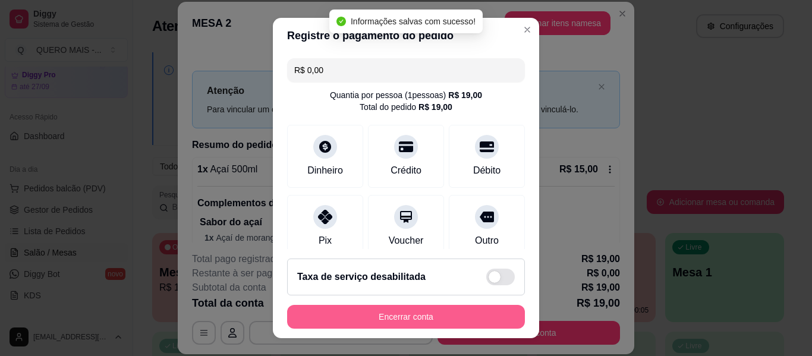
click at [413, 319] on button "Encerrar conta" at bounding box center [406, 317] width 238 height 24
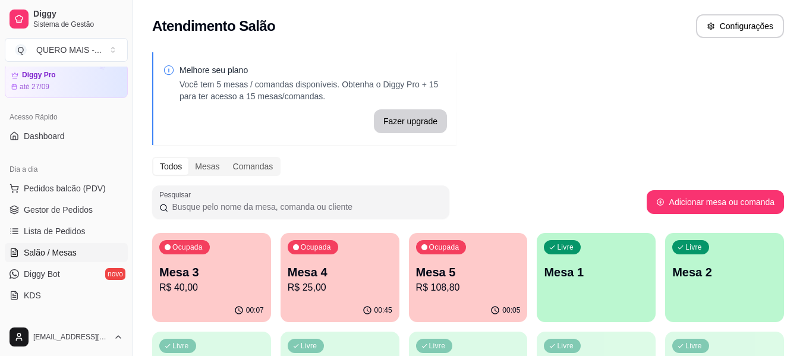
click at [218, 294] on p "R$ 40,00" at bounding box center [211, 288] width 105 height 14
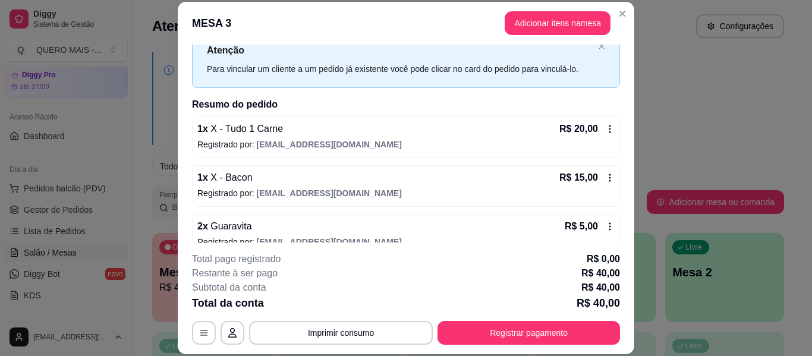
scroll to position [58, 0]
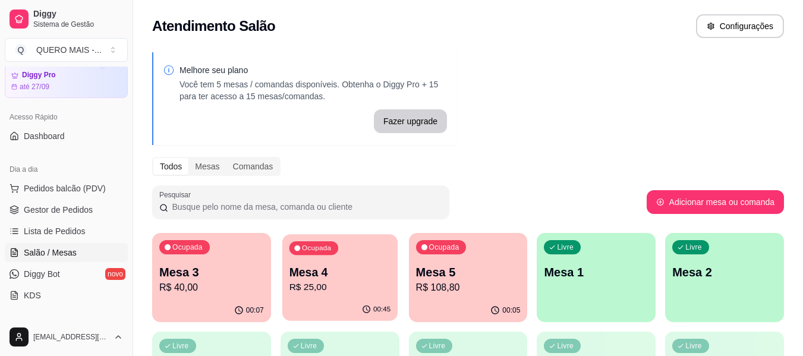
click at [364, 293] on p "R$ 25,00" at bounding box center [340, 288] width 102 height 14
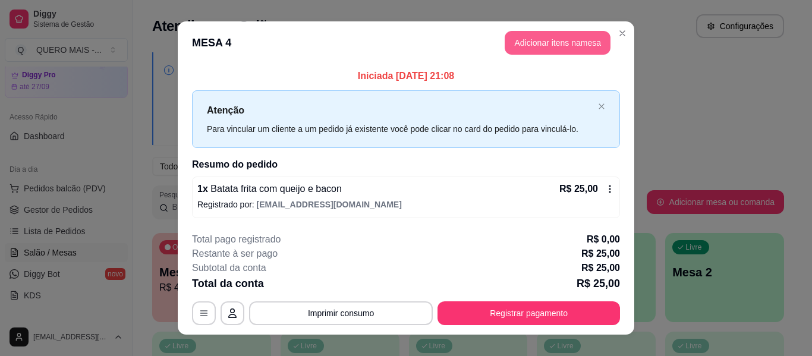
click at [529, 52] on button "Adicionar itens na mesa" at bounding box center [558, 43] width 106 height 24
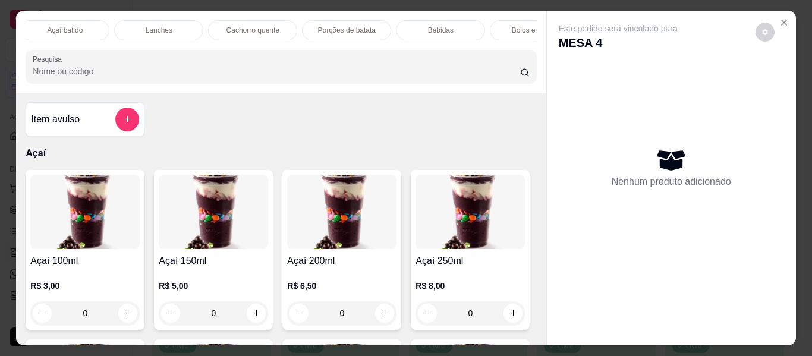
scroll to position [0, 507]
click at [403, 26] on p "Bebidas" at bounding box center [409, 31] width 26 height 10
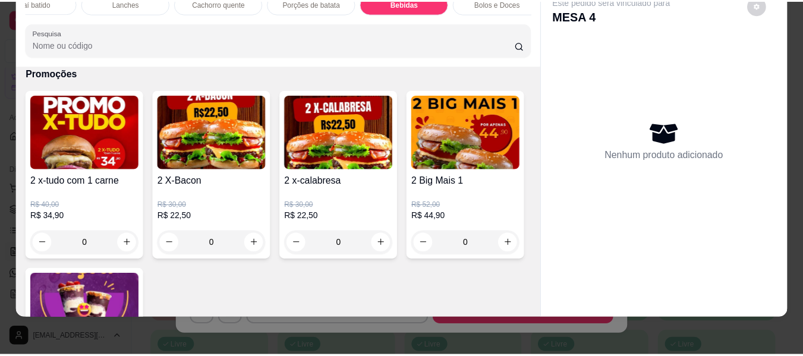
scroll to position [3319, 0]
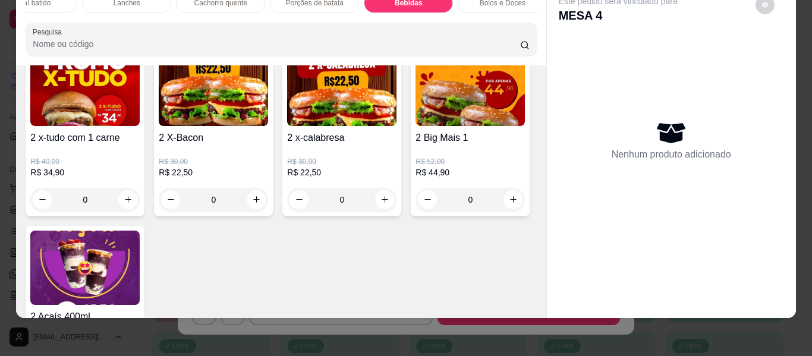
type input "1"
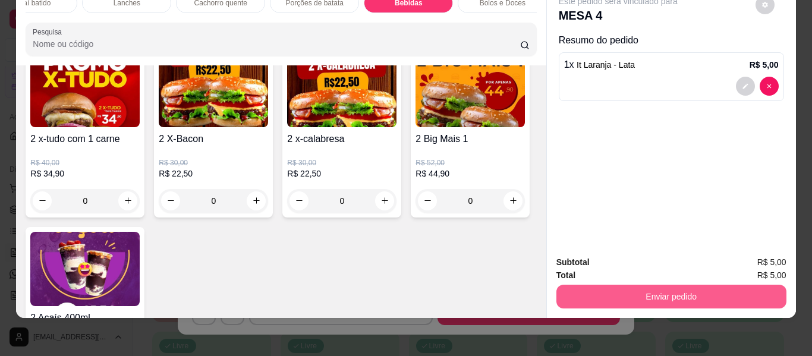
click at [595, 286] on button "Enviar pedido" at bounding box center [671, 297] width 230 height 24
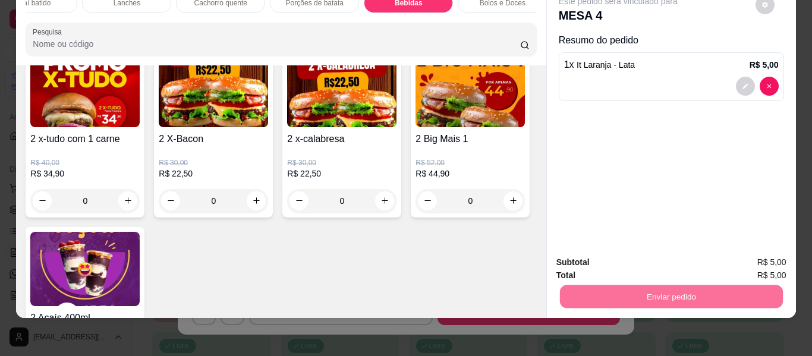
click at [612, 260] on button "Não registrar e enviar pedido" at bounding box center [632, 258] width 124 height 23
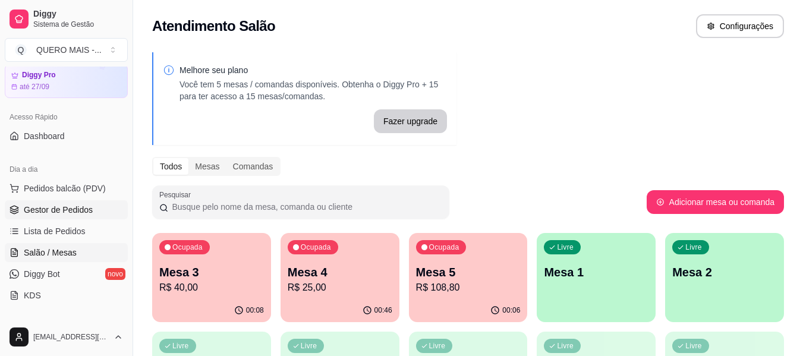
click at [40, 210] on span "Gestor de Pedidos" at bounding box center [58, 210] width 69 height 12
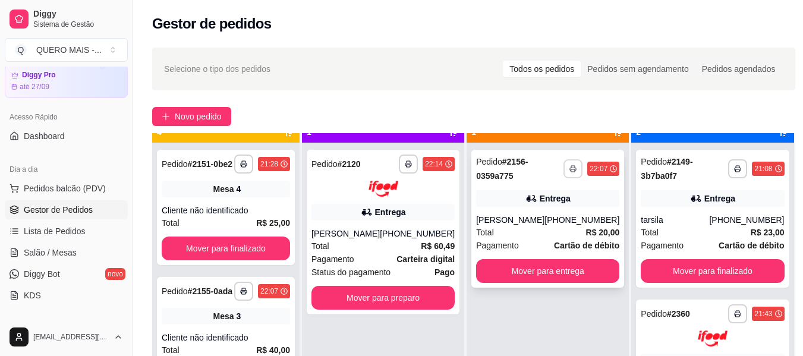
scroll to position [33, 0]
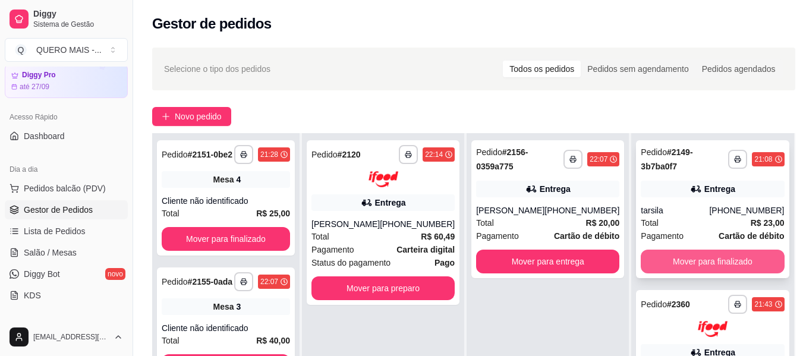
click at [703, 259] on button "Mover para finalizado" at bounding box center [712, 262] width 143 height 24
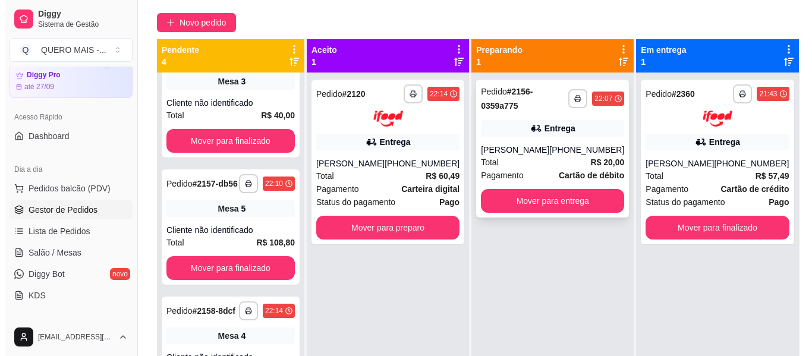
scroll to position [0, 0]
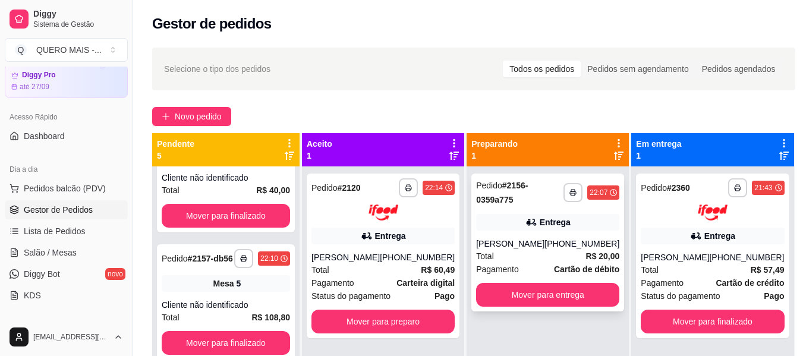
click at [523, 256] on div "Total R$ 20,00" at bounding box center [547, 256] width 143 height 13
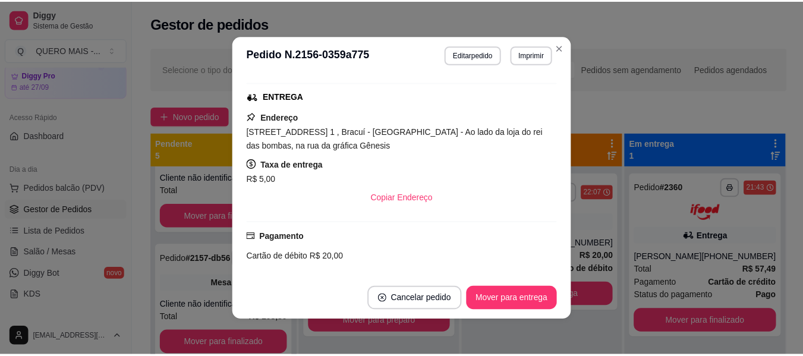
scroll to position [260, 0]
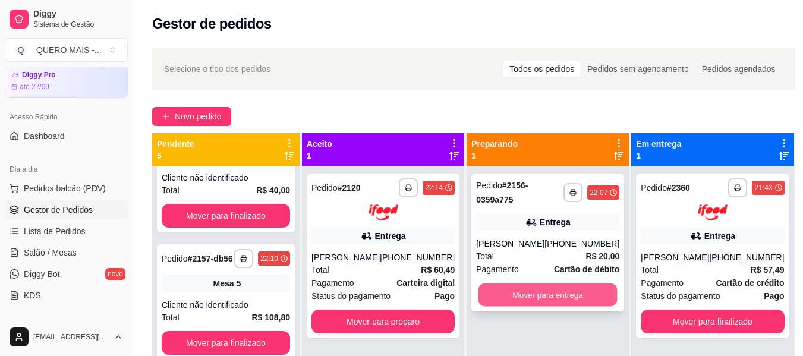
click at [535, 298] on button "Mover para entrega" at bounding box center [548, 295] width 139 height 23
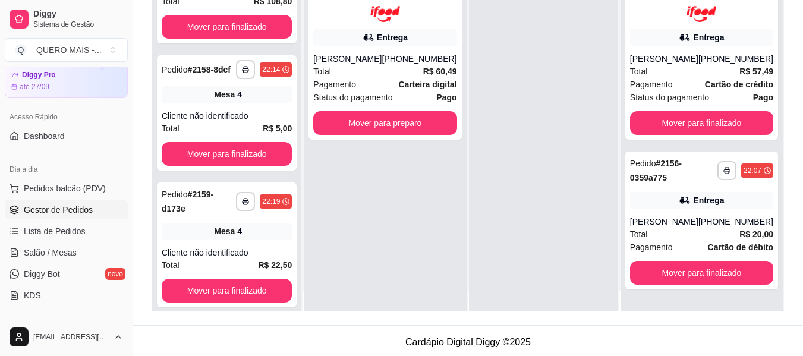
scroll to position [0, 0]
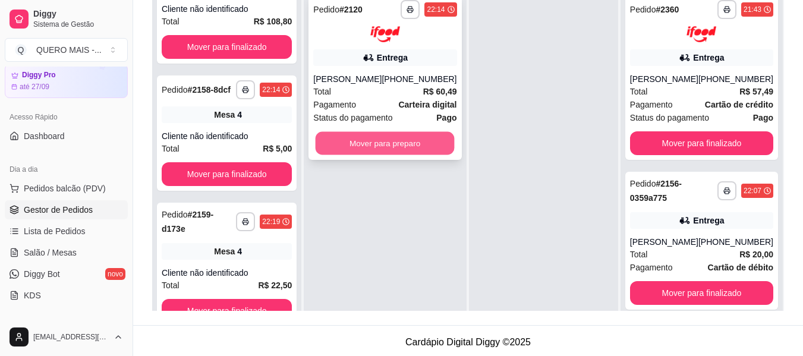
click at [407, 147] on button "Mover para preparo" at bounding box center [385, 142] width 139 height 23
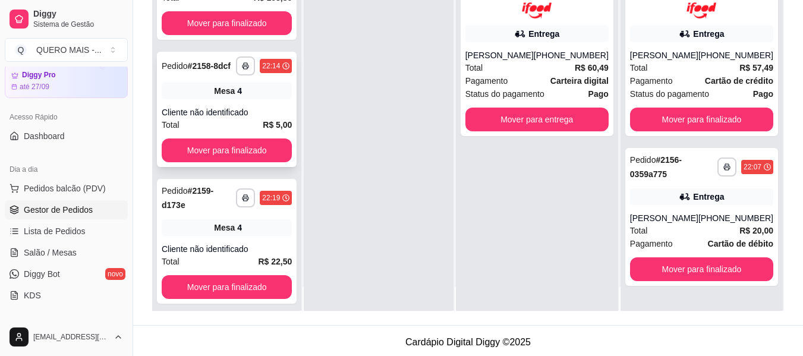
scroll to position [33, 0]
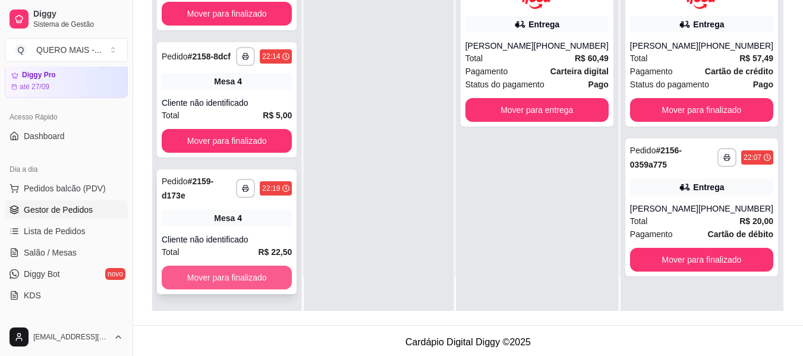
click at [253, 281] on button "Mover para finalizado" at bounding box center [227, 278] width 130 height 24
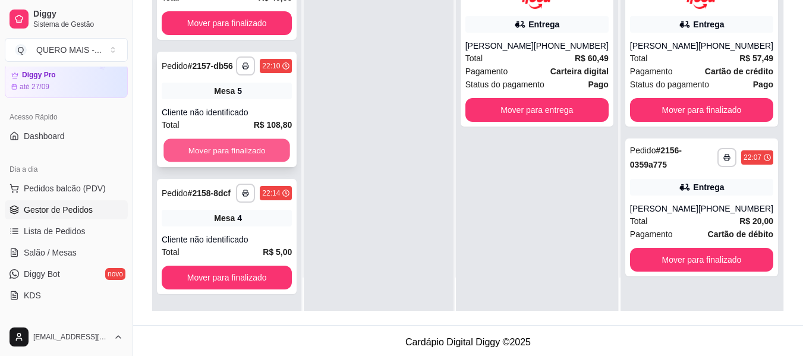
click at [235, 143] on button "Mover para finalizado" at bounding box center [226, 150] width 127 height 23
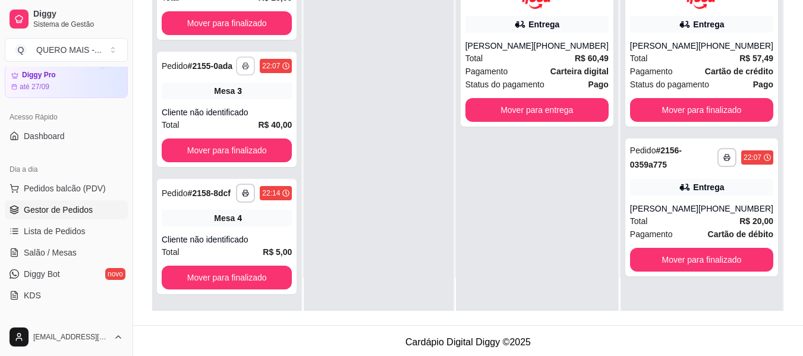
scroll to position [47, 0]
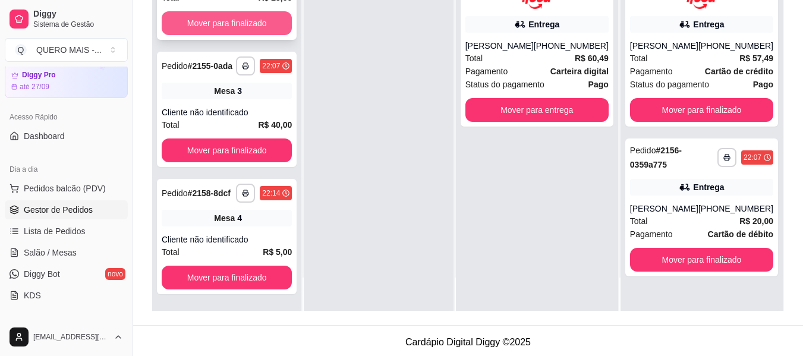
click at [243, 20] on button "Mover para finalizado" at bounding box center [227, 23] width 130 height 24
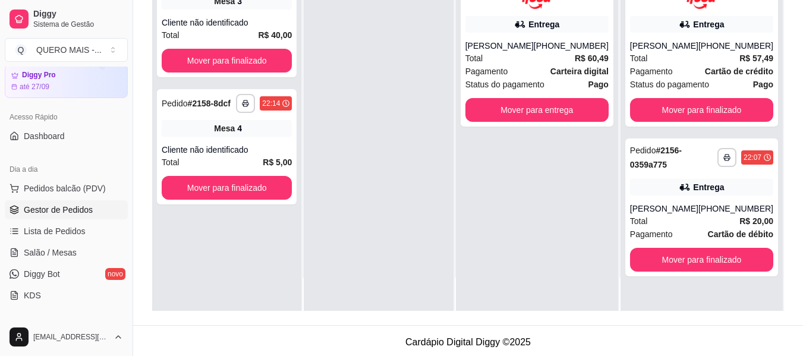
scroll to position [0, 0]
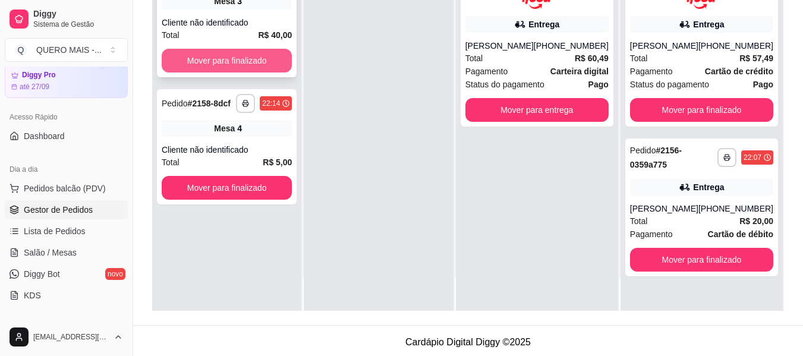
click at [242, 64] on button "Mover para finalizado" at bounding box center [227, 61] width 130 height 24
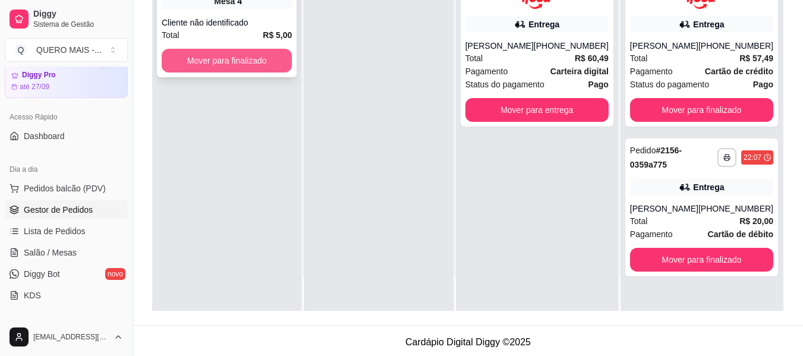
click at [250, 62] on button "Mover para finalizado" at bounding box center [227, 61] width 130 height 24
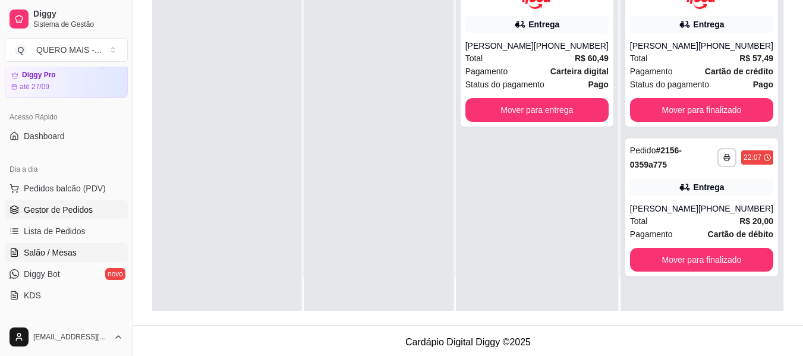
click at [68, 251] on span "Salão / Mesas" at bounding box center [50, 253] width 53 height 12
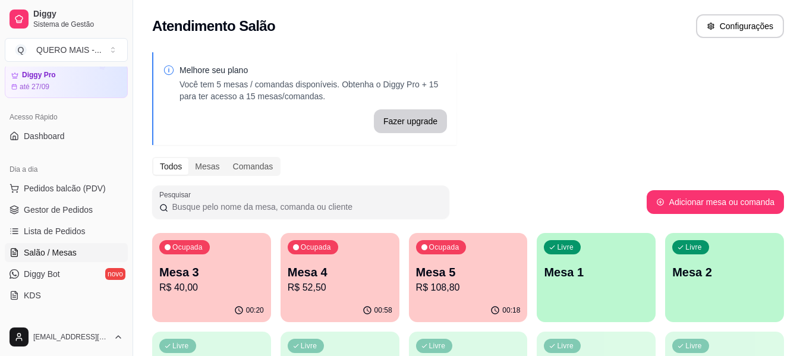
click at [239, 295] on div "Ocupada Mesa 3 R$ 40,00" at bounding box center [211, 266] width 119 height 66
click at [47, 211] on span "Gestor de Pedidos" at bounding box center [58, 210] width 69 height 12
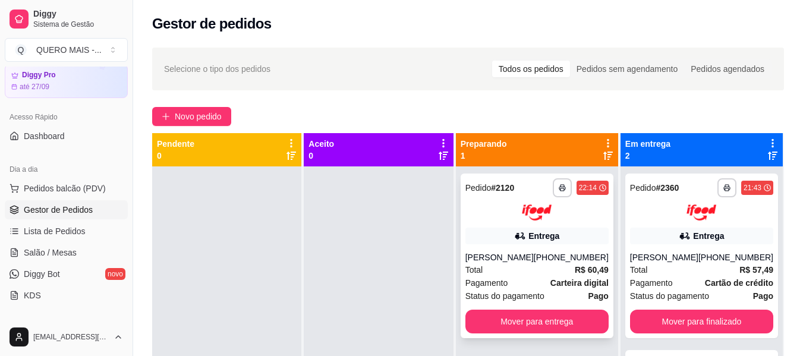
click at [531, 271] on div "Total R$ 60,49" at bounding box center [537, 269] width 143 height 13
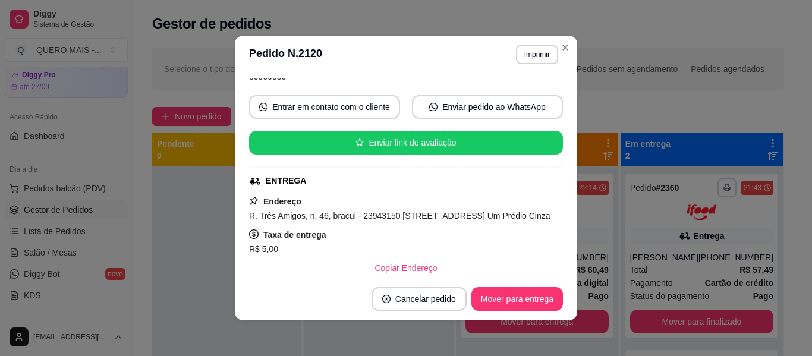
scroll to position [178, 0]
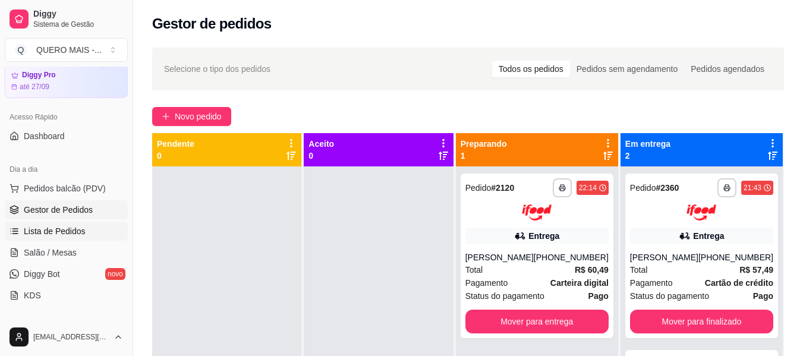
click at [71, 226] on span "Lista de Pedidos" at bounding box center [55, 231] width 62 height 12
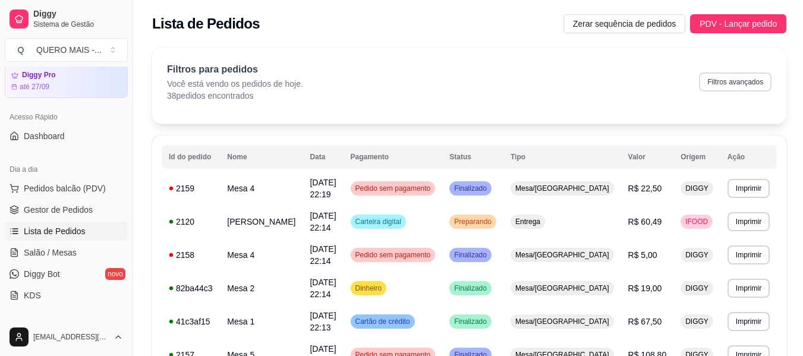
click at [759, 83] on button "Filtros avançados" at bounding box center [735, 82] width 73 height 19
select select "0"
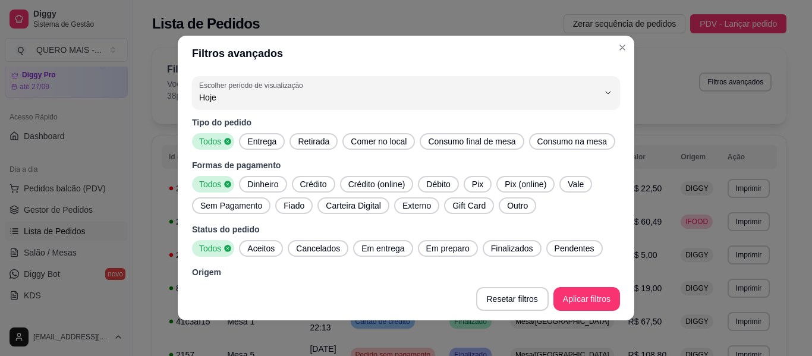
click at [254, 144] on span "Entrega" at bounding box center [262, 142] width 39 height 12
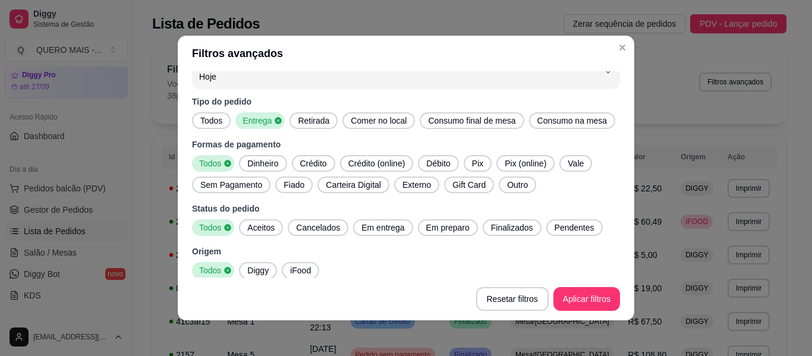
scroll to position [27, 0]
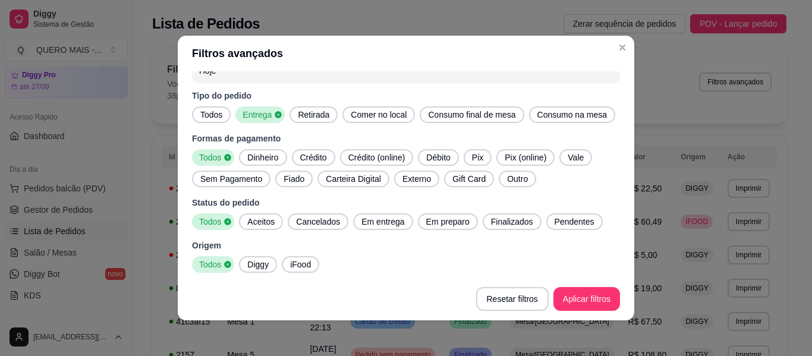
click at [294, 266] on span "iFood" at bounding box center [300, 265] width 30 height 12
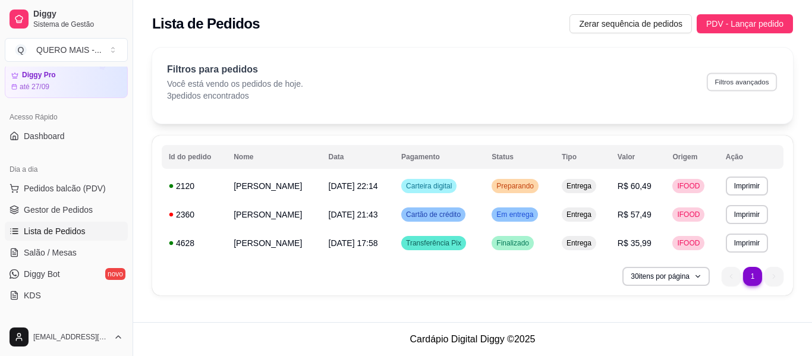
click at [747, 81] on button "Filtros avançados" at bounding box center [742, 82] width 70 height 18
select select "0"
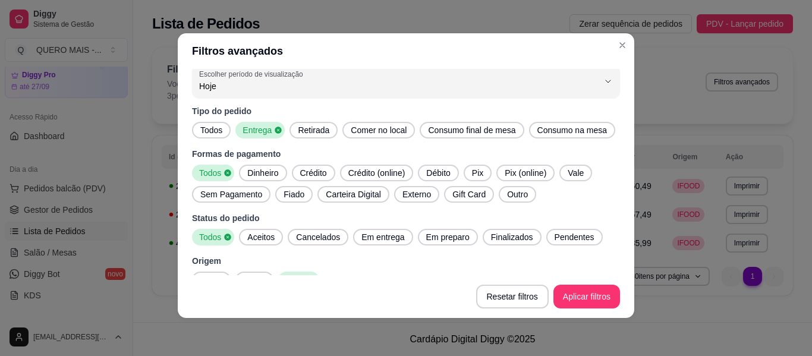
scroll to position [0, 0]
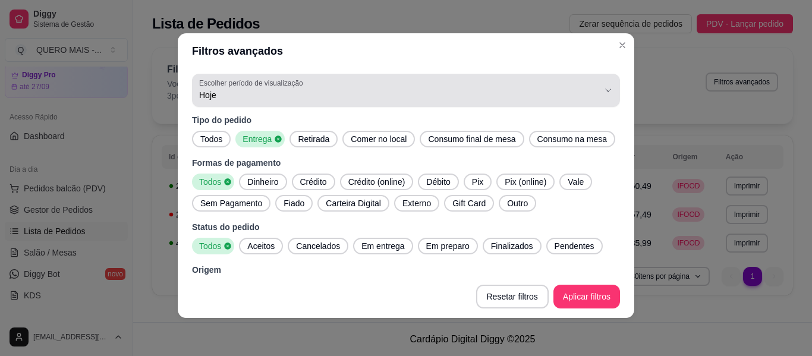
click at [414, 81] on div "Hoje" at bounding box center [399, 90] width 400 height 24
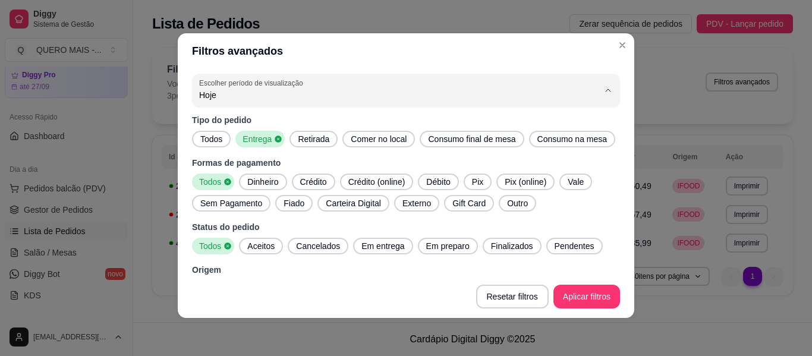
click at [223, 142] on span "Ontem" at bounding box center [391, 142] width 373 height 11
type input "1"
select select "1"
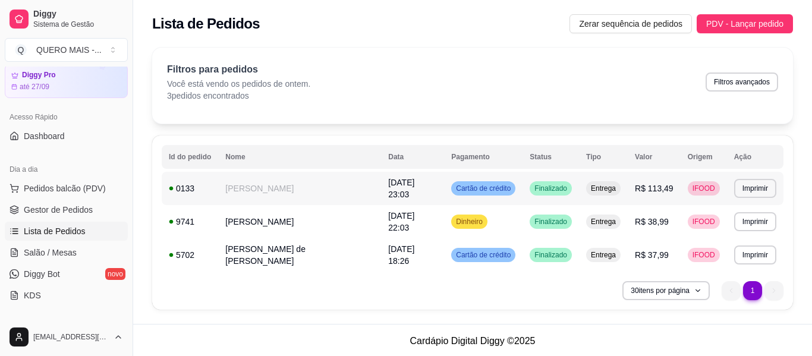
click at [255, 190] on td "[PERSON_NAME]" at bounding box center [299, 188] width 163 height 33
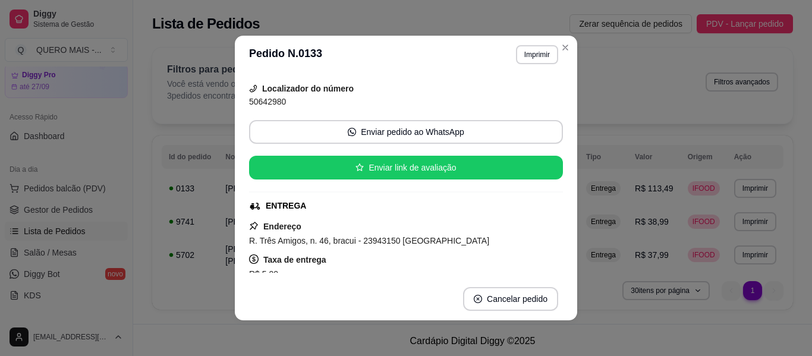
scroll to position [119, 0]
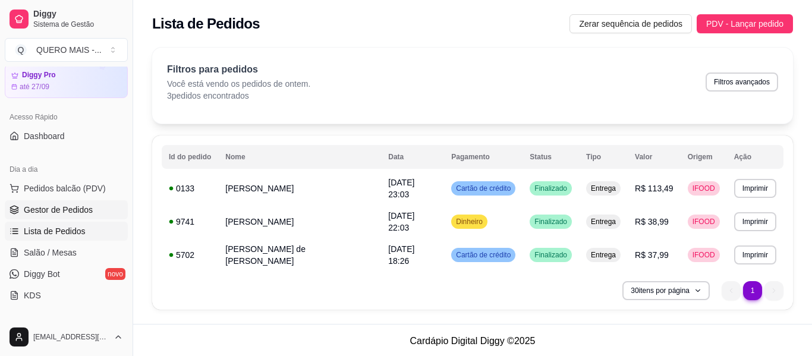
click at [40, 207] on span "Gestor de Pedidos" at bounding box center [58, 210] width 69 height 12
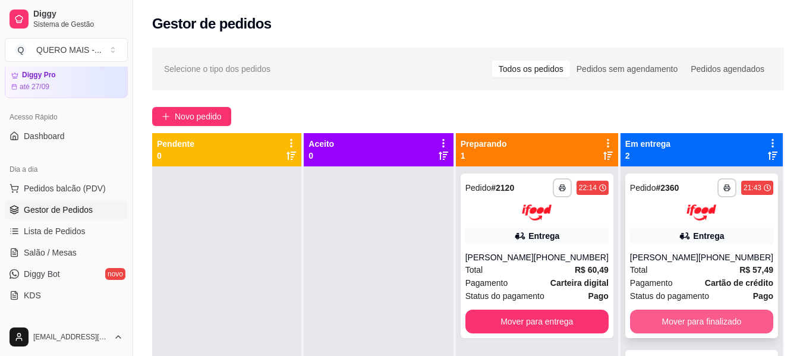
click at [709, 334] on button "Mover para finalizado" at bounding box center [701, 322] width 143 height 24
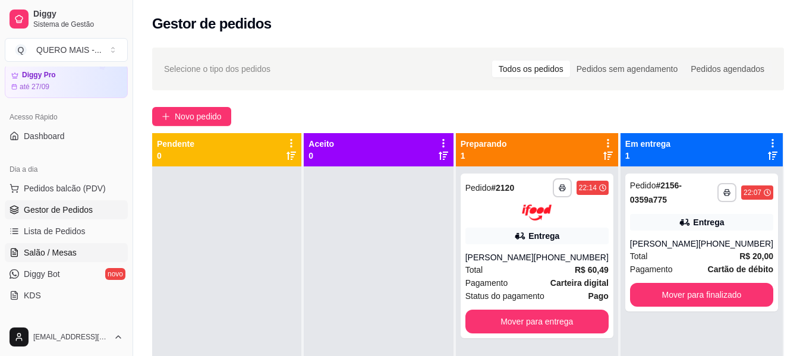
click at [84, 250] on link "Salão / Mesas" at bounding box center [66, 252] width 123 height 19
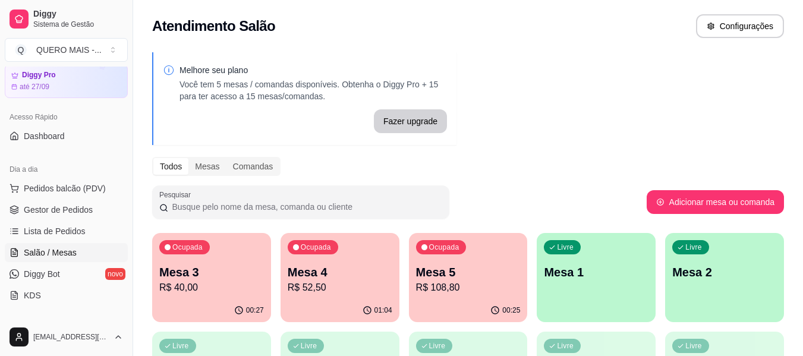
click at [184, 288] on p "R$ 40,00" at bounding box center [211, 288] width 105 height 14
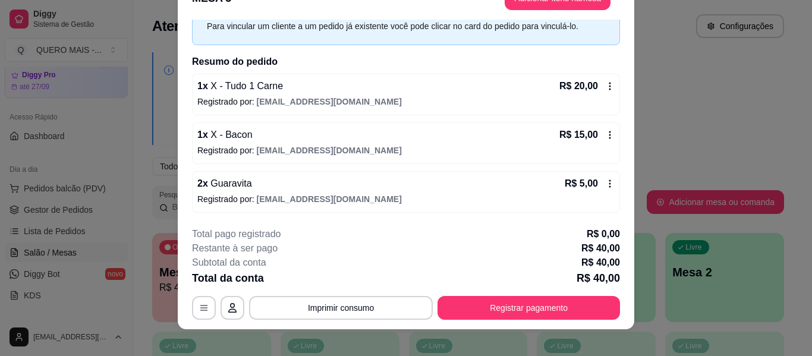
scroll to position [36, 0]
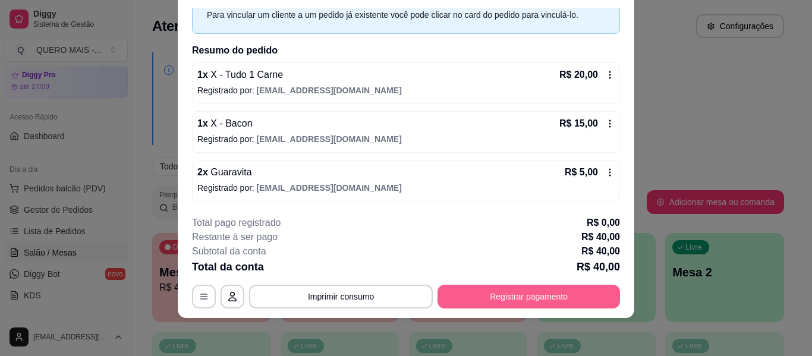
click at [473, 288] on button "Registrar pagamento" at bounding box center [529, 297] width 183 height 24
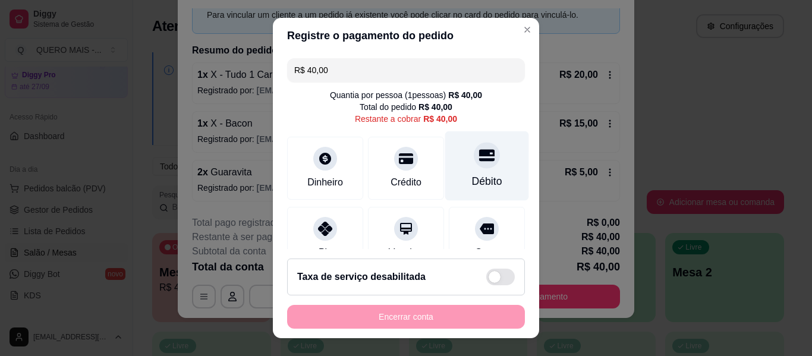
click at [462, 169] on div "Débito" at bounding box center [487, 166] width 84 height 70
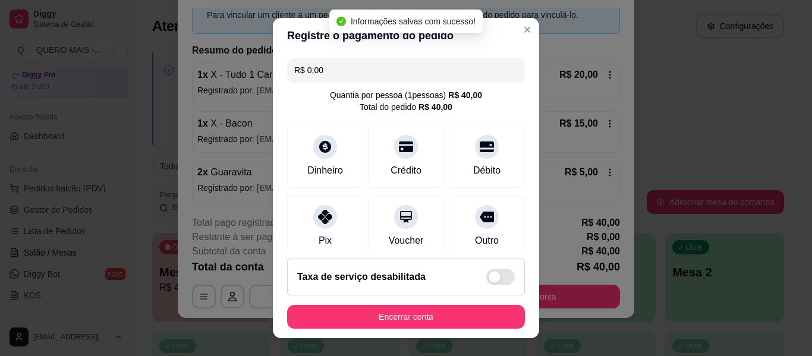
type input "R$ 0,00"
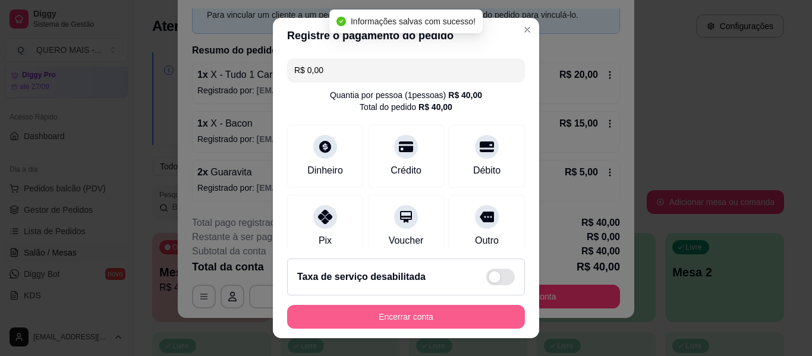
click at [410, 315] on button "Encerrar conta" at bounding box center [406, 317] width 238 height 24
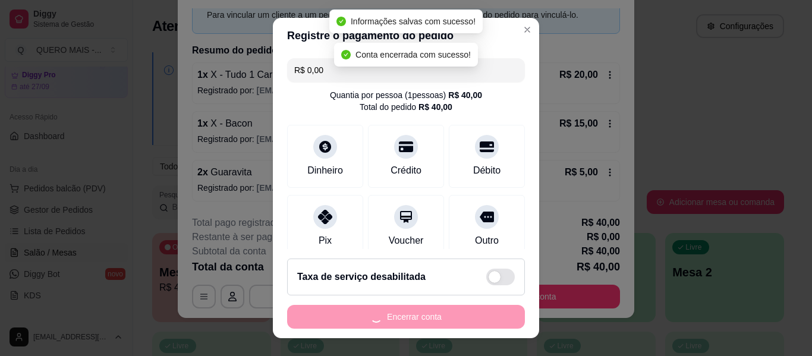
scroll to position [0, 0]
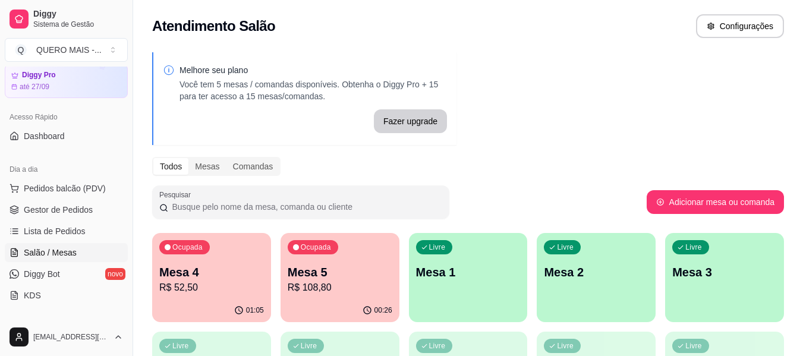
click at [196, 296] on div "Ocupada Mesa 4 R$ 52,50" at bounding box center [211, 266] width 119 height 66
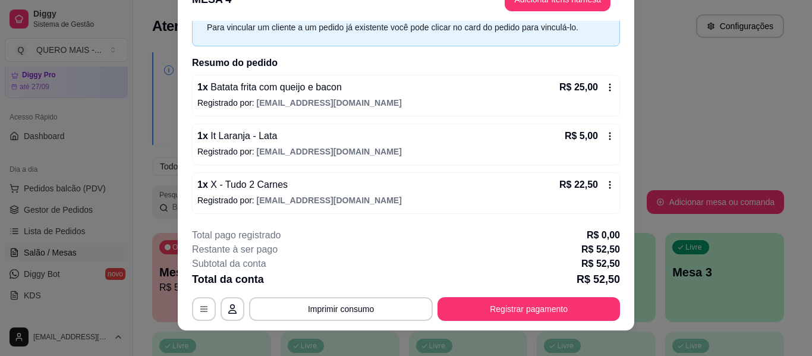
scroll to position [36, 0]
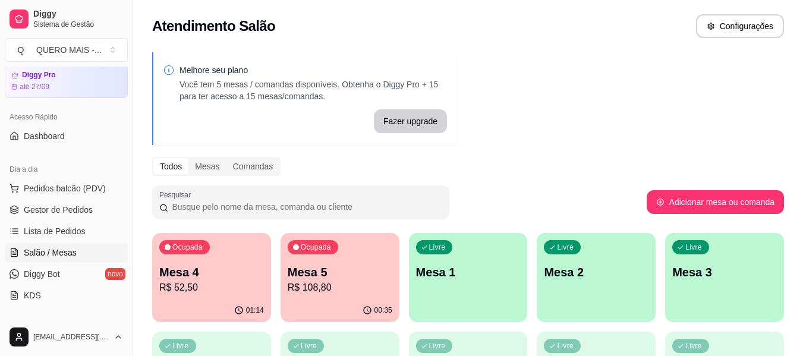
click at [158, 306] on div "01:14" at bounding box center [211, 310] width 119 height 23
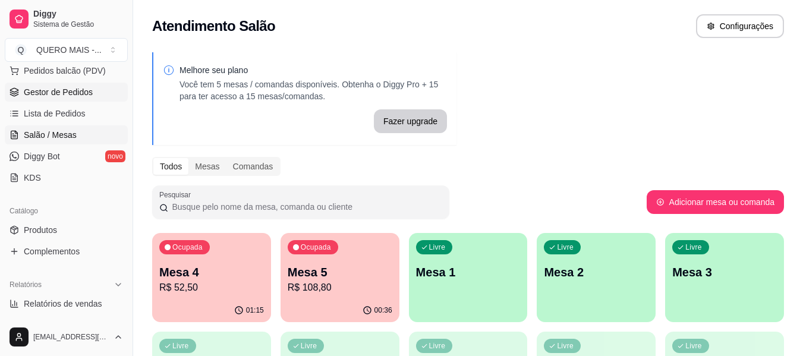
scroll to position [161, 0]
click at [54, 225] on span "Produtos" at bounding box center [40, 229] width 33 height 12
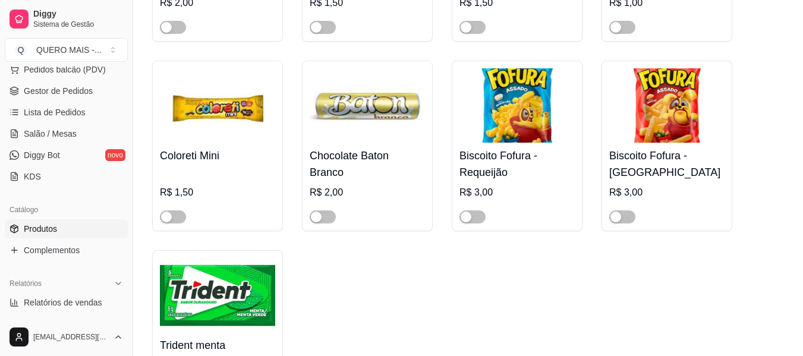
scroll to position [7848, 0]
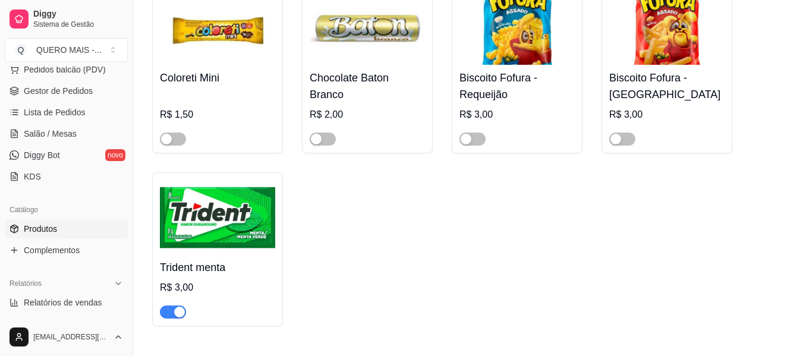
click at [180, 307] on div "button" at bounding box center [179, 312] width 11 height 11
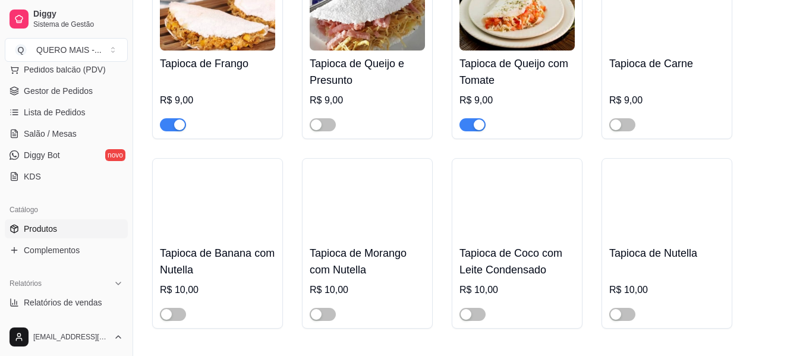
scroll to position [892, 0]
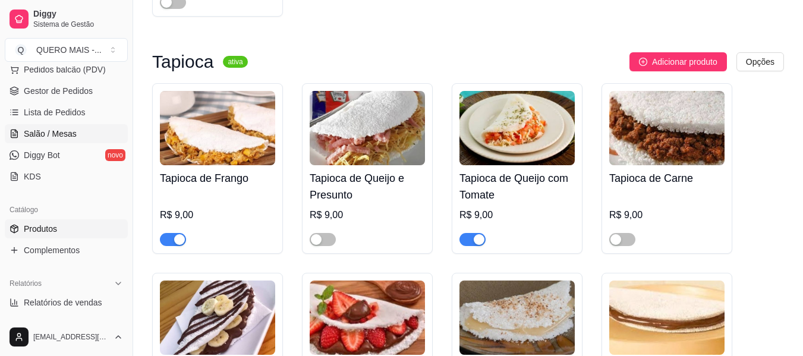
click at [54, 139] on span "Salão / Mesas" at bounding box center [50, 134] width 53 height 12
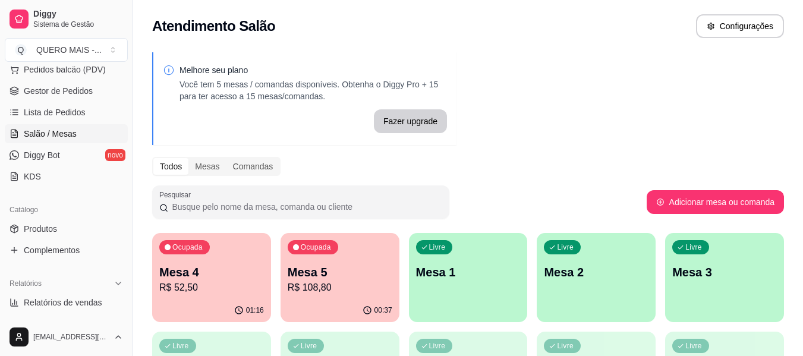
click at [219, 300] on div "01:16" at bounding box center [211, 310] width 119 height 23
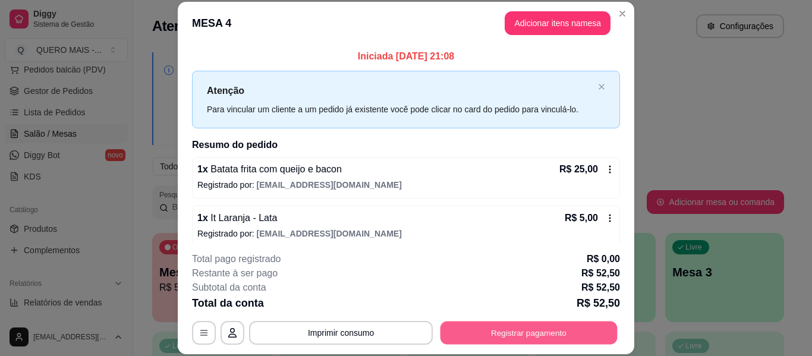
click at [553, 334] on button "Registrar pagamento" at bounding box center [529, 333] width 177 height 23
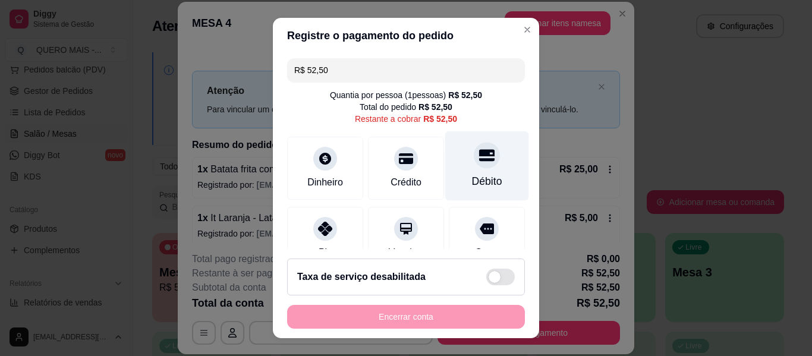
click at [480, 171] on div "Débito" at bounding box center [487, 166] width 84 height 70
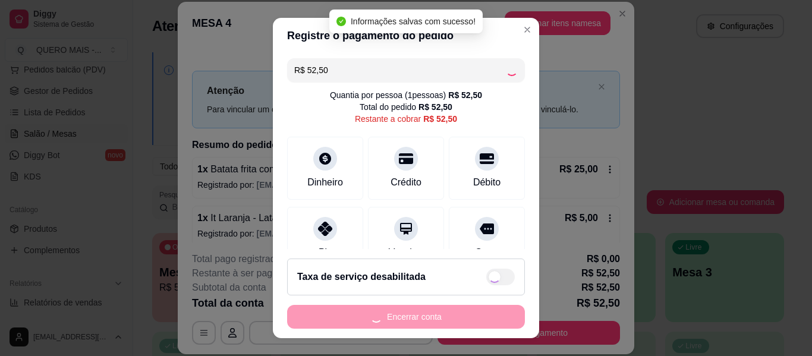
type input "R$ 0,00"
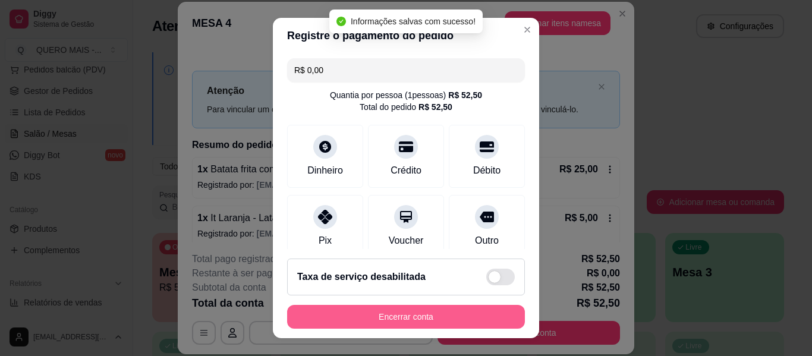
click at [420, 316] on button "Encerrar conta" at bounding box center [406, 317] width 238 height 24
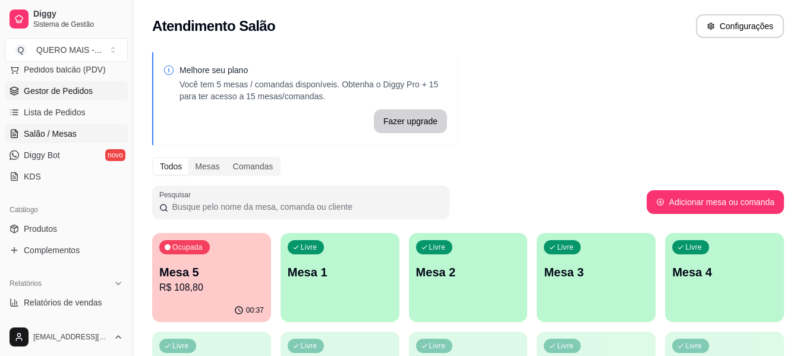
click at [78, 83] on link "Gestor de Pedidos" at bounding box center [66, 90] width 123 height 19
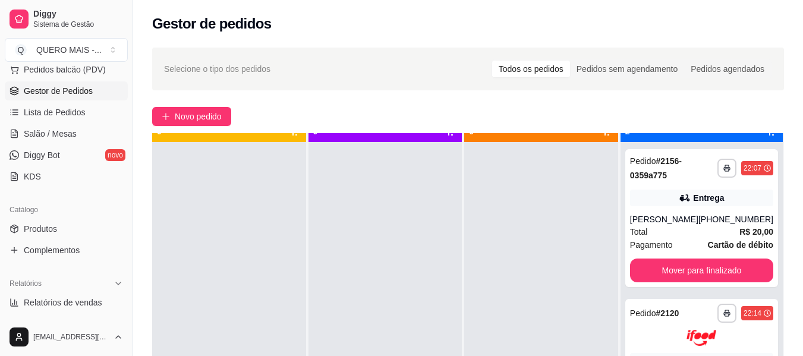
scroll to position [33, 0]
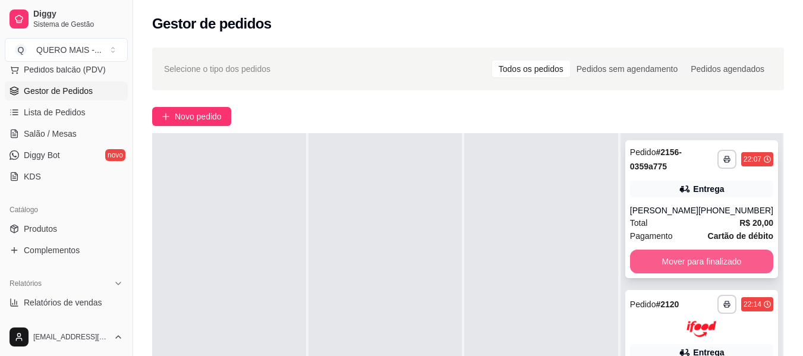
click at [676, 262] on button "Mover para finalizado" at bounding box center [701, 262] width 143 height 24
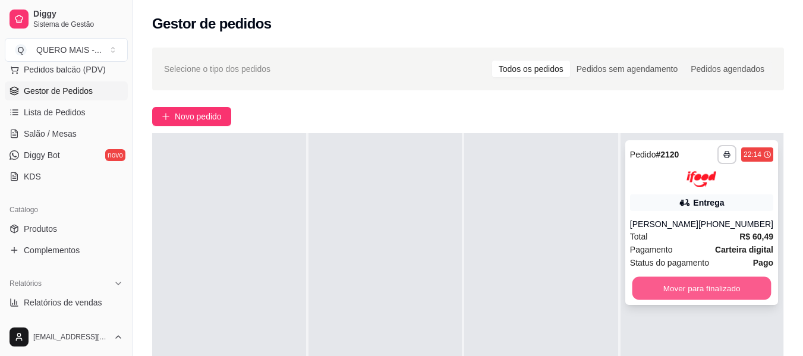
click at [682, 291] on button "Mover para finalizado" at bounding box center [701, 287] width 139 height 23
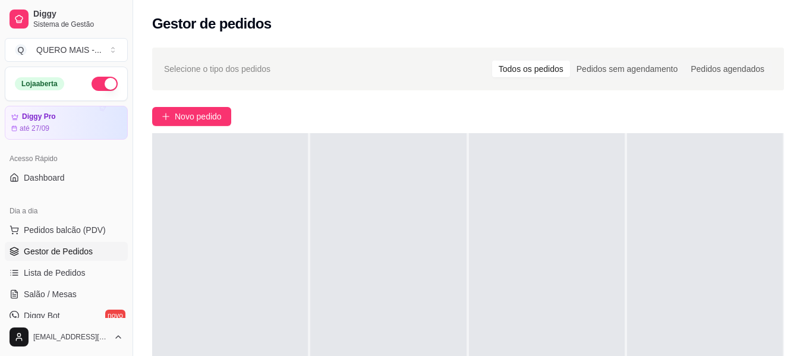
scroll to position [59, 0]
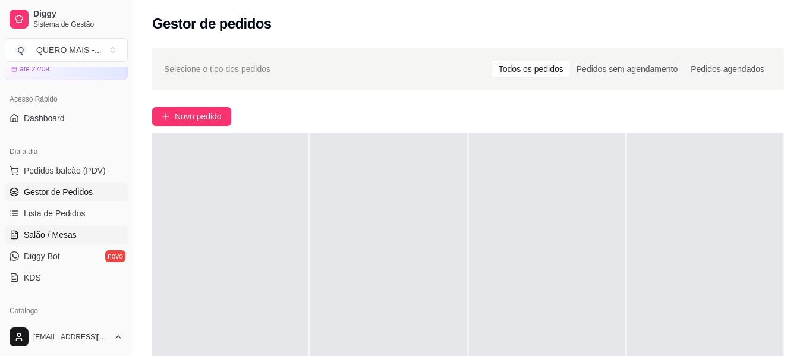
click at [64, 231] on span "Salão / Mesas" at bounding box center [50, 235] width 53 height 12
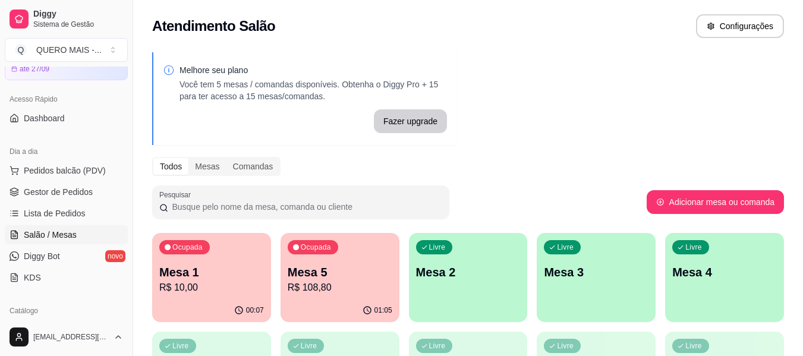
click at [314, 306] on div "01:05" at bounding box center [340, 310] width 119 height 23
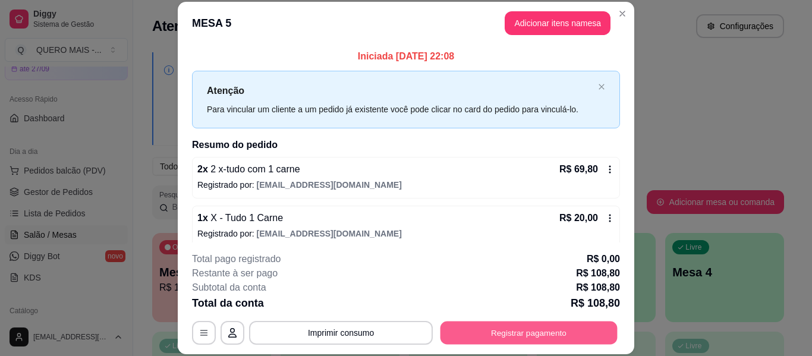
click at [582, 329] on button "Registrar pagamento" at bounding box center [529, 333] width 177 height 23
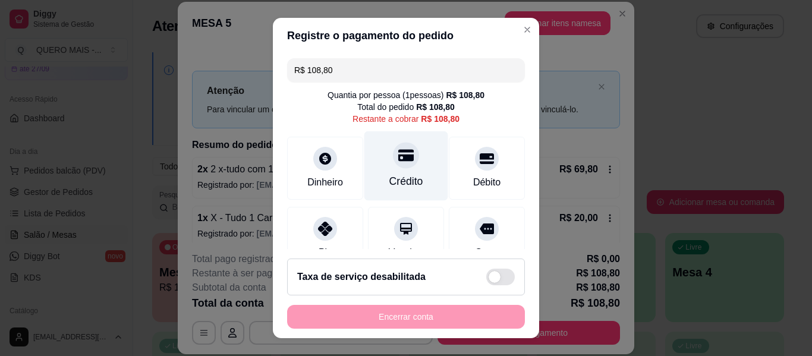
click at [391, 179] on div "Crédito" at bounding box center [406, 181] width 34 height 15
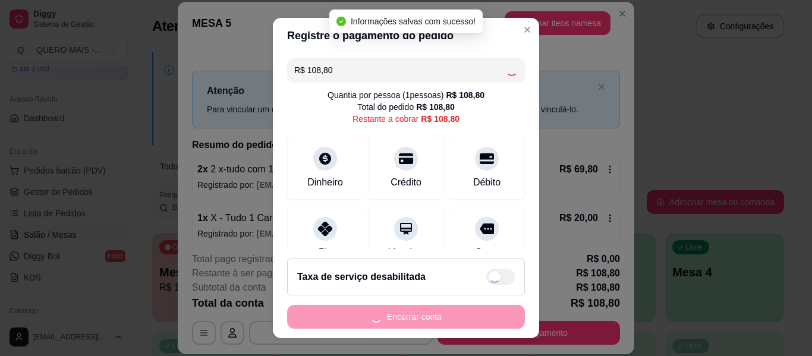
type input "R$ 0,00"
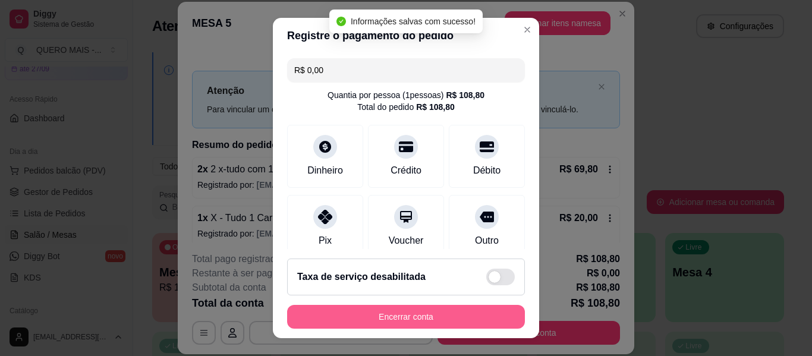
click at [392, 321] on button "Encerrar conta" at bounding box center [406, 317] width 238 height 24
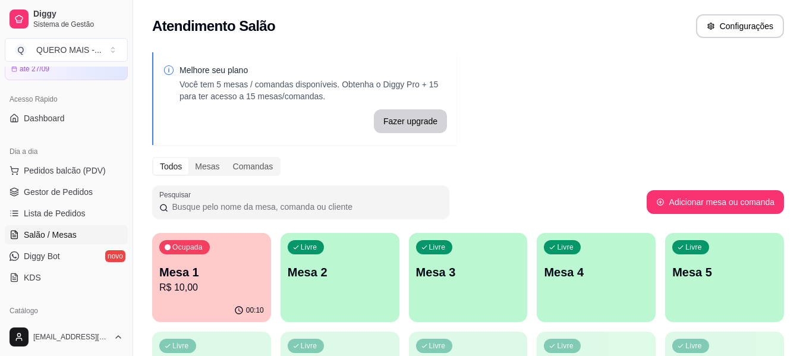
click at [219, 277] on p "Mesa 1" at bounding box center [211, 272] width 105 height 17
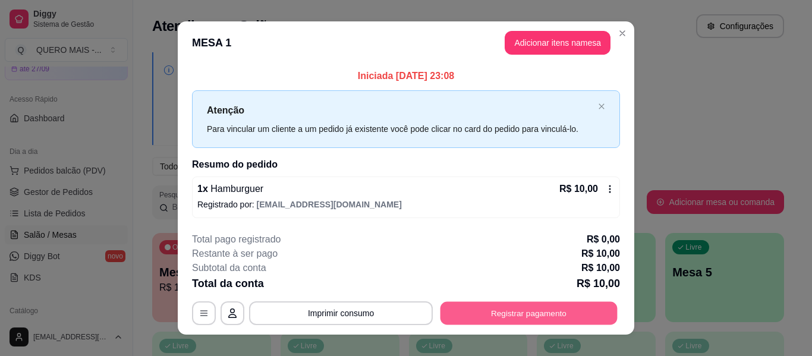
click at [521, 312] on button "Registrar pagamento" at bounding box center [529, 313] width 177 height 23
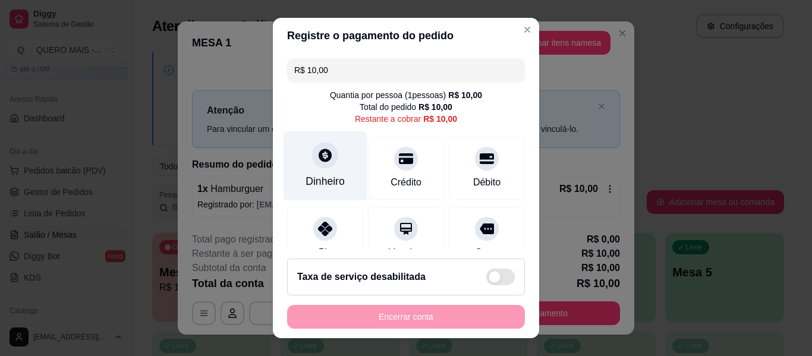
click at [312, 173] on div "Dinheiro" at bounding box center [326, 166] width 84 height 70
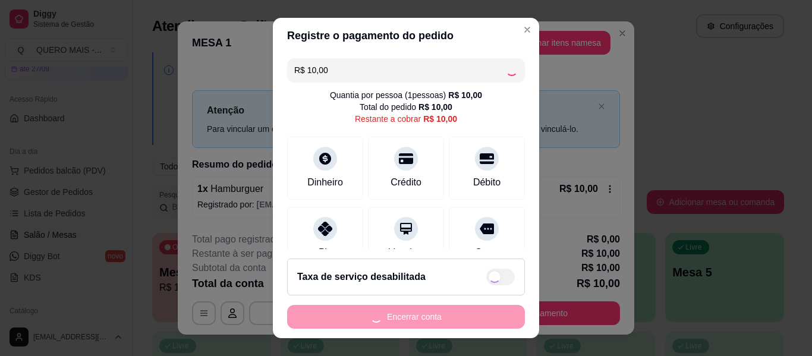
type input "R$ 0,00"
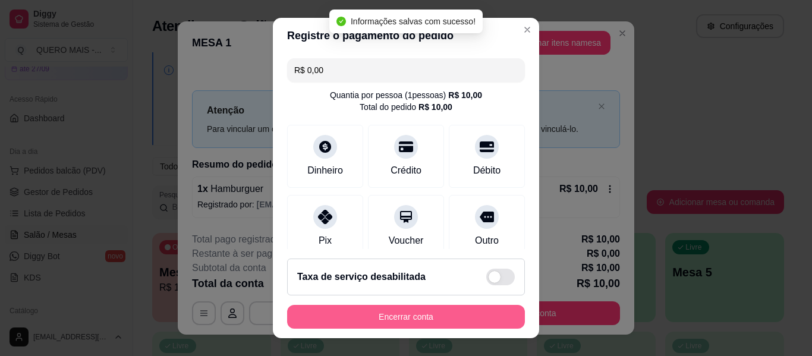
click at [420, 316] on button "Encerrar conta" at bounding box center [406, 317] width 238 height 24
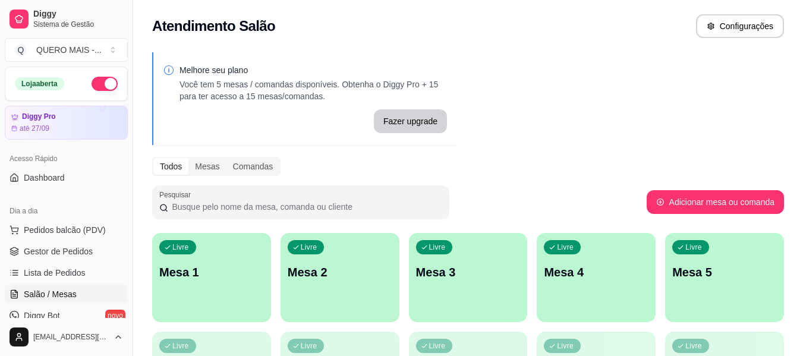
click at [97, 81] on button "button" at bounding box center [105, 84] width 26 height 14
click at [89, 250] on span "Gestor de Pedidos" at bounding box center [58, 252] width 69 height 12
